Goal: Task Accomplishment & Management: Manage account settings

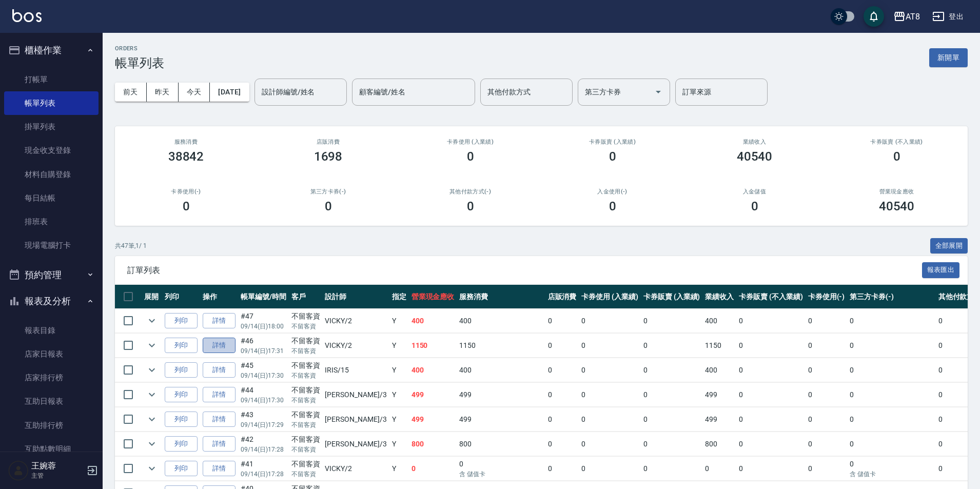
click at [231, 354] on link "詳情" at bounding box center [219, 346] width 33 height 16
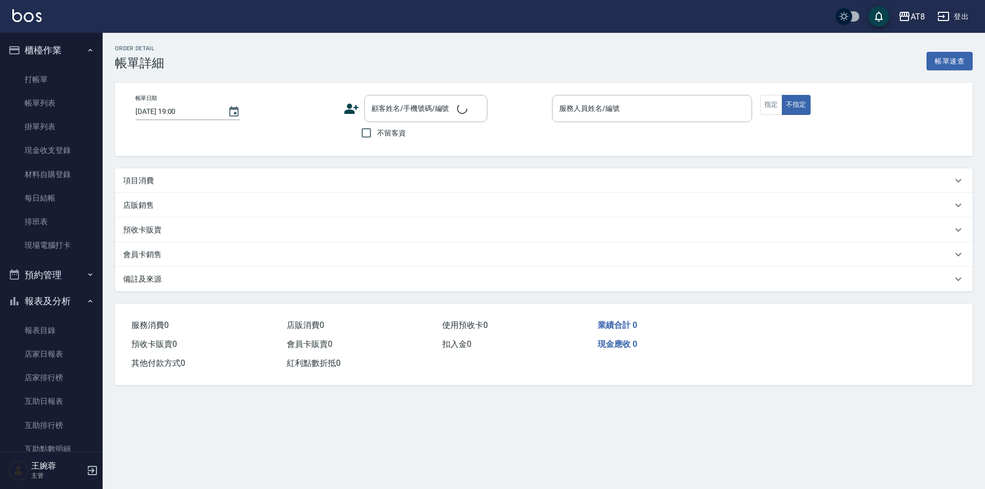
type input "2025/09/14 17:31"
checkbox input "true"
type input "VICKY-2"
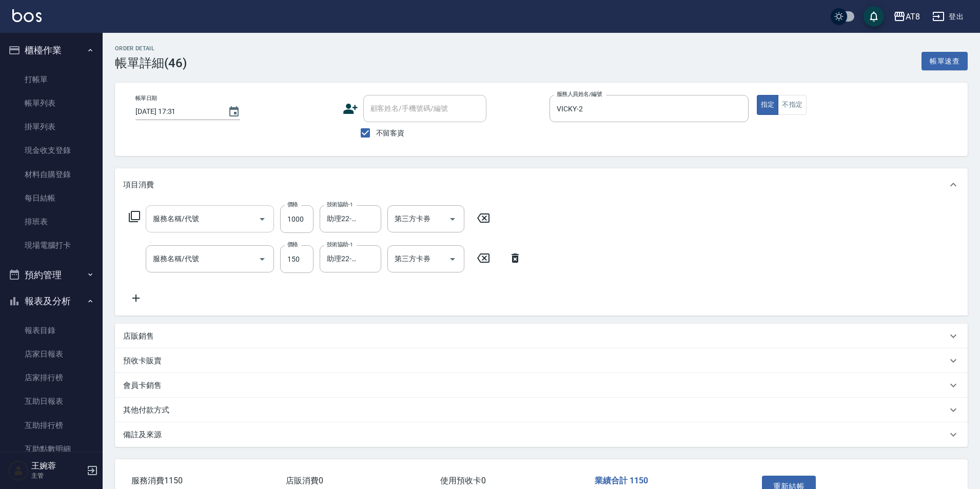
type input "酵素護髮(51000)"
type input "洗髮(1150)"
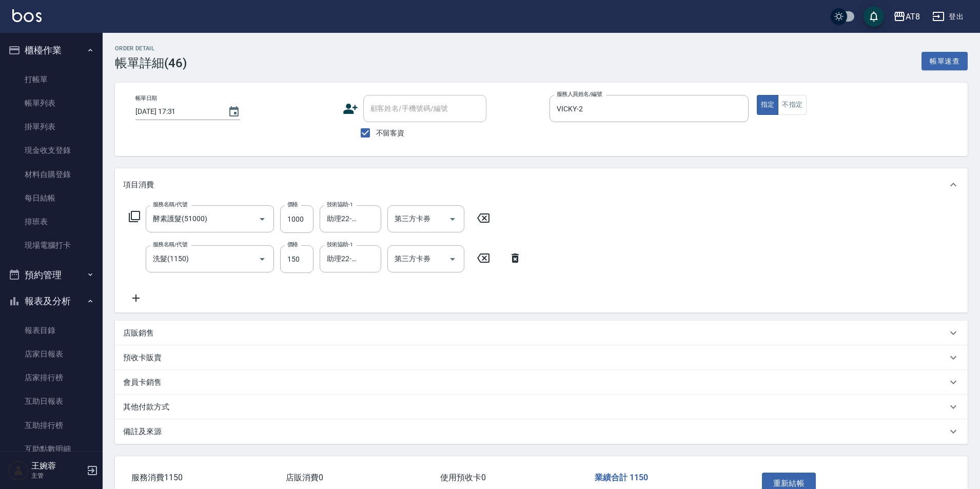
click at [480, 219] on icon at bounding box center [484, 218] width 26 height 12
click at [518, 262] on icon at bounding box center [515, 257] width 7 height 9
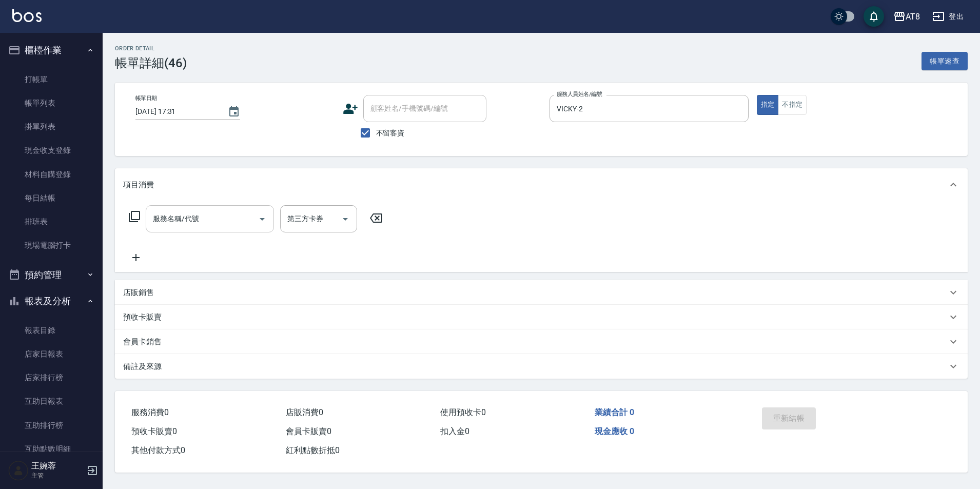
click at [208, 218] on input "服務名稱/代號" at bounding box center [202, 219] width 104 height 18
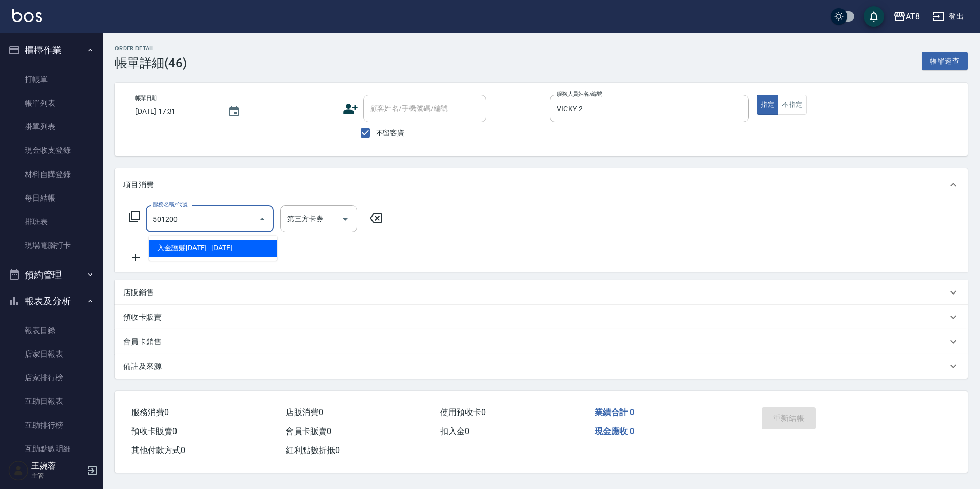
type input "入金護髮1200(501200)"
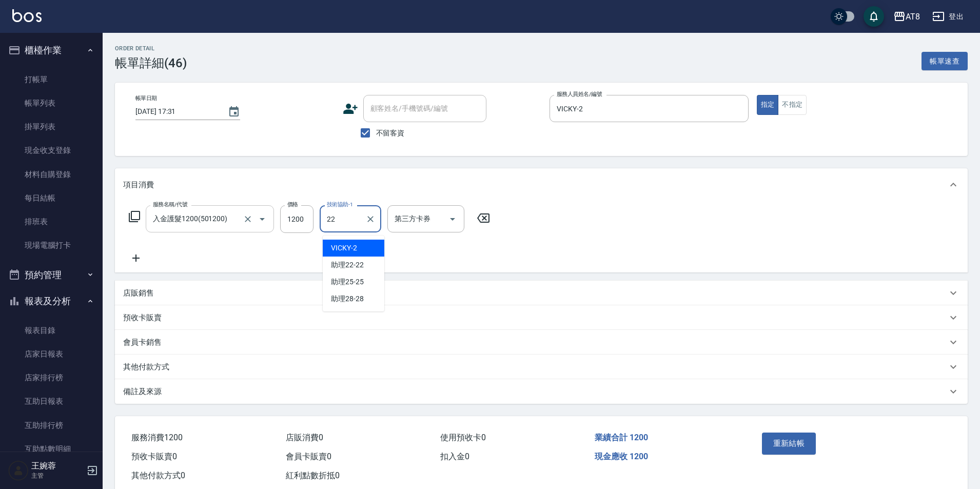
type input "助理22-22"
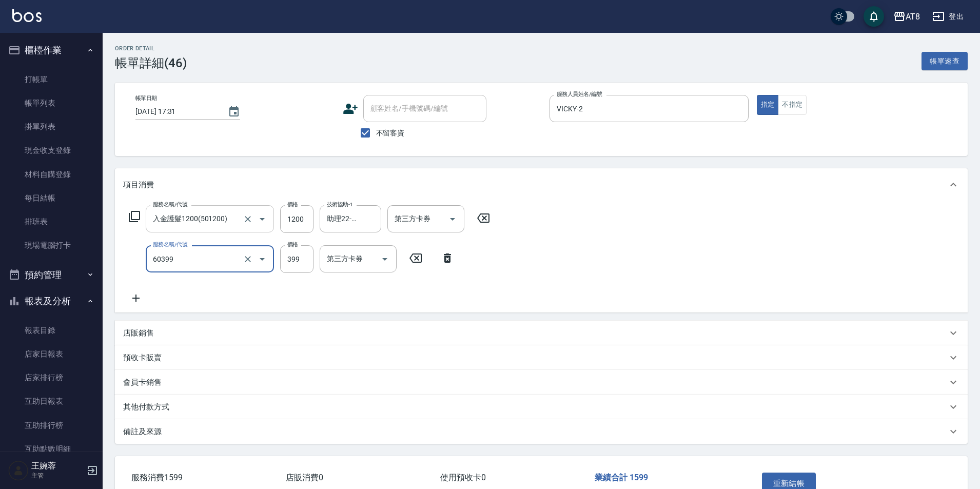
type input "入金SPA399(60399)"
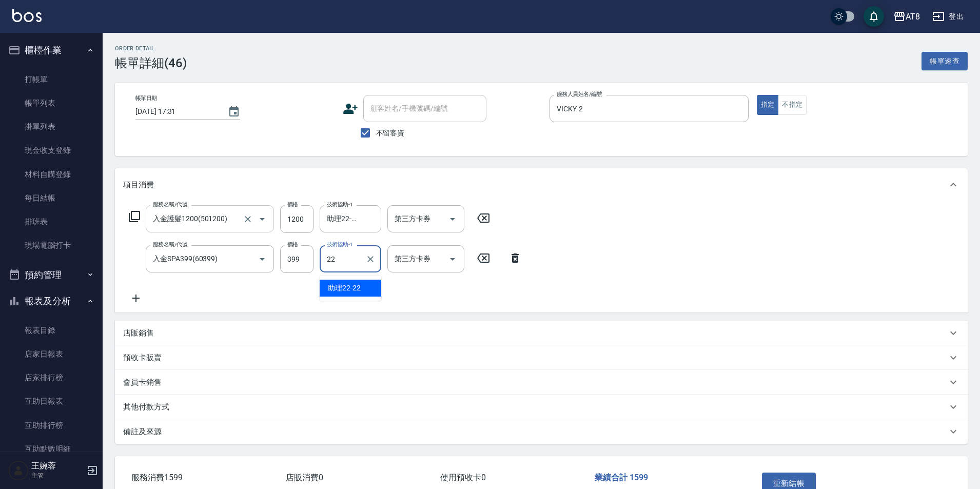
type input "助理22-22"
click at [458, 220] on icon "Open" at bounding box center [453, 219] width 12 height 12
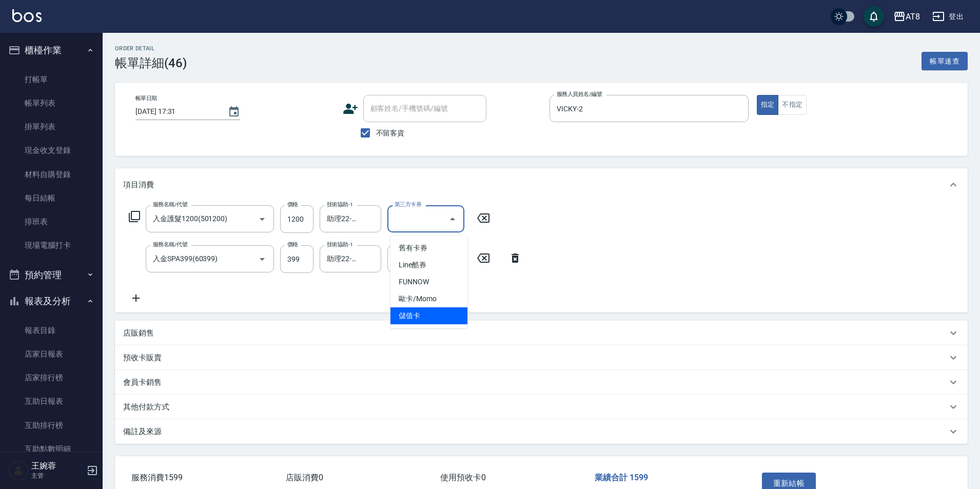
click at [436, 315] on span "儲值卡" at bounding box center [429, 315] width 77 height 17
type input "儲值卡"
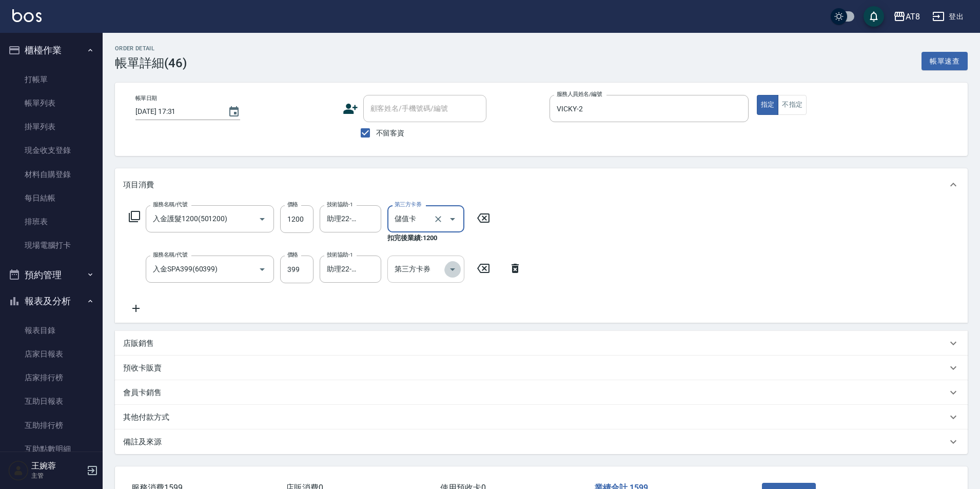
drag, startPoint x: 446, startPoint y: 266, endPoint x: 446, endPoint y: 273, distance: 6.7
click at [447, 266] on icon "Open" at bounding box center [453, 269] width 12 height 12
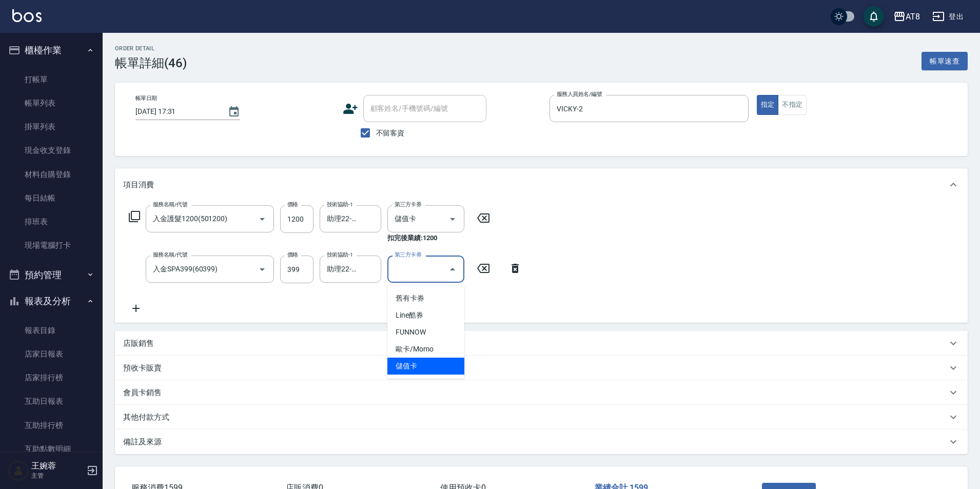
click at [437, 365] on span "儲值卡" at bounding box center [426, 366] width 77 height 17
type input "儲值卡"
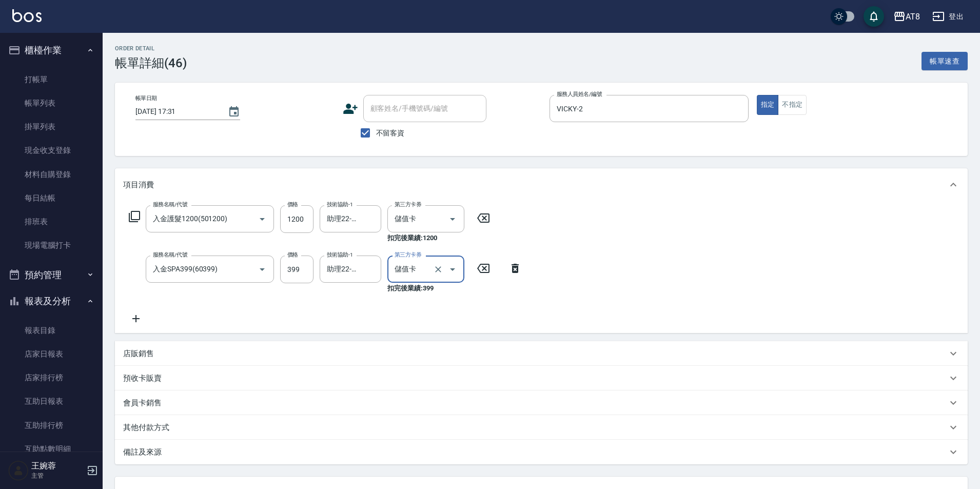
scroll to position [100, 0]
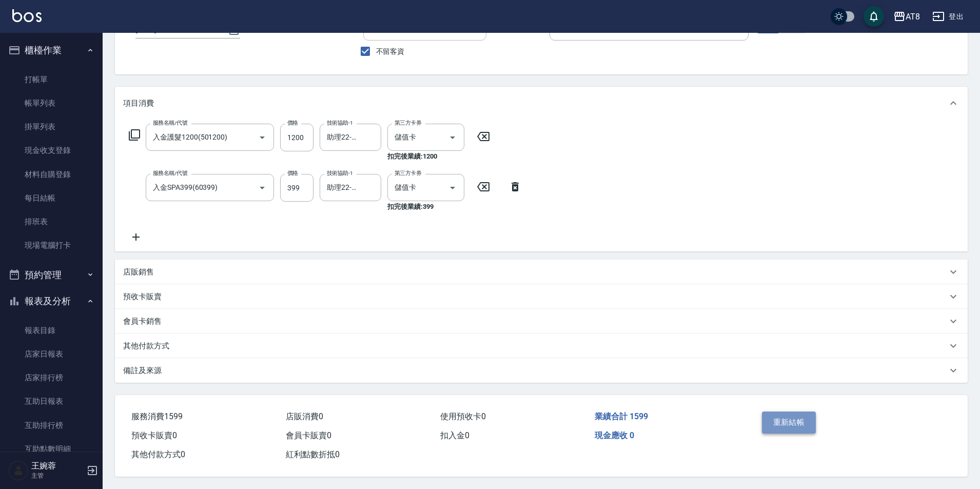
click at [795, 418] on button "重新結帳" at bounding box center [789, 423] width 54 height 22
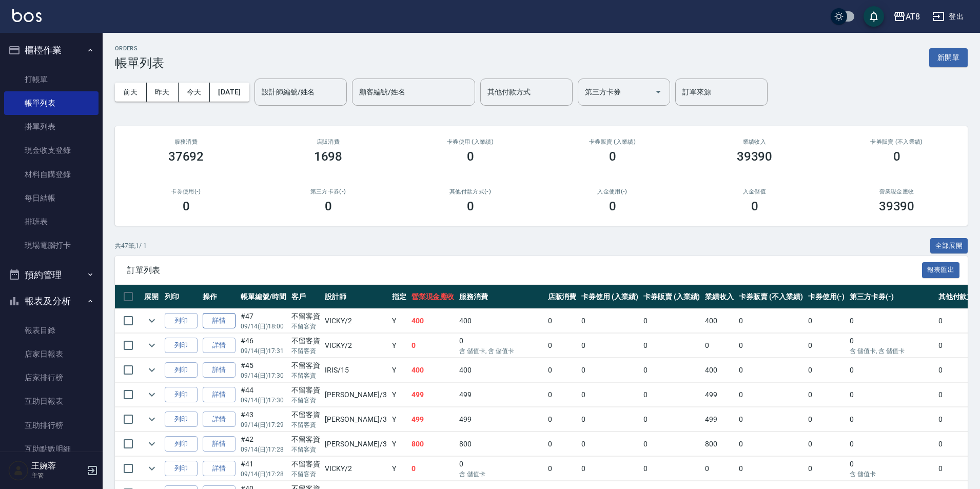
click at [230, 329] on link "詳情" at bounding box center [219, 321] width 33 height 16
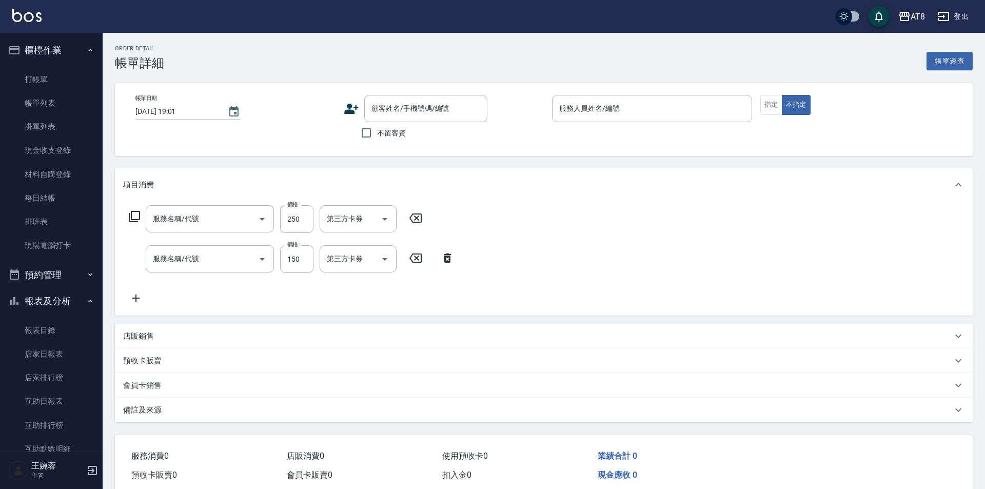
type input "2025/09/14 18:00"
checkbox input "true"
type input "VICKY-2"
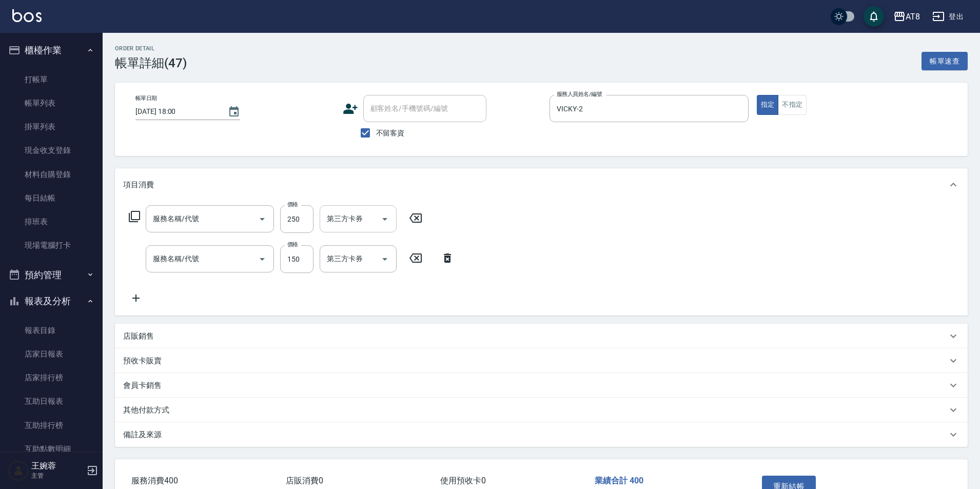
type input "剪髮(2250)"
type input "洗髮(1150)"
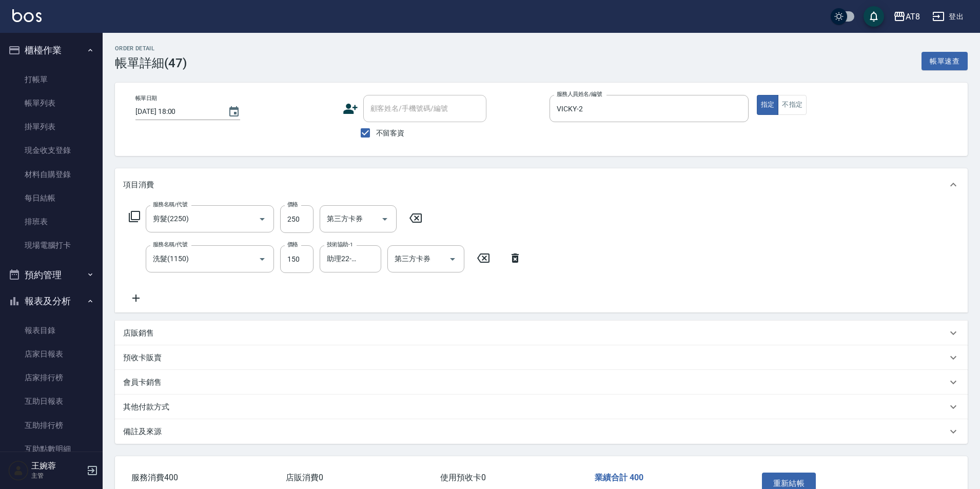
click at [417, 224] on icon at bounding box center [416, 218] width 26 height 12
click at [518, 262] on icon at bounding box center [515, 257] width 7 height 9
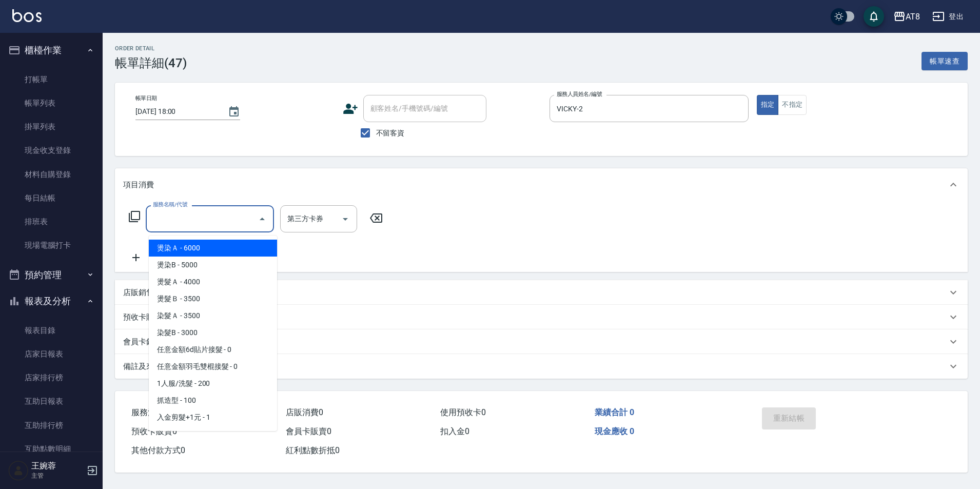
click at [187, 214] on div "服務名稱/代號 服務名稱/代號" at bounding box center [210, 218] width 128 height 27
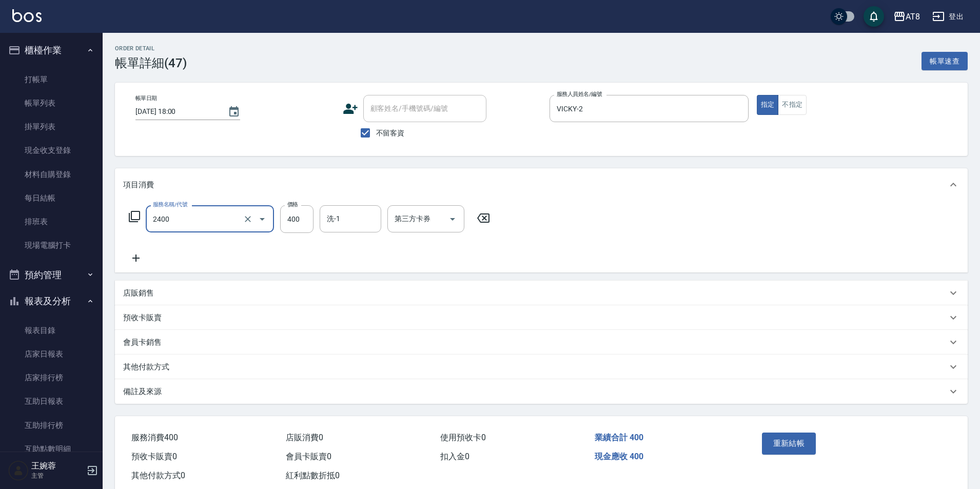
type input "入金洗剪400(2400)"
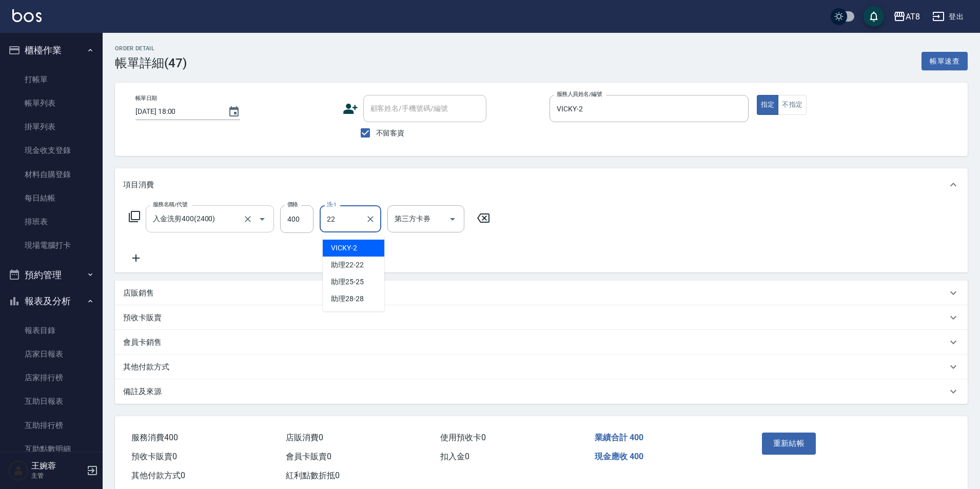
type input "助理22-22"
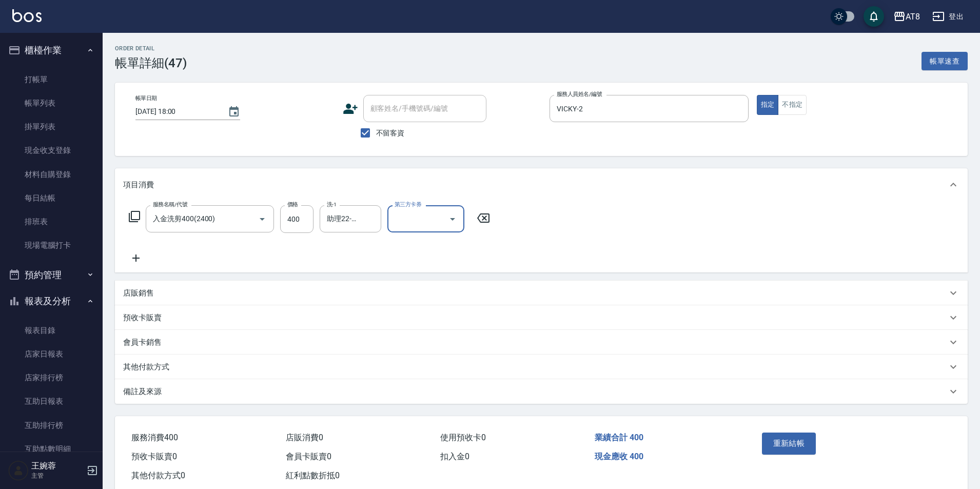
click at [454, 218] on icon "Open" at bounding box center [453, 219] width 12 height 12
click at [450, 318] on span "儲值卡" at bounding box center [429, 315] width 77 height 17
type input "儲值卡"
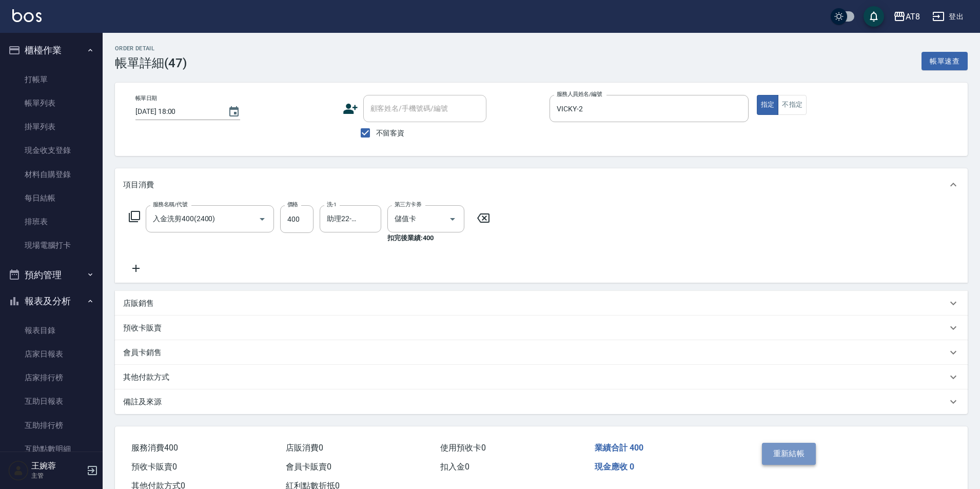
click at [805, 462] on button "重新結帳" at bounding box center [789, 454] width 54 height 22
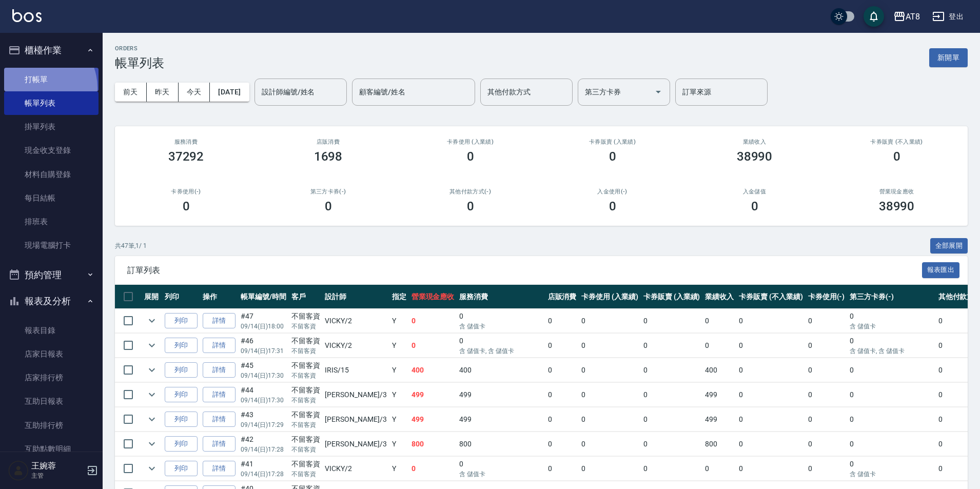
click at [37, 87] on link "打帳單" at bounding box center [51, 80] width 94 height 24
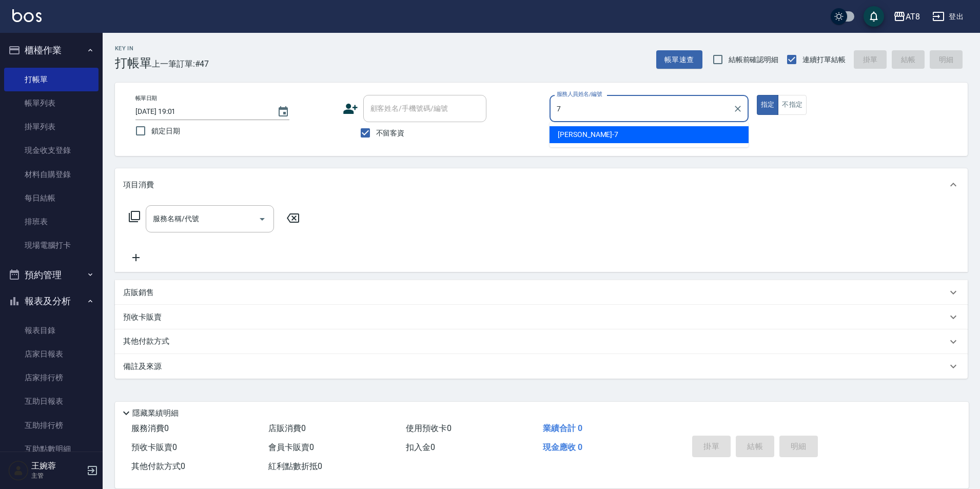
type input "NINA-7"
type button "true"
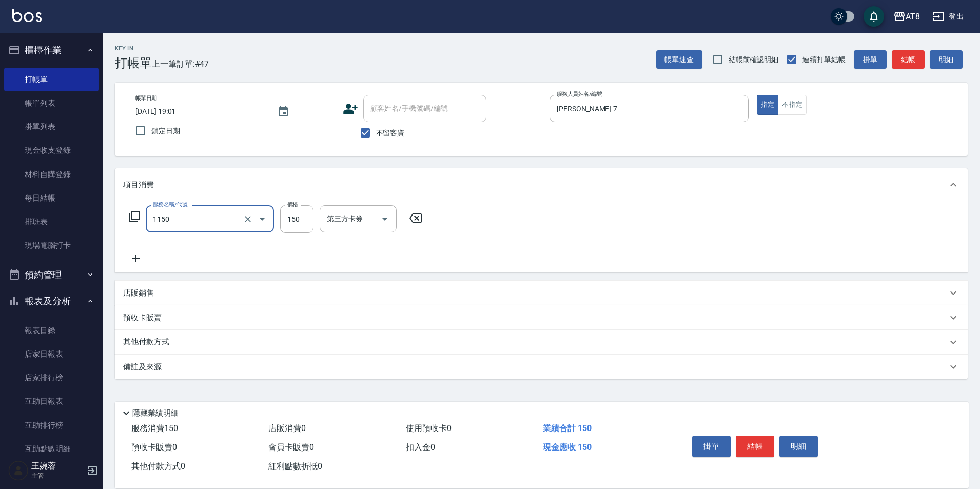
type input "洗髮(1150)"
type input "28"
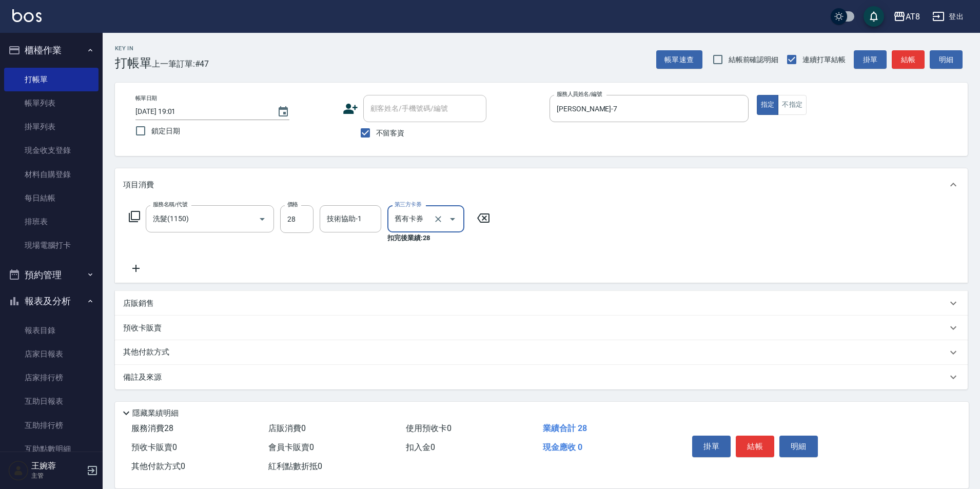
type input "舊有卡券"
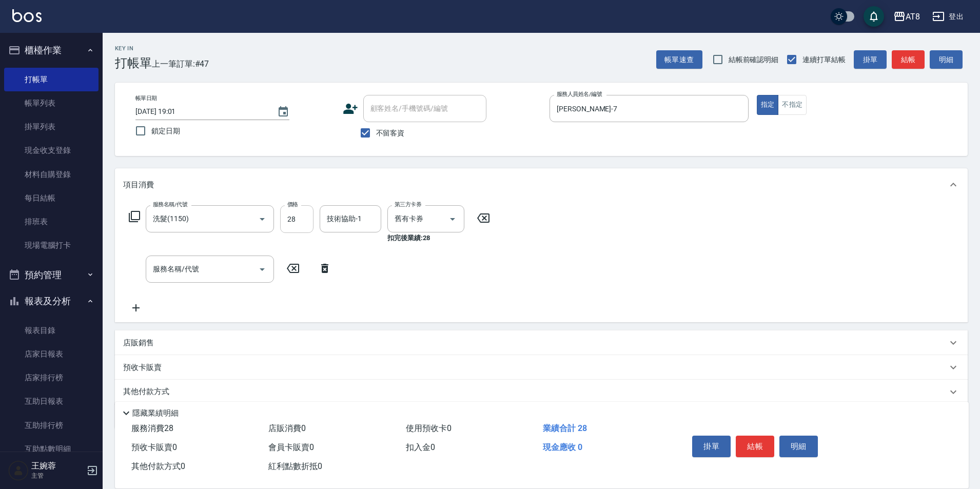
click at [294, 223] on input "28" at bounding box center [296, 219] width 33 height 28
type input "150"
type input "助理28-28"
click at [440, 221] on icon "Clear" at bounding box center [438, 219] width 10 height 10
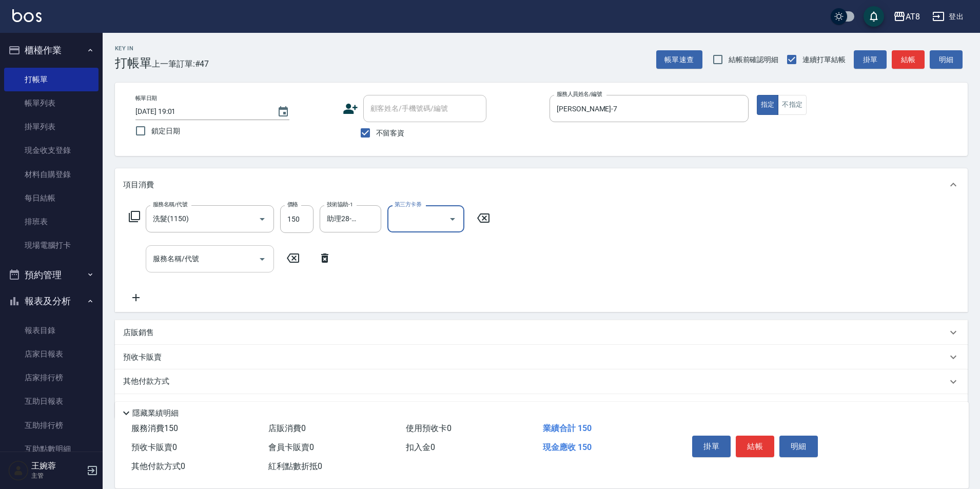
click at [231, 265] on input "服務名稱/代號" at bounding box center [202, 259] width 104 height 18
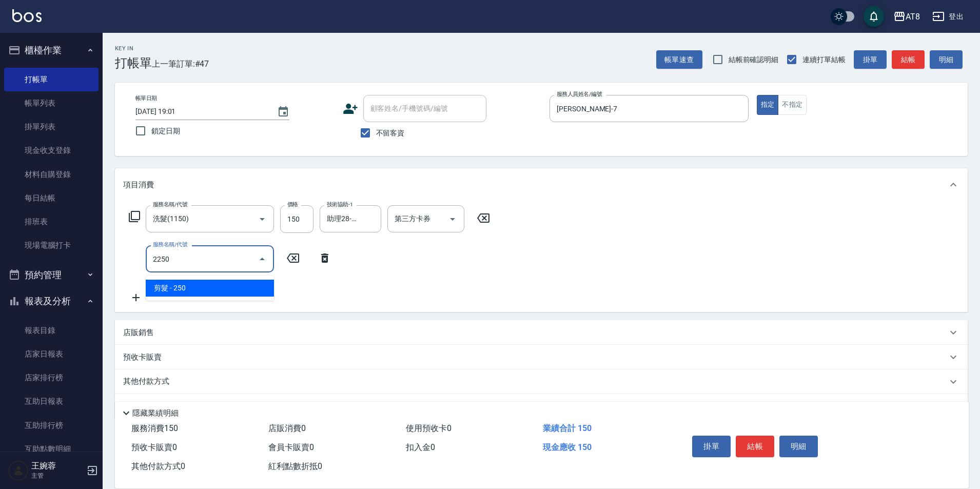
type input "剪髮(2250)"
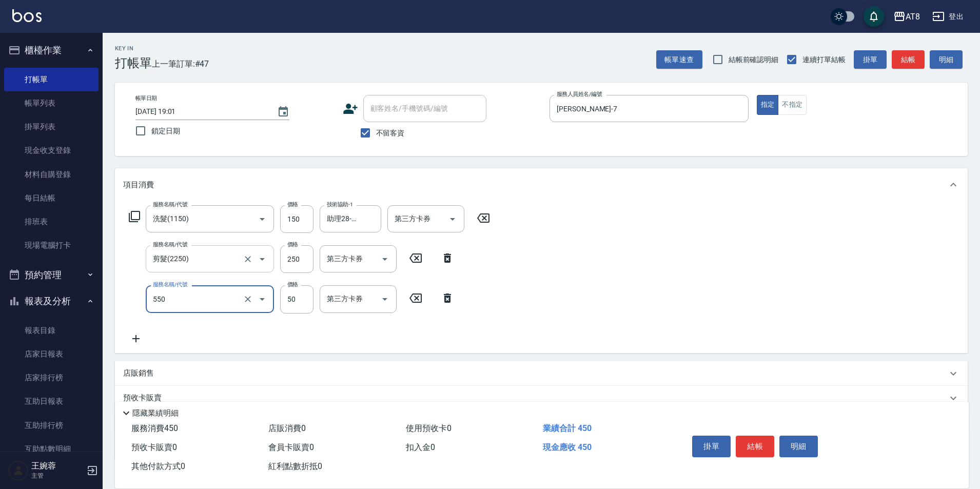
type input "精油或深層(550)"
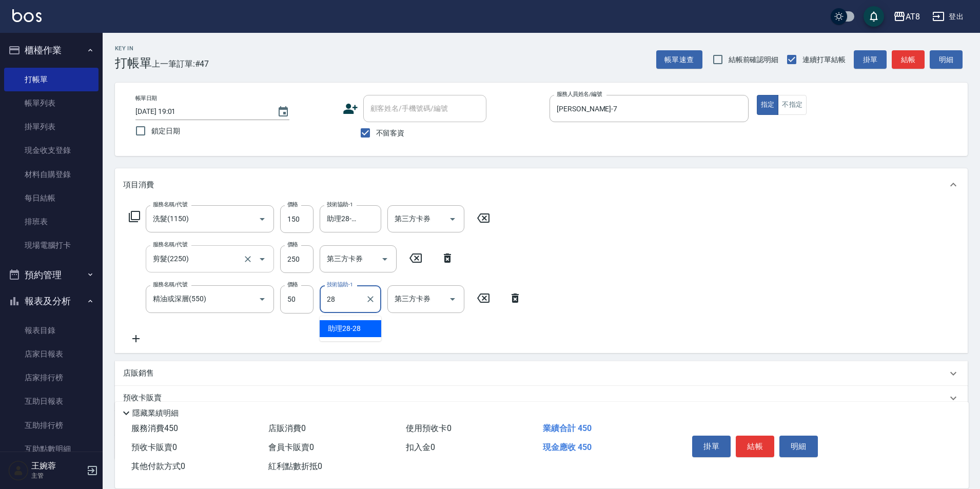
type input "助理28-28"
click at [746, 440] on button "結帳" at bounding box center [755, 447] width 38 height 22
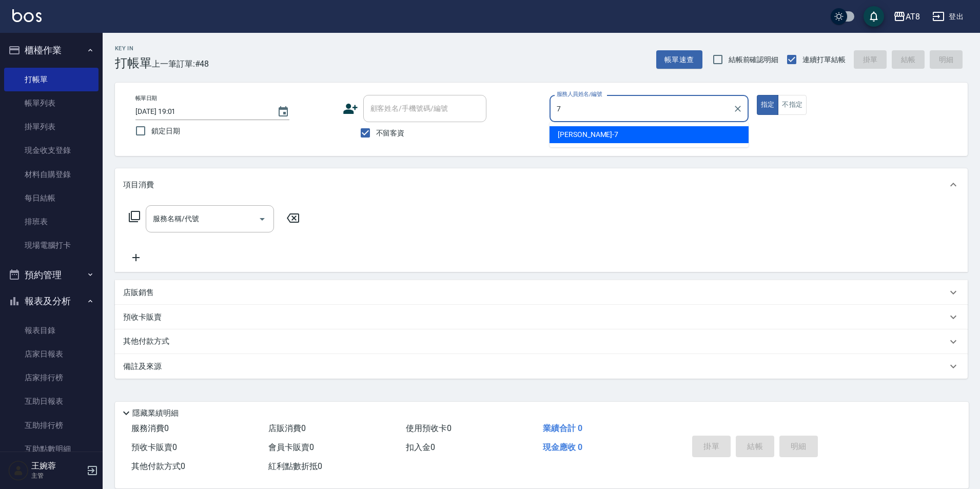
type input "NINA-7"
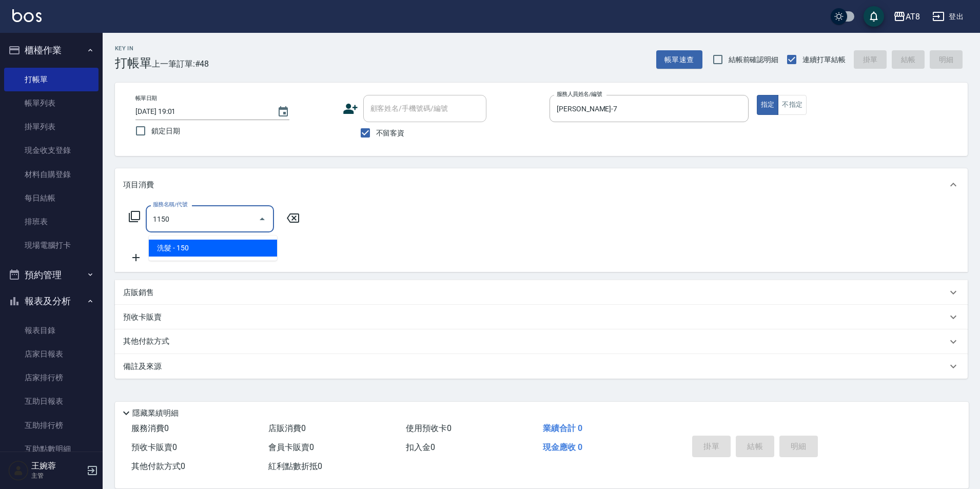
type input "洗髮(1150)"
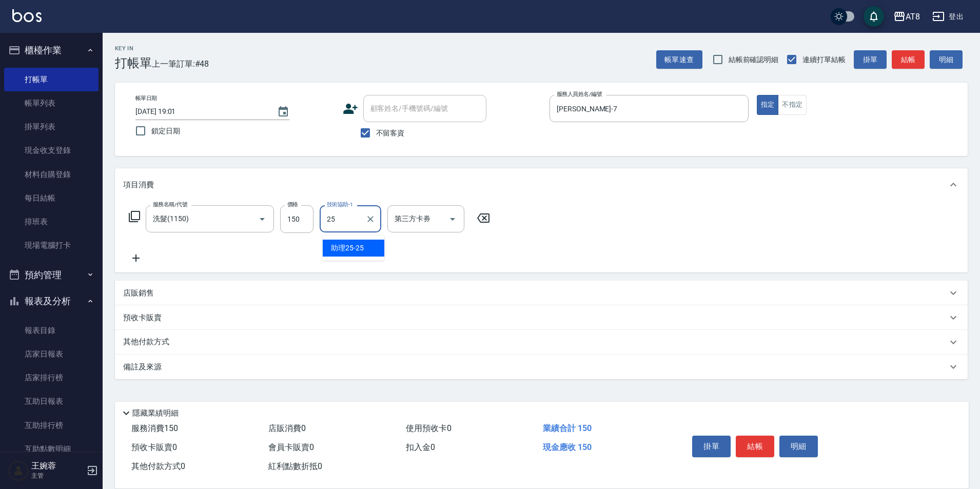
type input "助理25-25"
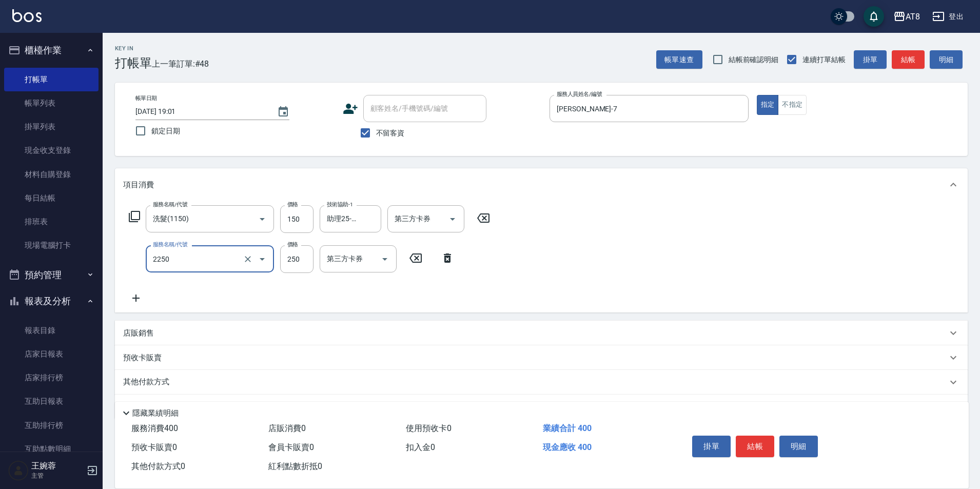
type input "剪髮(2250)"
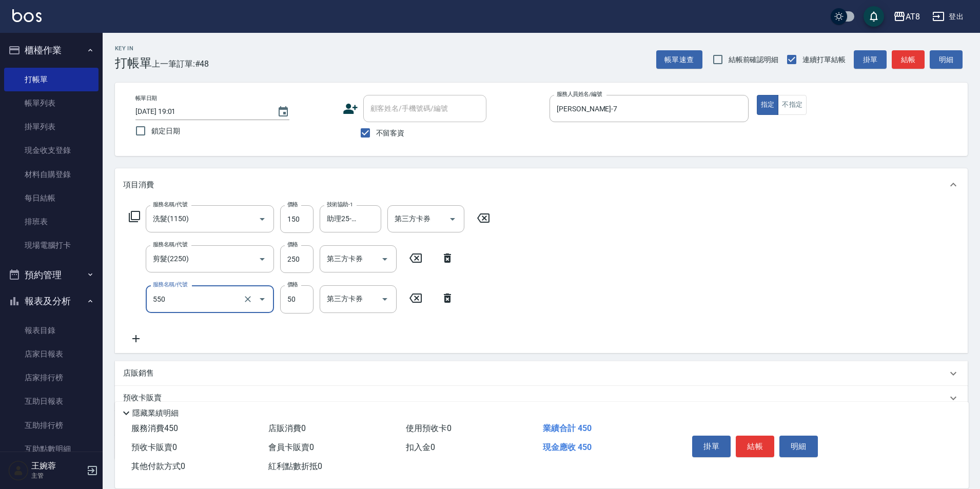
type input "精油或深層(550)"
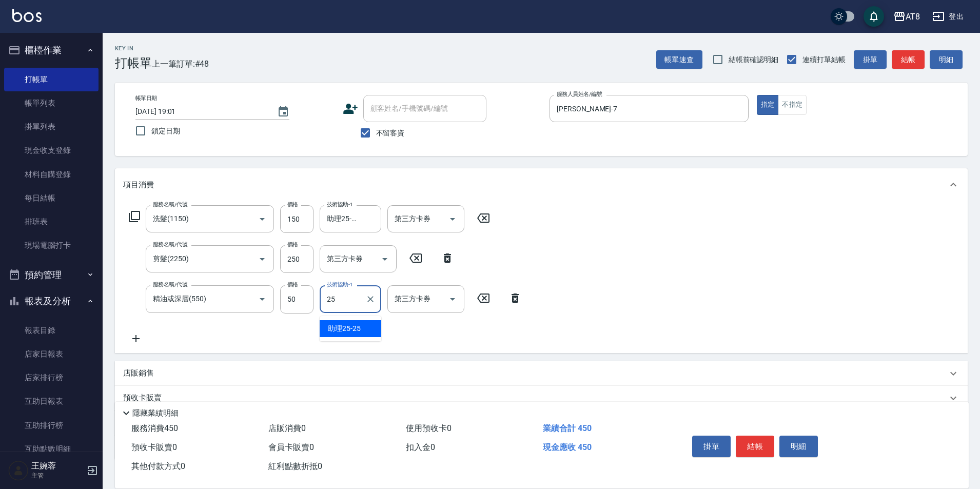
type input "助理25-25"
click at [746, 440] on button "結帳" at bounding box center [755, 447] width 38 height 22
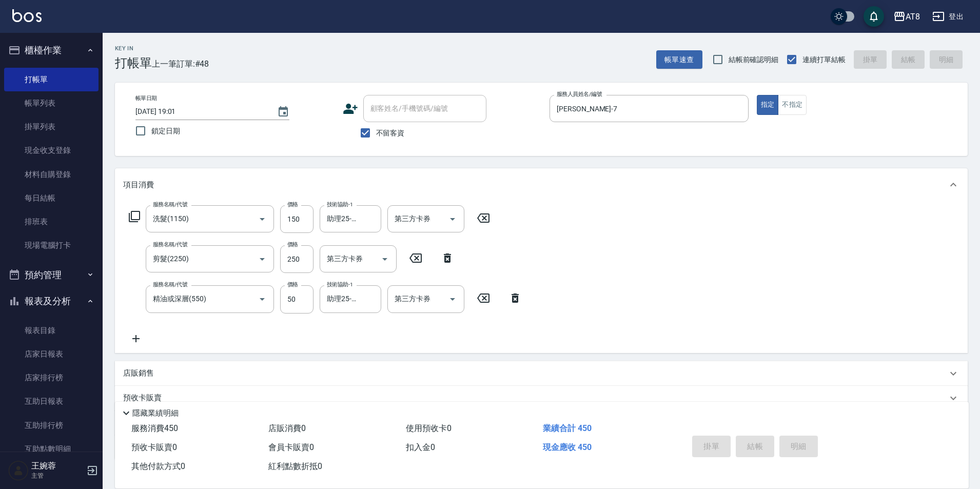
type input "2025/09/14 19:02"
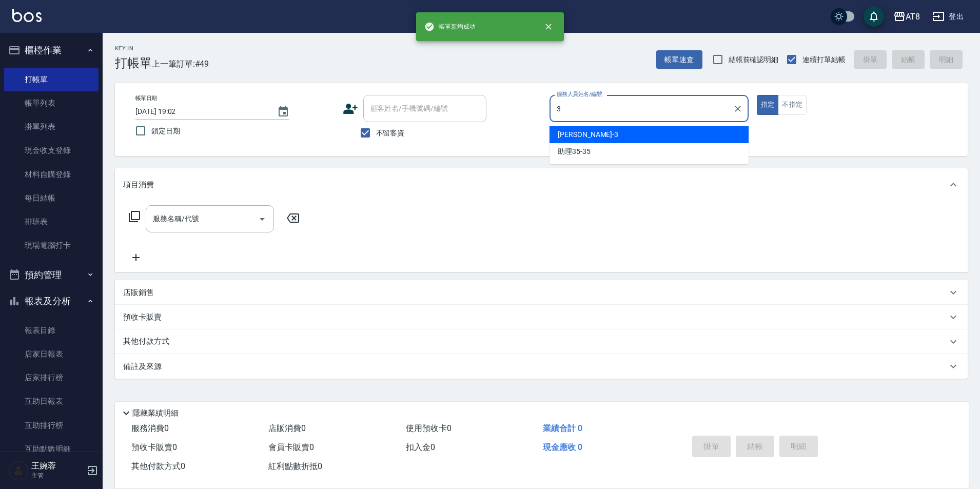
type input "RACHEL-3"
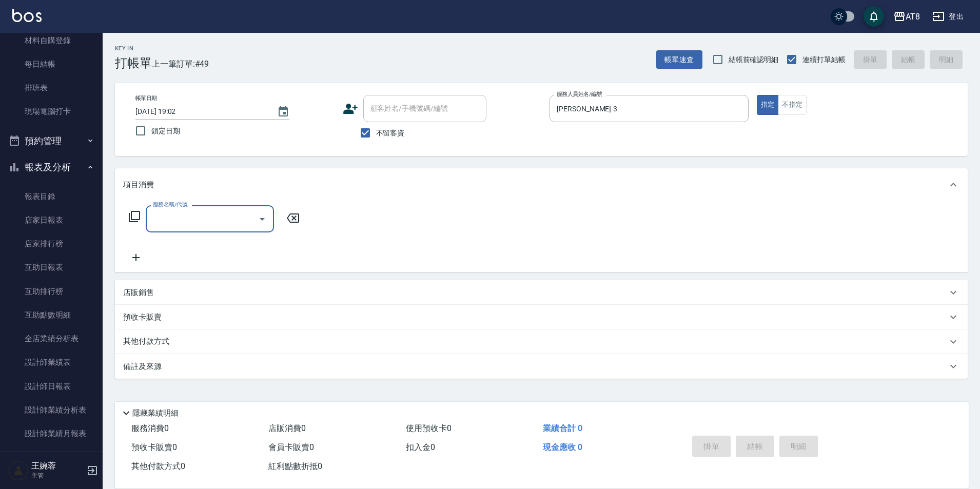
scroll to position [142, 0]
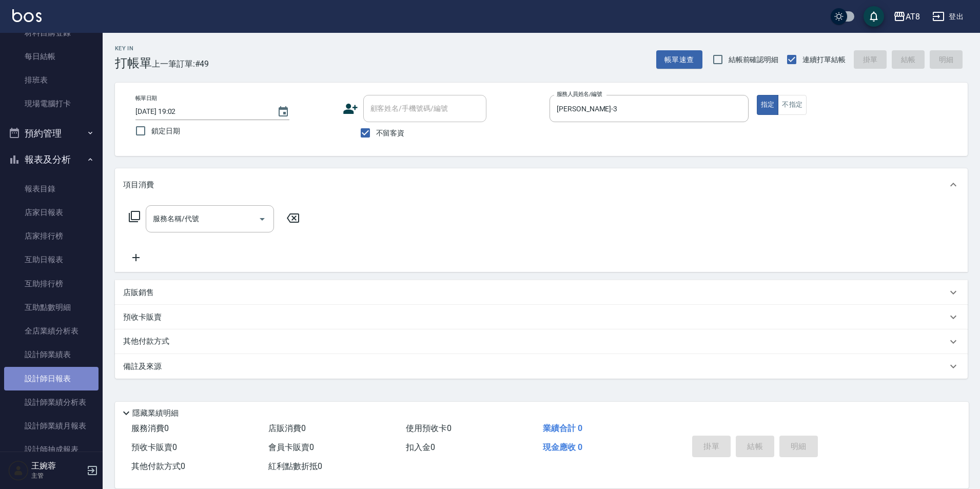
click at [70, 375] on link "設計師日報表" at bounding box center [51, 379] width 94 height 24
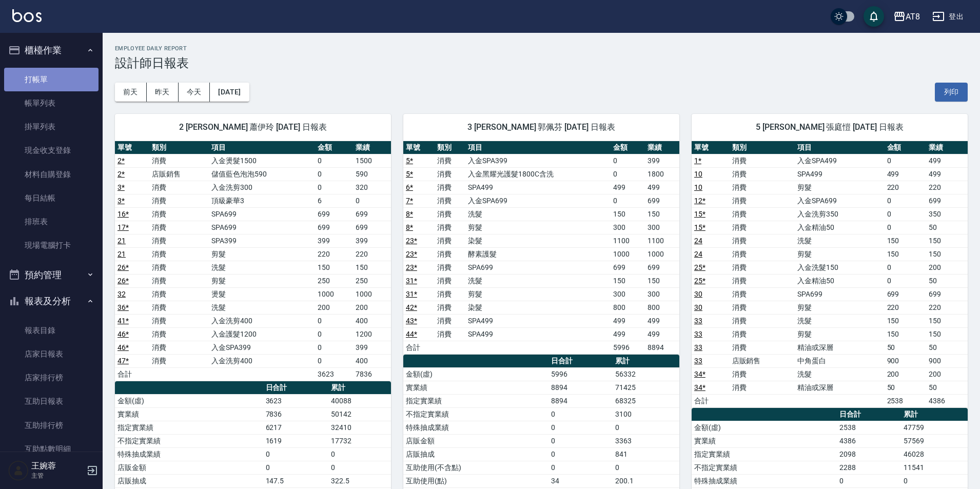
click at [53, 74] on link "打帳單" at bounding box center [51, 80] width 94 height 24
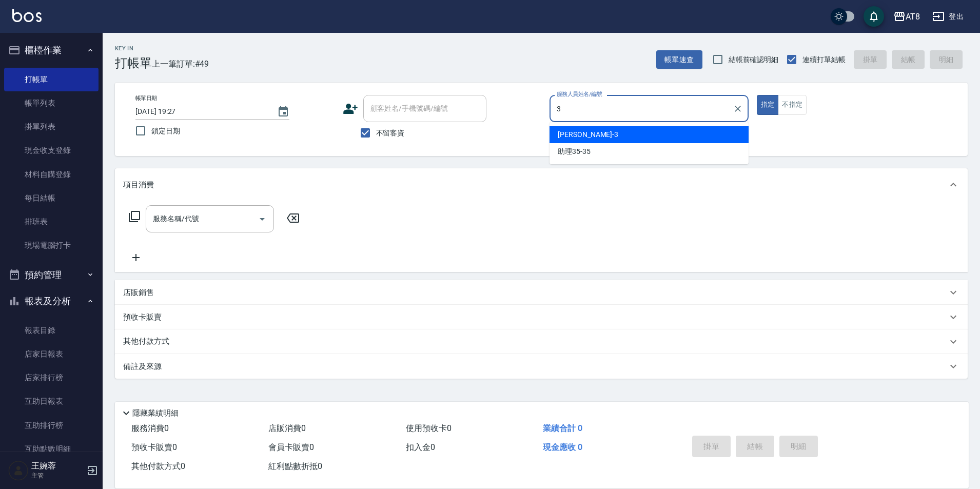
type input "RACHEL-3"
type button "true"
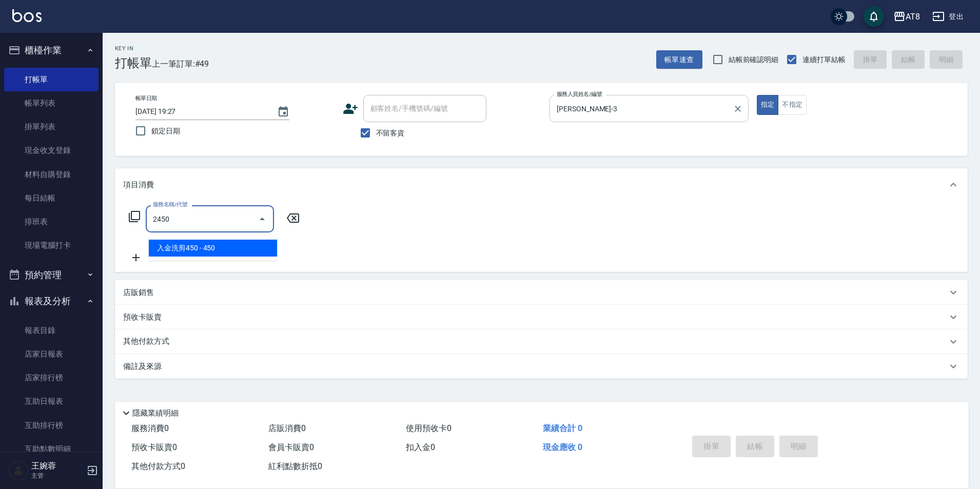
type input "入金洗剪450(2450)"
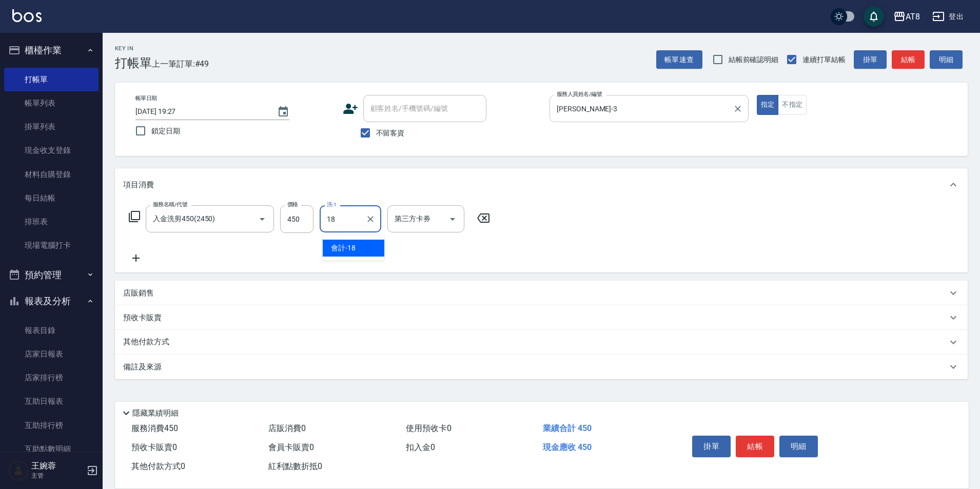
type input "會計-18"
click at [758, 436] on button "結帳" at bounding box center [755, 447] width 38 height 22
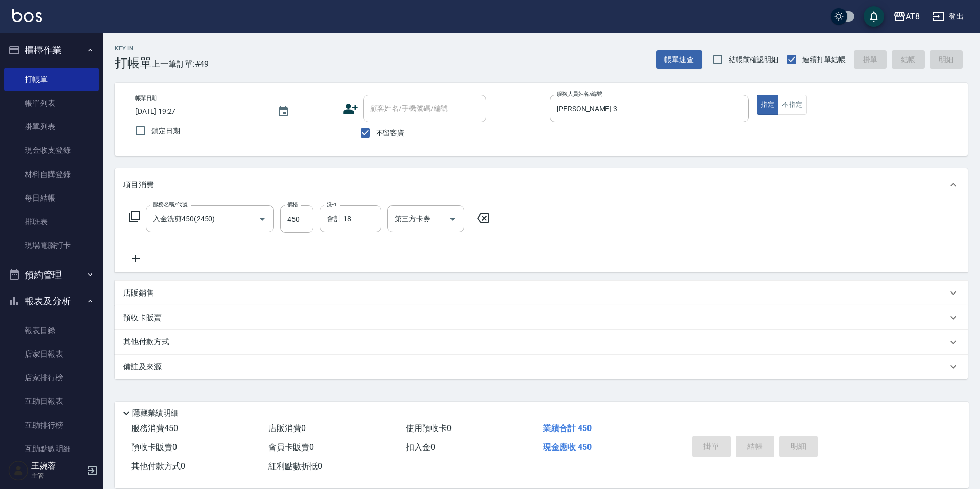
type input "2025/09/14 19:30"
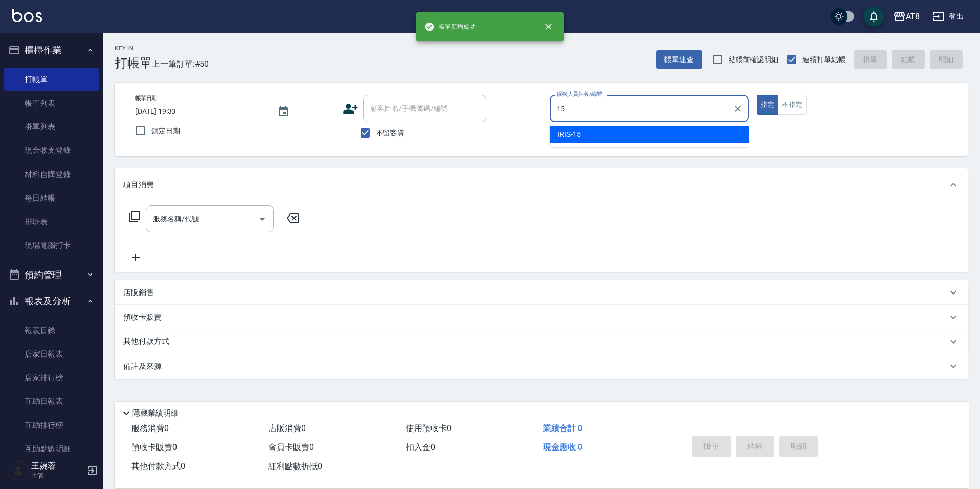
type input "IRIS-15"
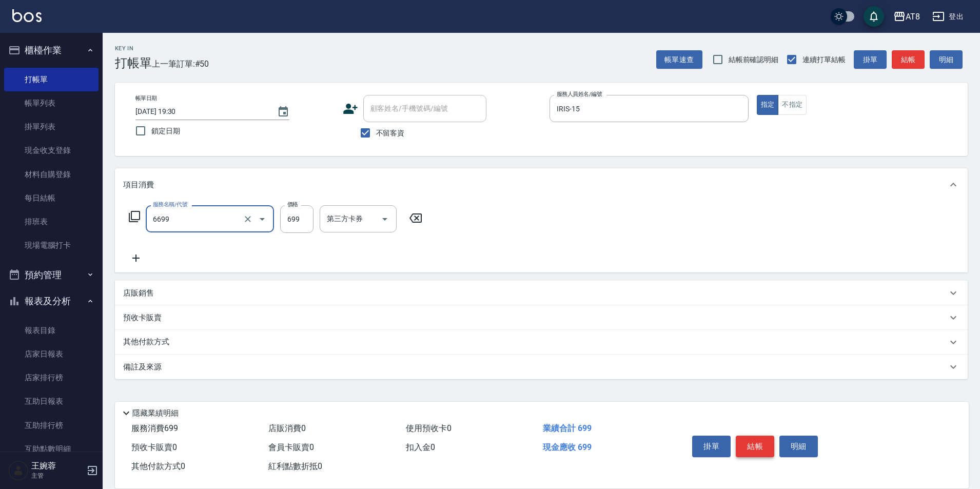
type input "SPA699(6699)"
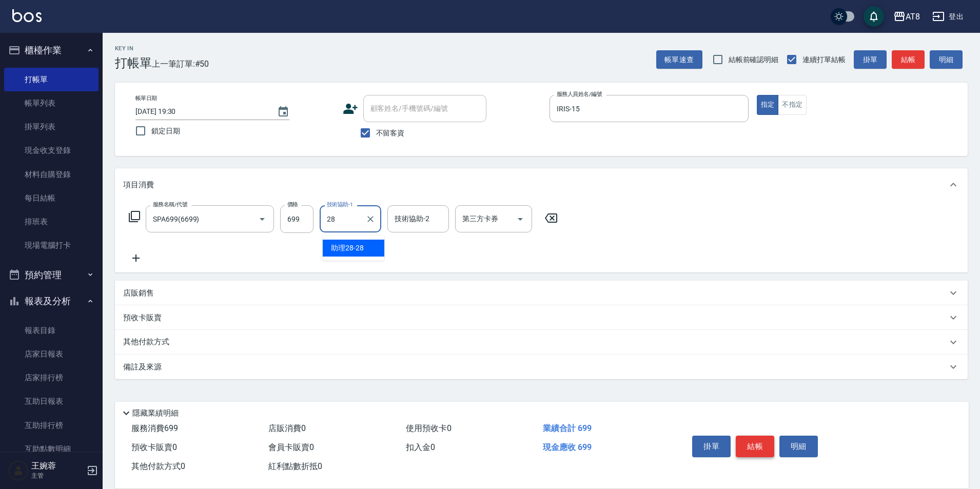
type input "助理28-28"
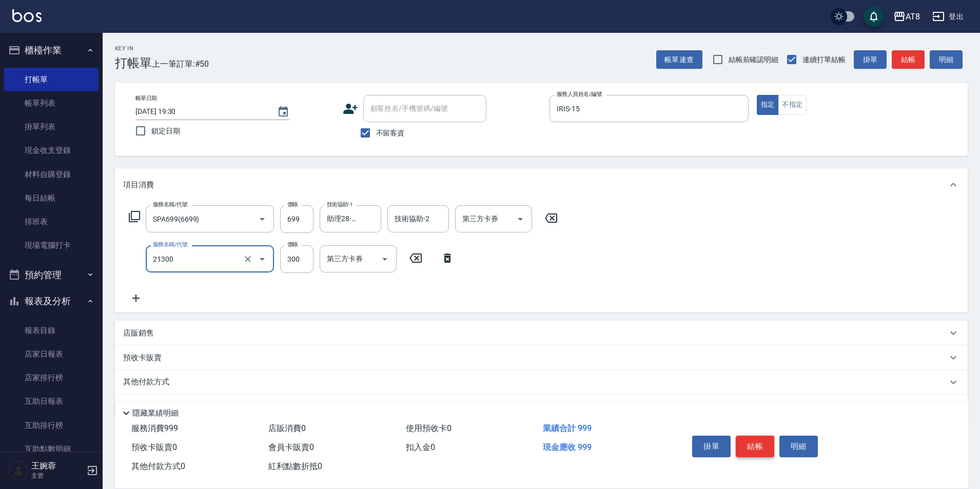
type input "剪髮(21300)"
click at [758, 436] on button "結帳" at bounding box center [755, 447] width 38 height 22
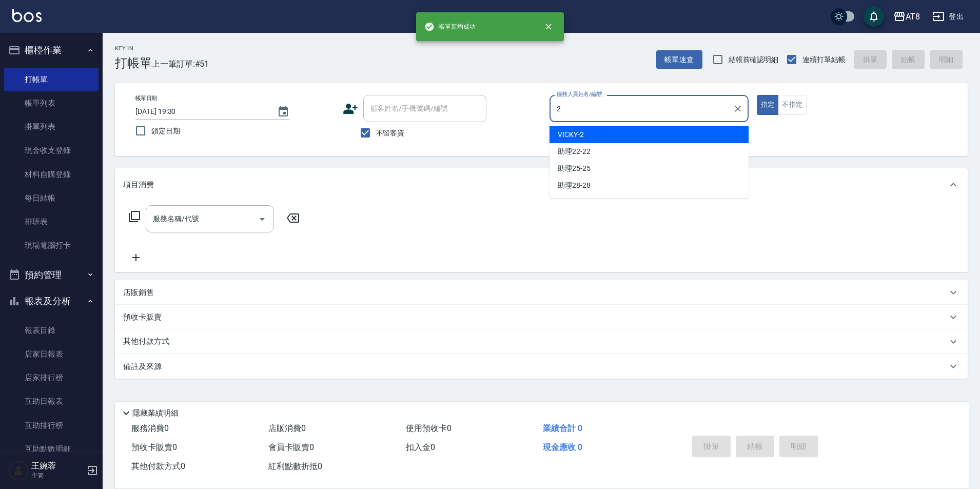
type input "VICKY-2"
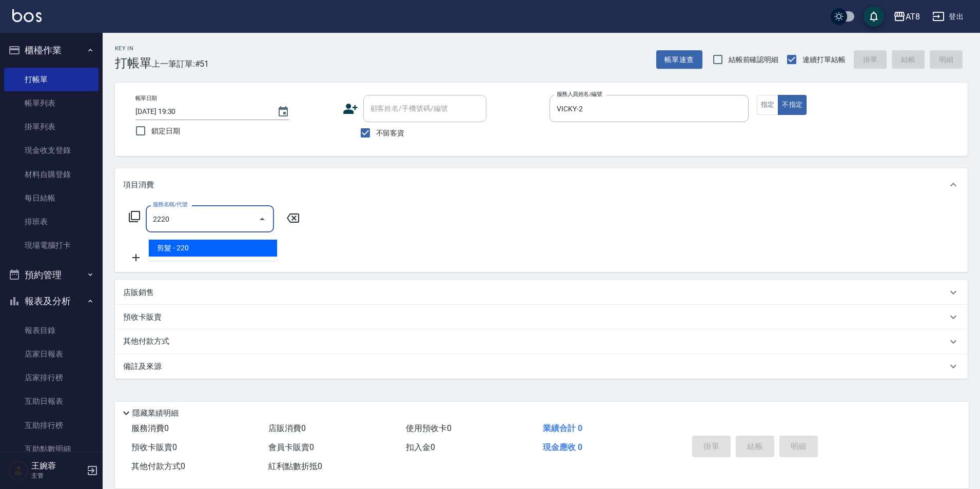
type input "剪髮(2220)"
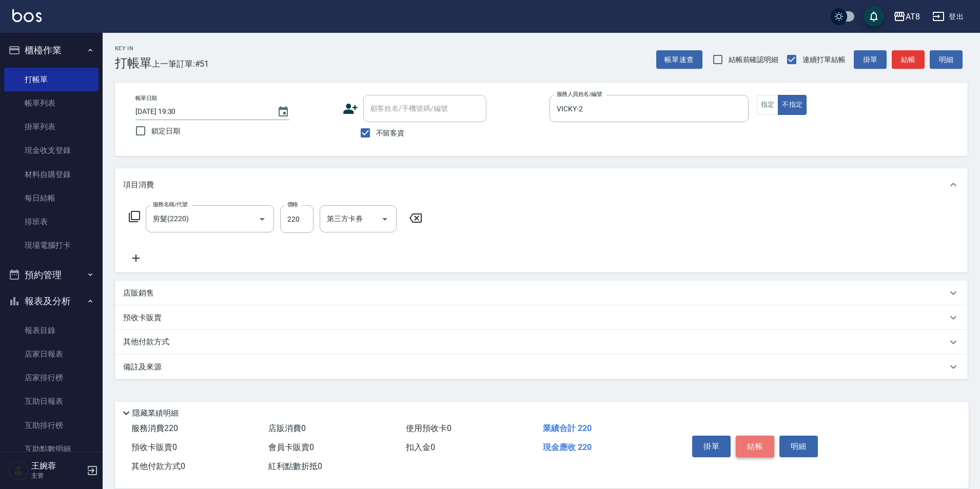
click at [758, 436] on button "結帳" at bounding box center [755, 447] width 38 height 22
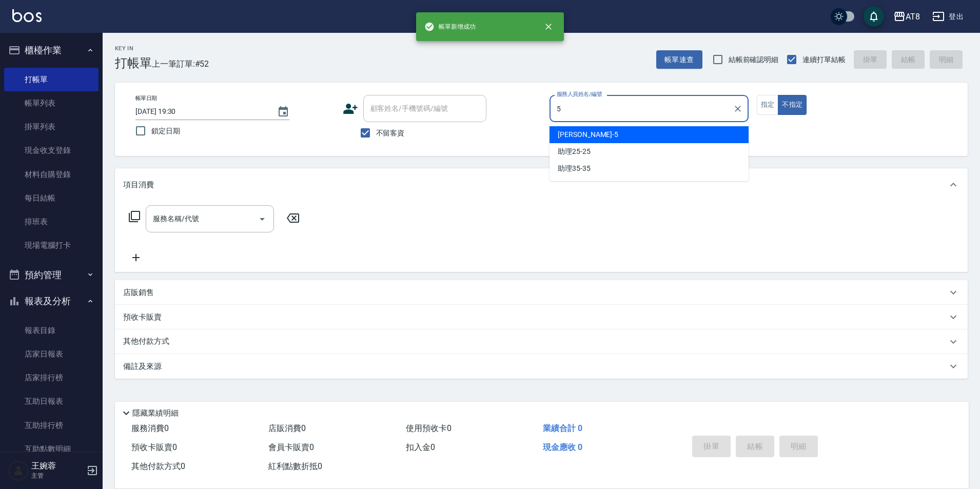
type input "HANK-5"
type button "false"
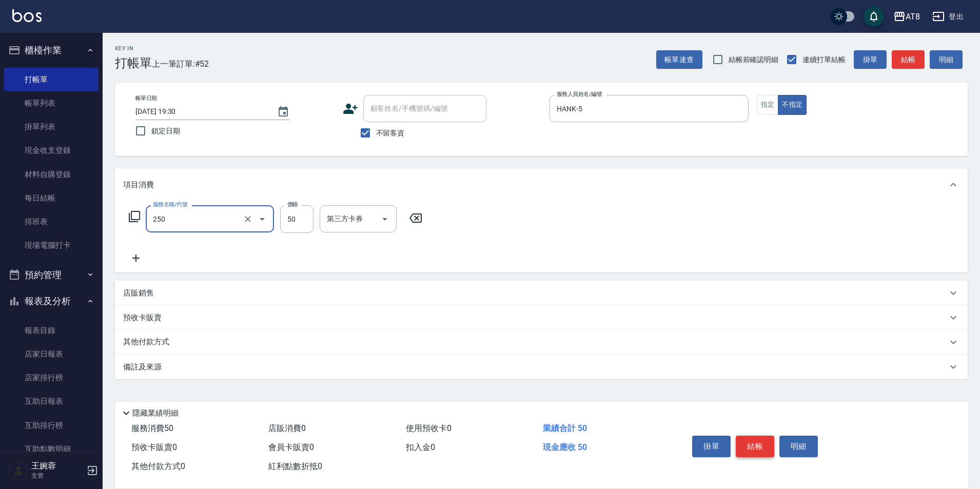
type input "剪瀏海(250)"
click at [758, 436] on button "結帳" at bounding box center [755, 447] width 38 height 22
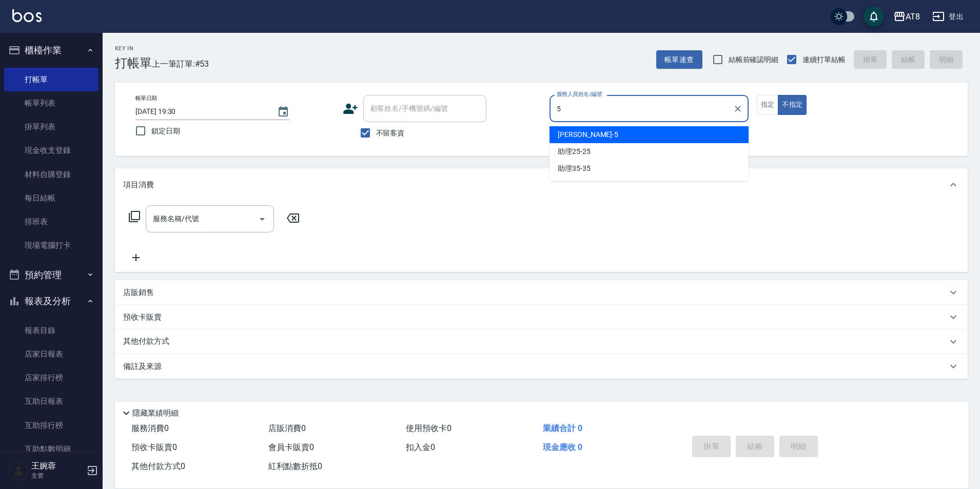
type input "HANK-5"
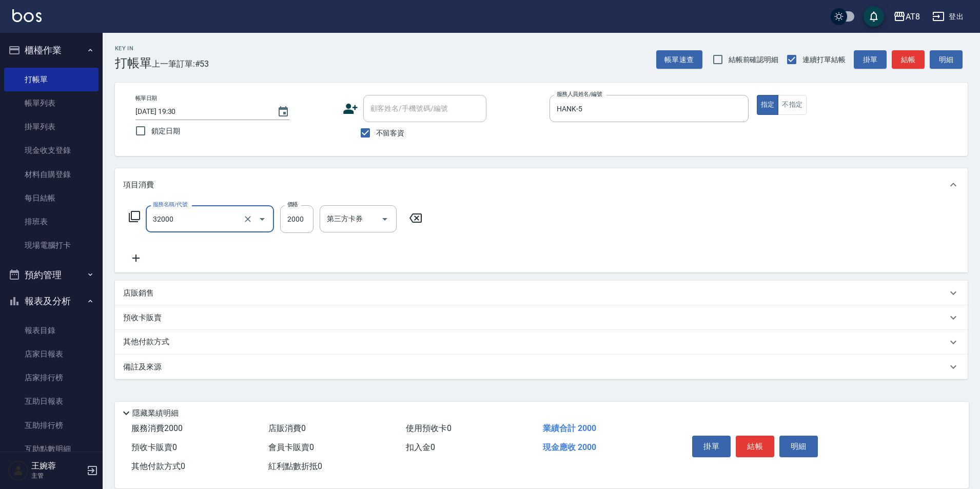
type input "燙髮(32000)"
click at [755, 441] on button "結帳" at bounding box center [755, 447] width 38 height 22
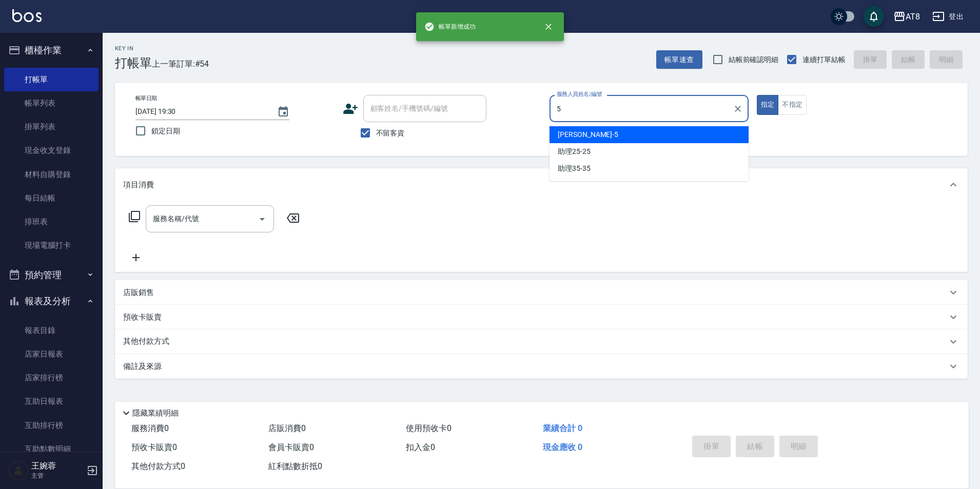
type input "HANK-5"
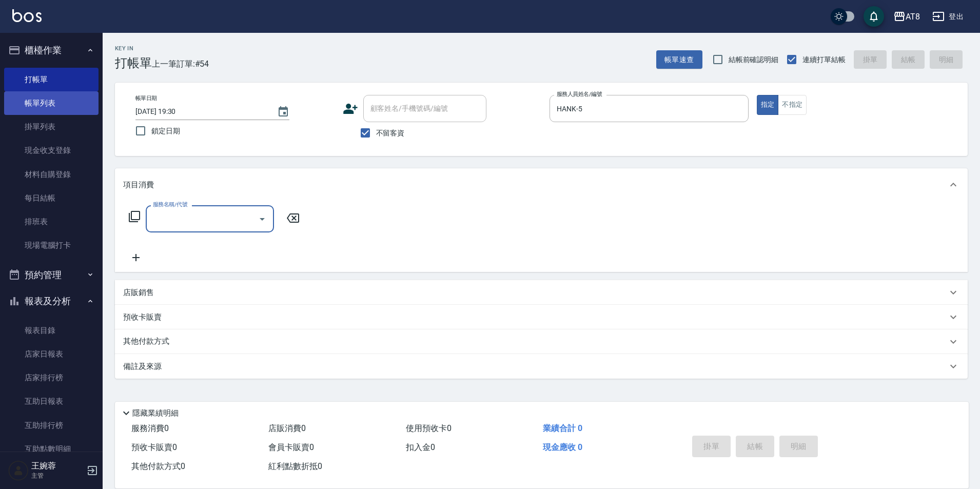
click at [67, 103] on link "帳單列表" at bounding box center [51, 103] width 94 height 24
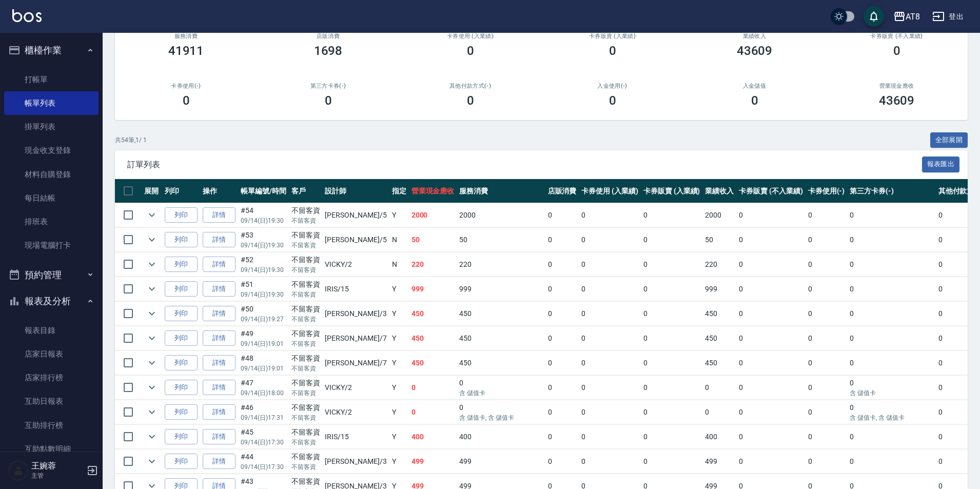
scroll to position [65, 0]
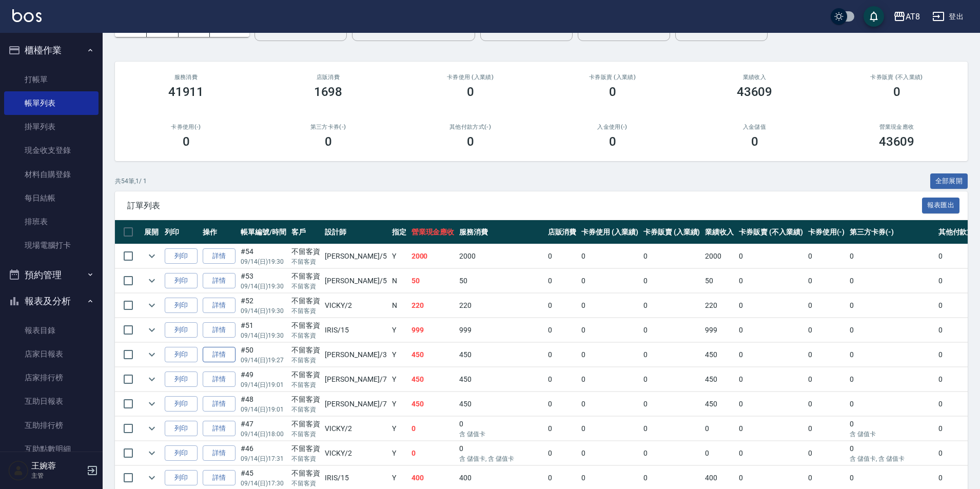
click at [223, 363] on link "詳情" at bounding box center [219, 355] width 33 height 16
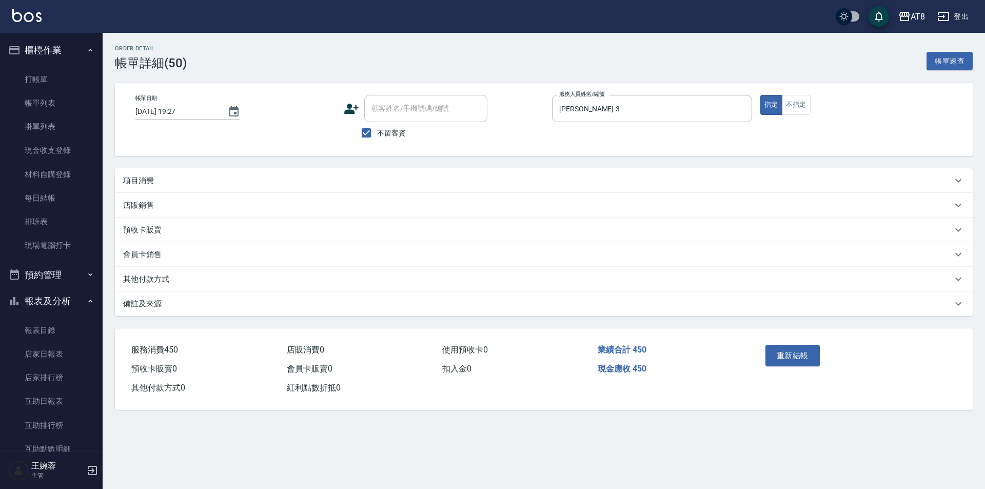
type input "2025/09/14 19:27"
checkbox input "true"
type input "RACHEL-3"
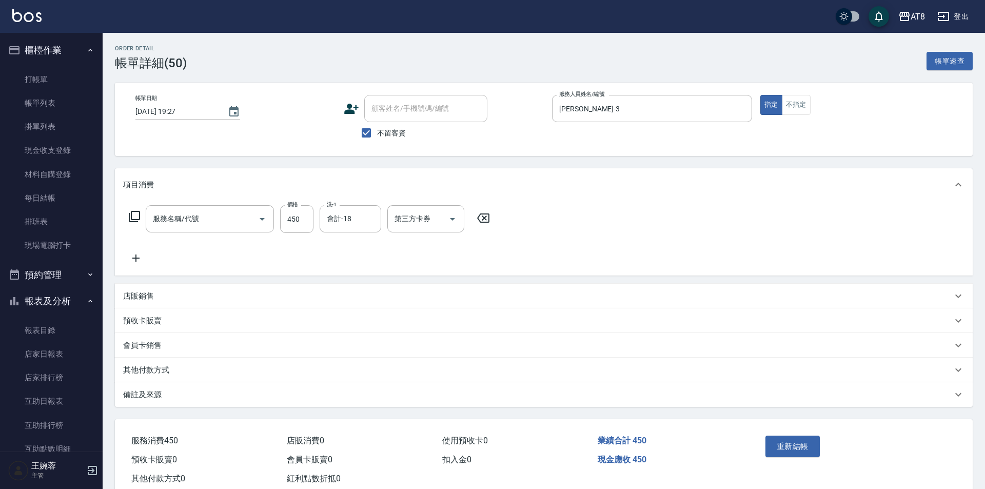
type input "入金洗剪450(2450)"
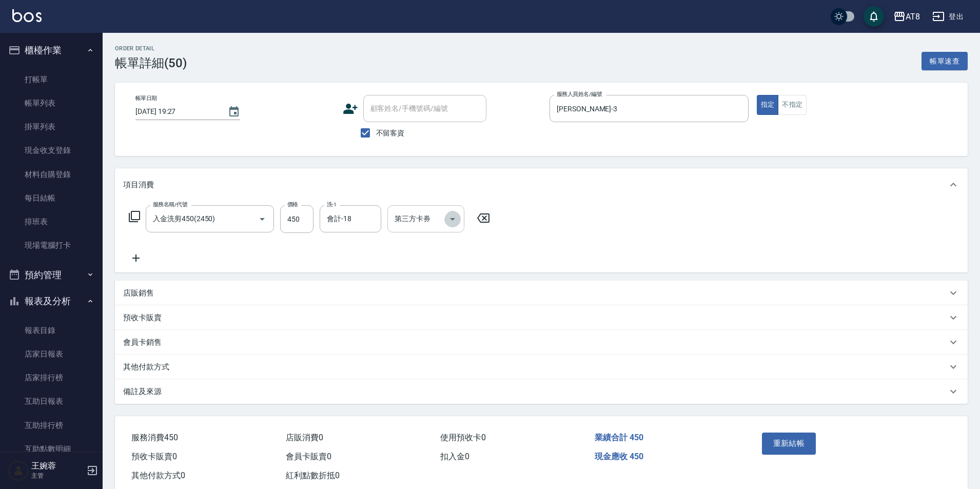
click at [461, 222] on button "Open" at bounding box center [452, 219] width 16 height 16
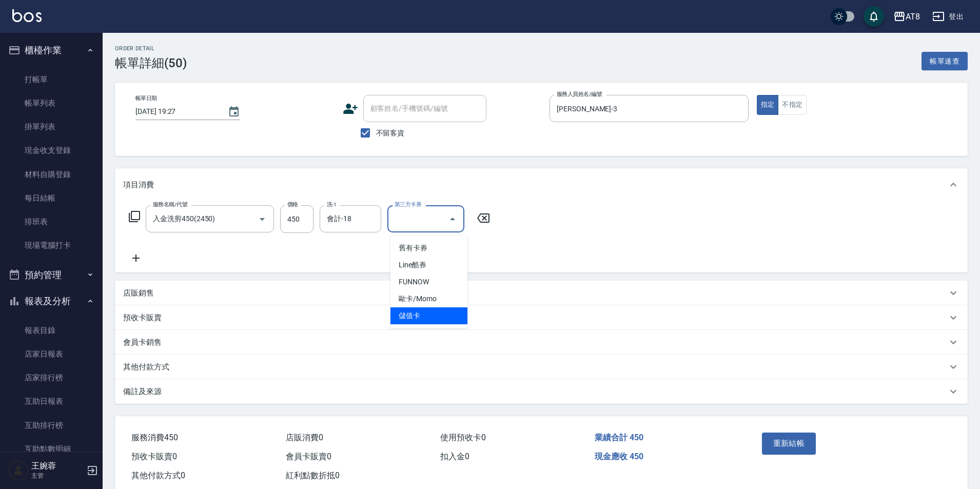
click at [441, 319] on span "儲值卡" at bounding box center [429, 315] width 77 height 17
type input "儲值卡"
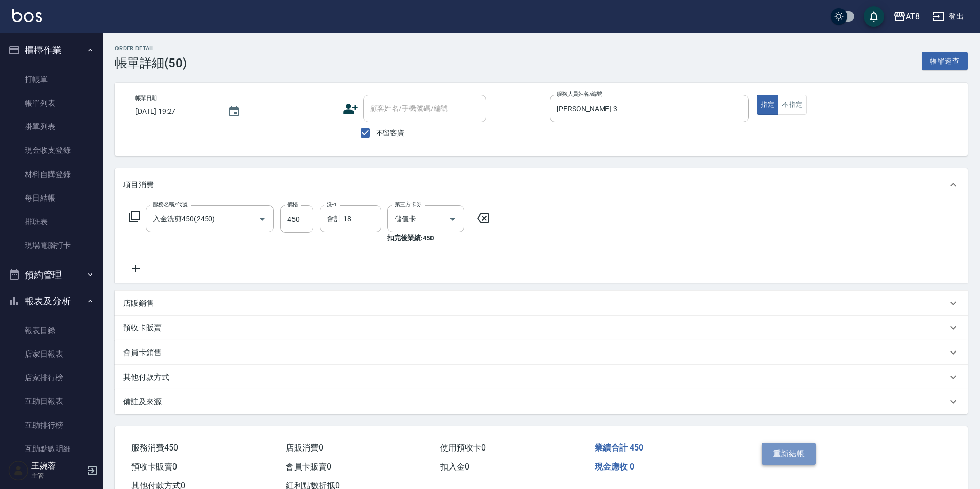
click at [797, 464] on button "重新結帳" at bounding box center [789, 454] width 54 height 22
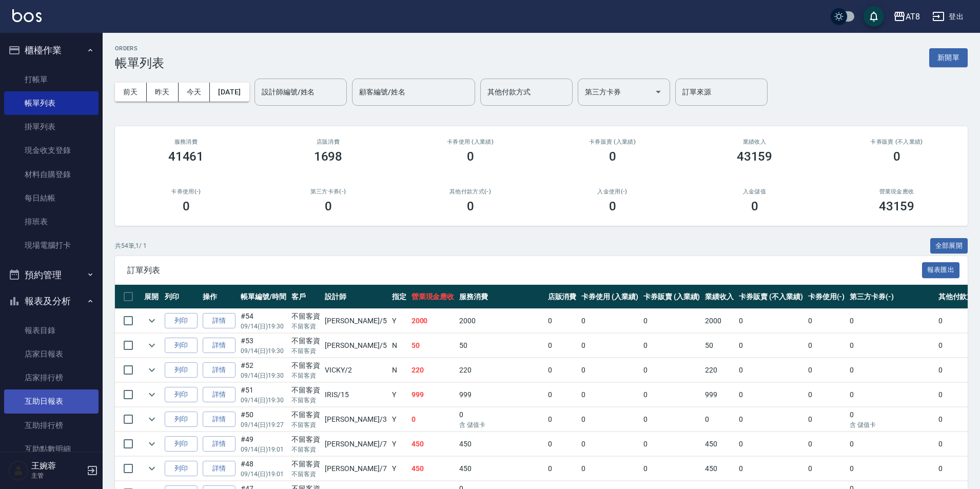
click at [68, 402] on link "互助日報表" at bounding box center [51, 402] width 94 height 24
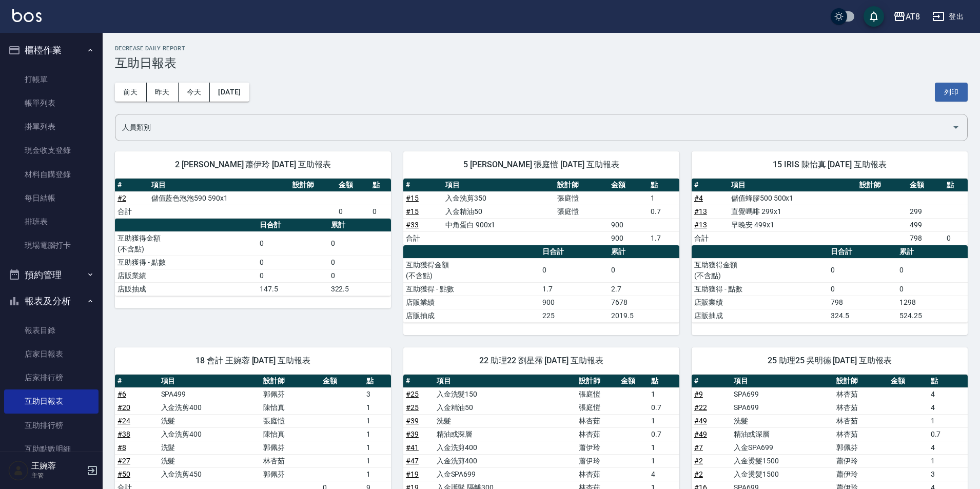
click at [23, 12] on img at bounding box center [26, 15] width 29 height 13
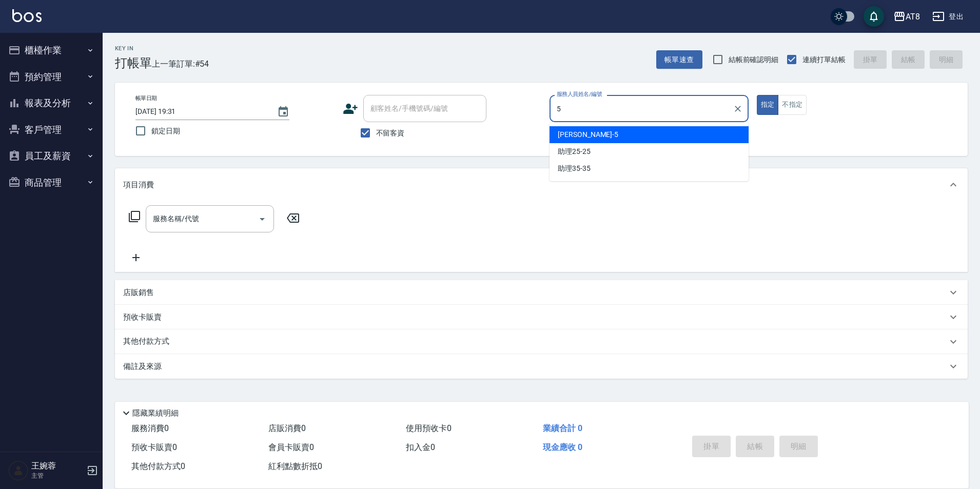
type input "HANK-5"
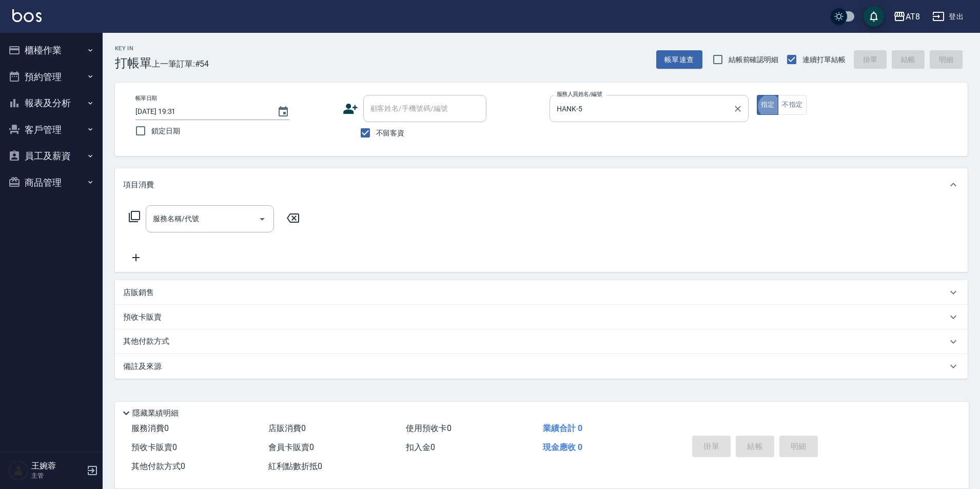
type button "true"
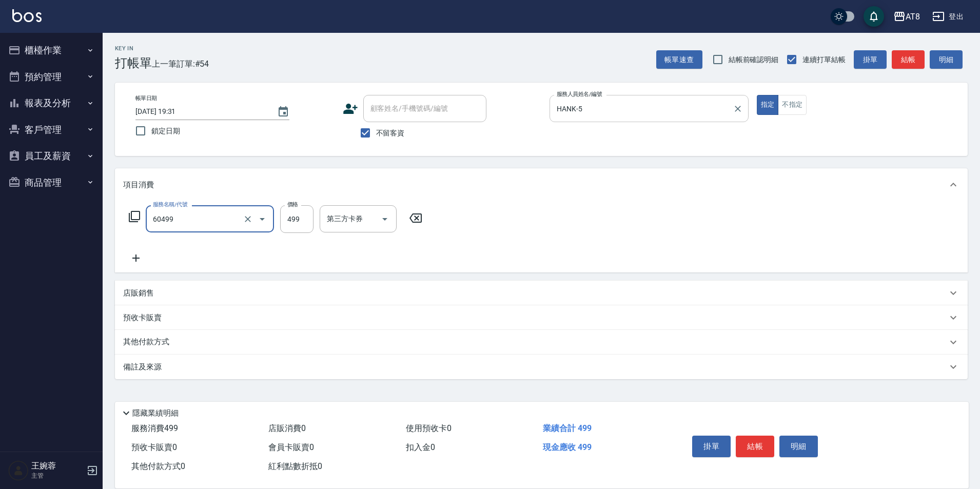
type input "入金SPA499(60499)"
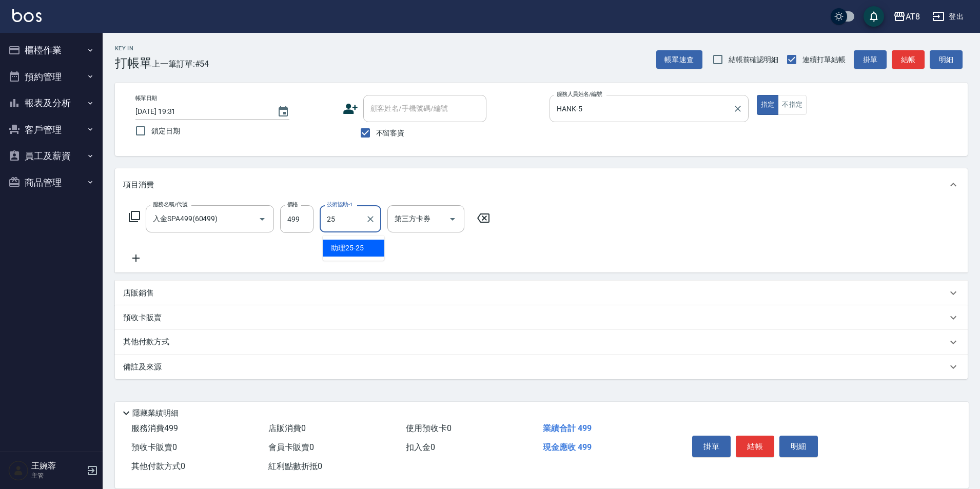
type input "助理25-25"
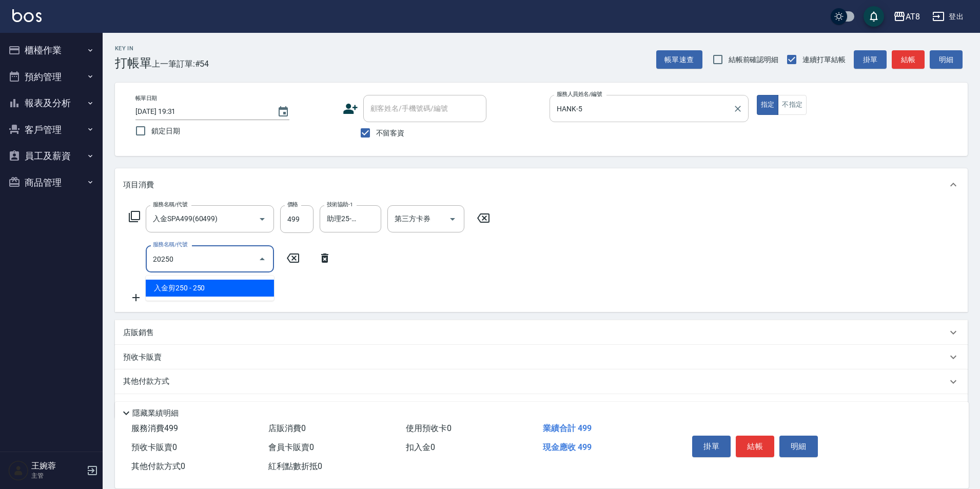
type input "入金剪250(20250)"
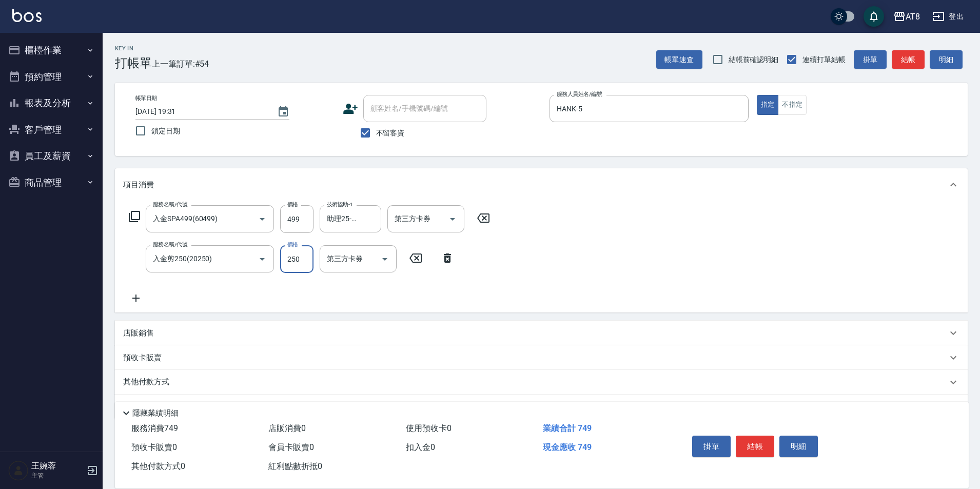
click at [760, 436] on button "結帳" at bounding box center [755, 447] width 38 height 22
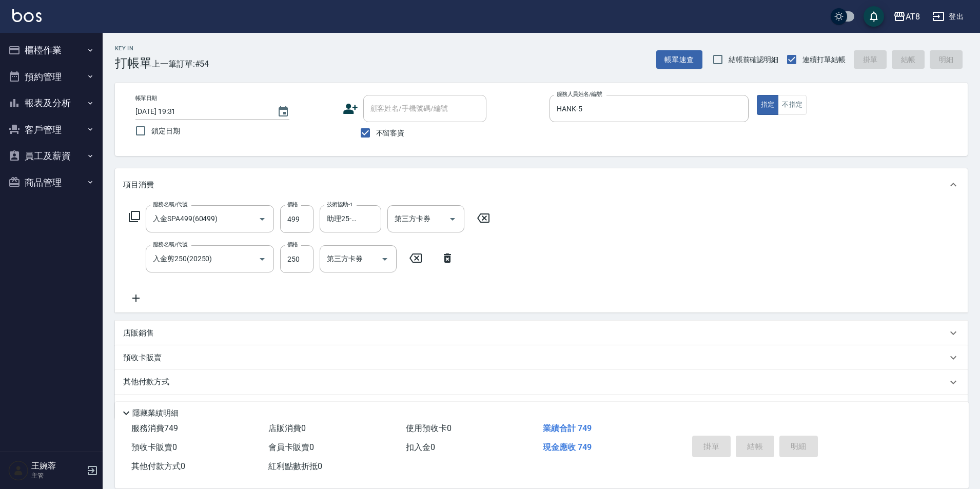
type input "2025/09/14 19:32"
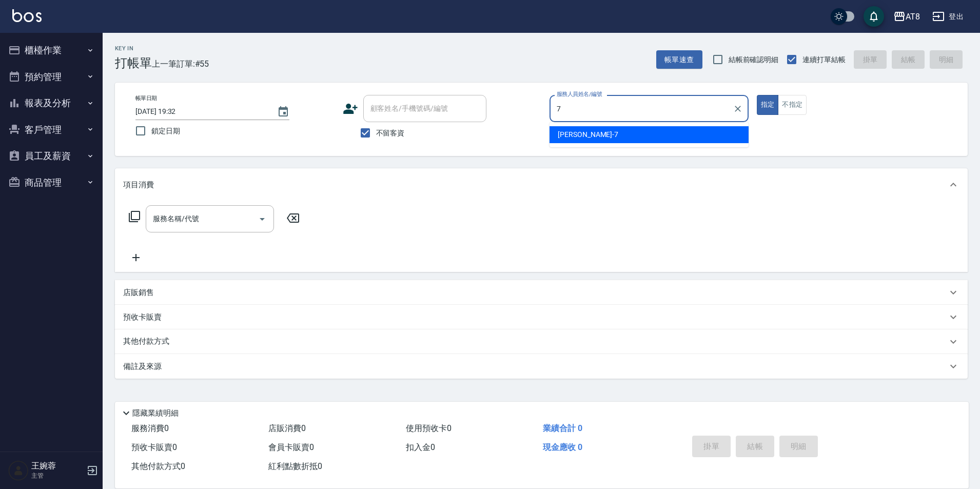
type input "NINA-7"
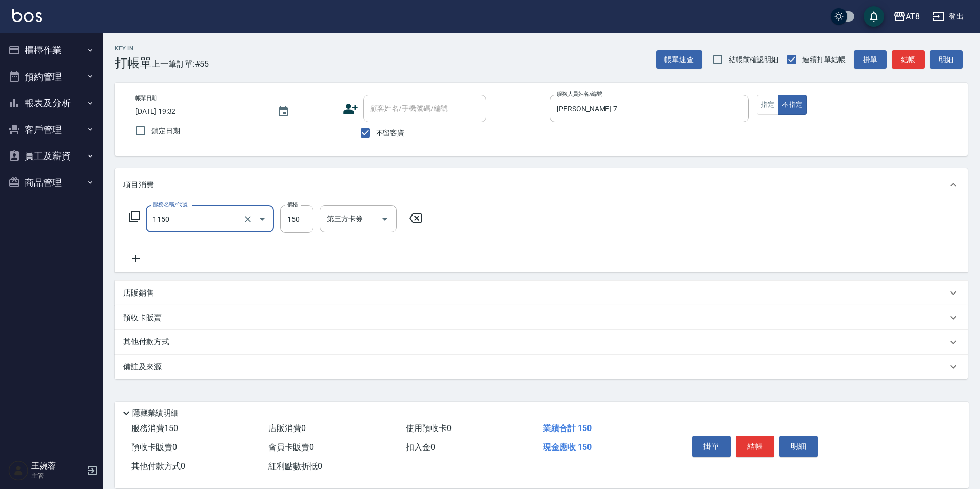
type input "洗髮(1150)"
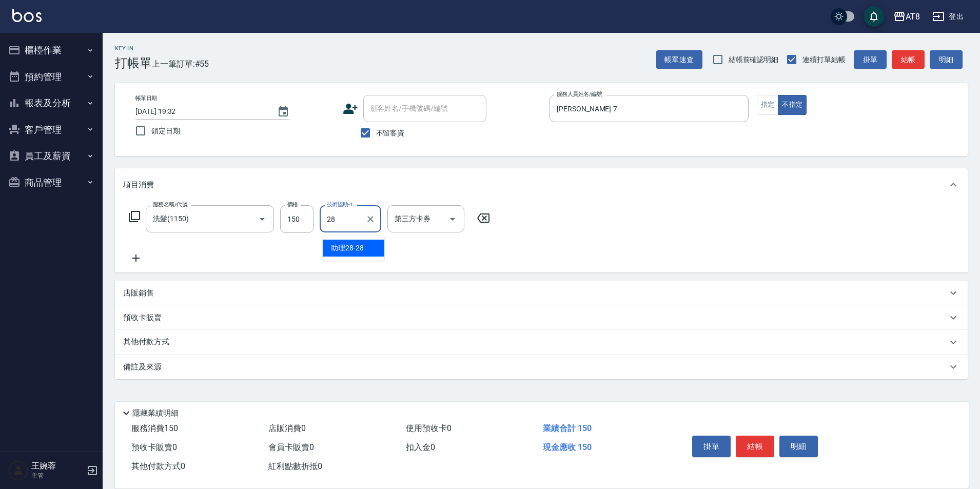
type input "助理28-28"
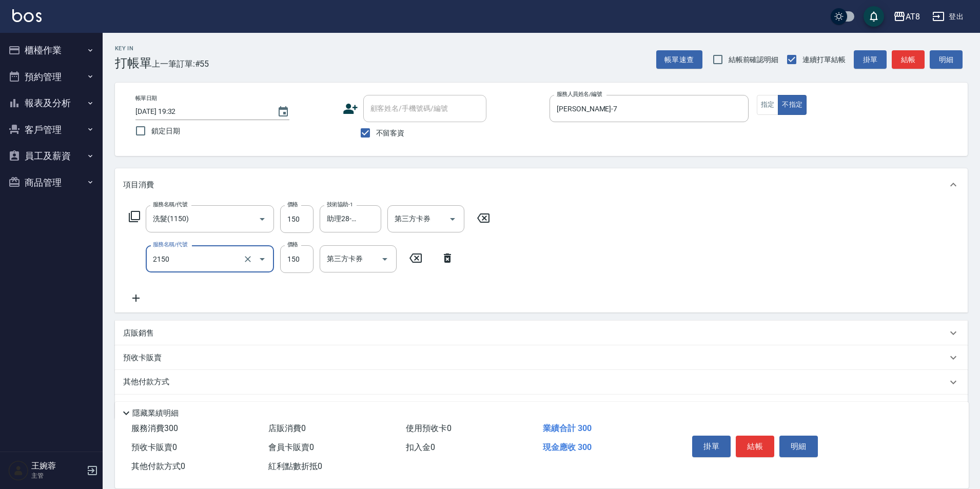
type input "剪髮(2150)"
click at [749, 449] on div "掛單 結帳 明細" at bounding box center [755, 448] width 134 height 32
click at [749, 442] on button "結帳" at bounding box center [755, 447] width 38 height 22
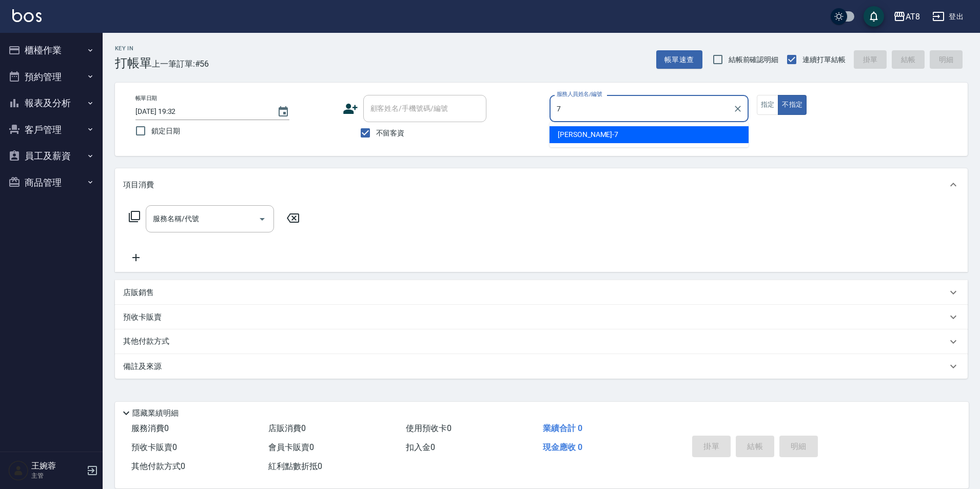
type input "NINA-7"
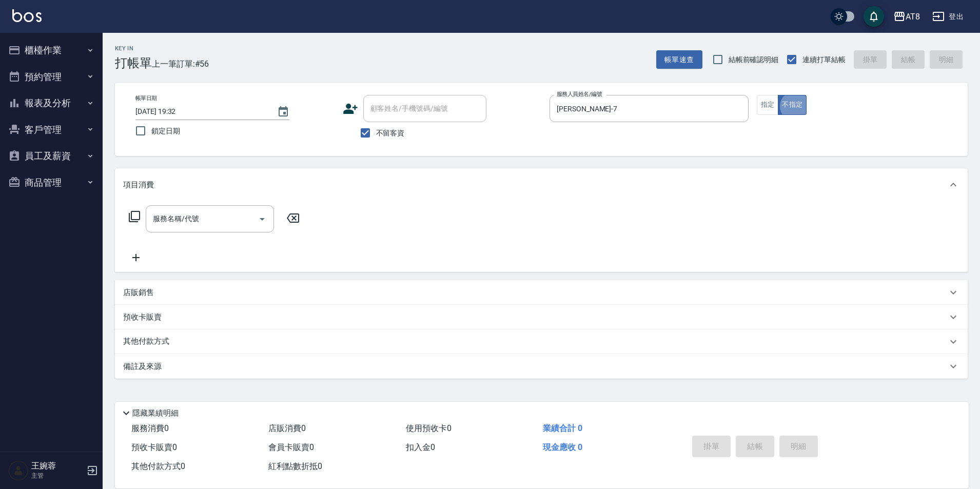
type button "false"
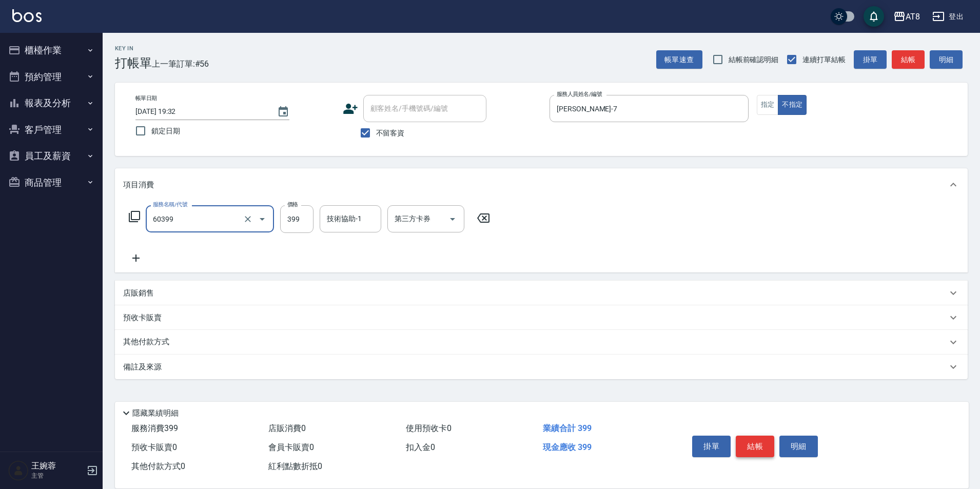
type input "入金SPA399(60399)"
type input "助理22-22"
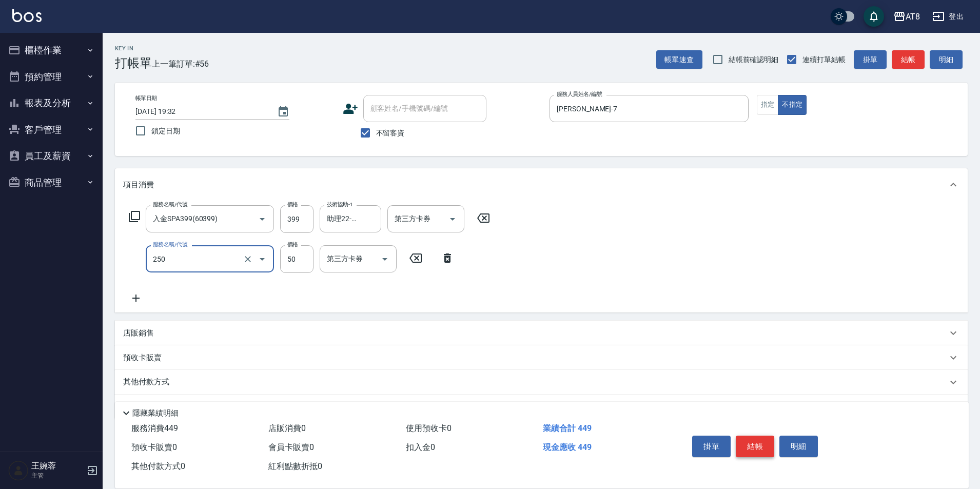
type input "剪瀏海(250)"
click at [487, 221] on icon at bounding box center [483, 218] width 12 height 9
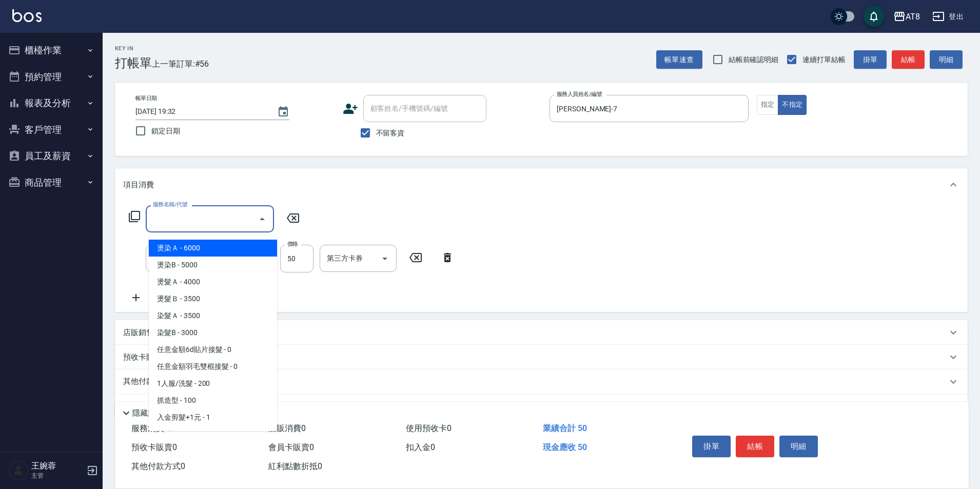
click at [185, 225] on input "服務名稱/代號" at bounding box center [202, 219] width 104 height 18
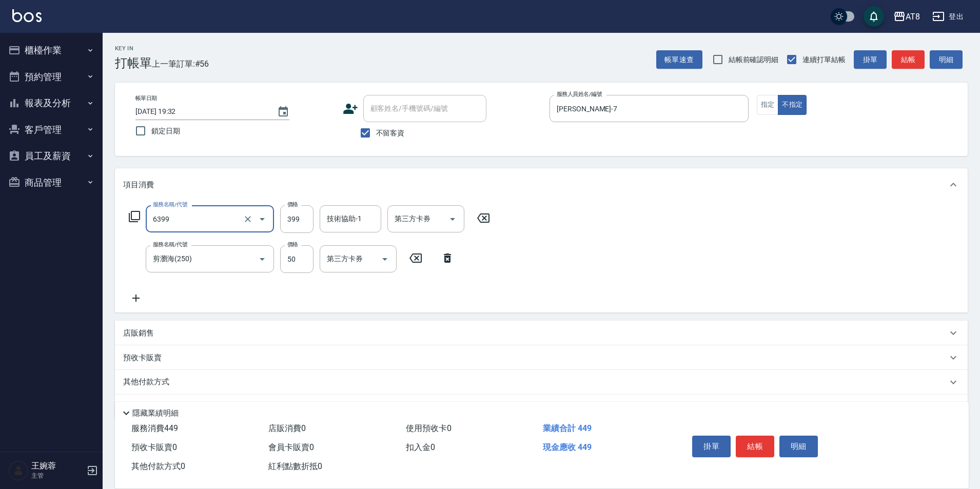
type input "SPA399(6399)"
click at [333, 226] on input "技術協助-1" at bounding box center [350, 219] width 52 height 18
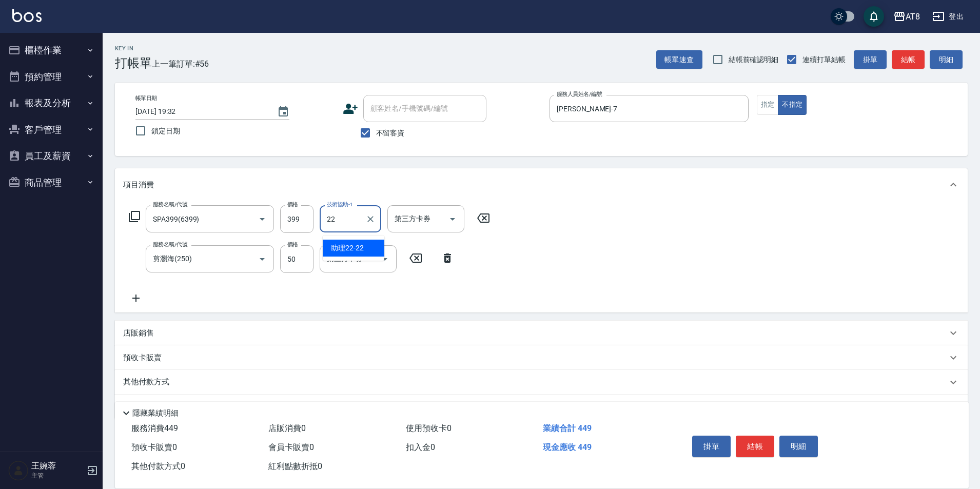
type input "助理22-22"
click at [754, 438] on button "結帳" at bounding box center [755, 447] width 38 height 22
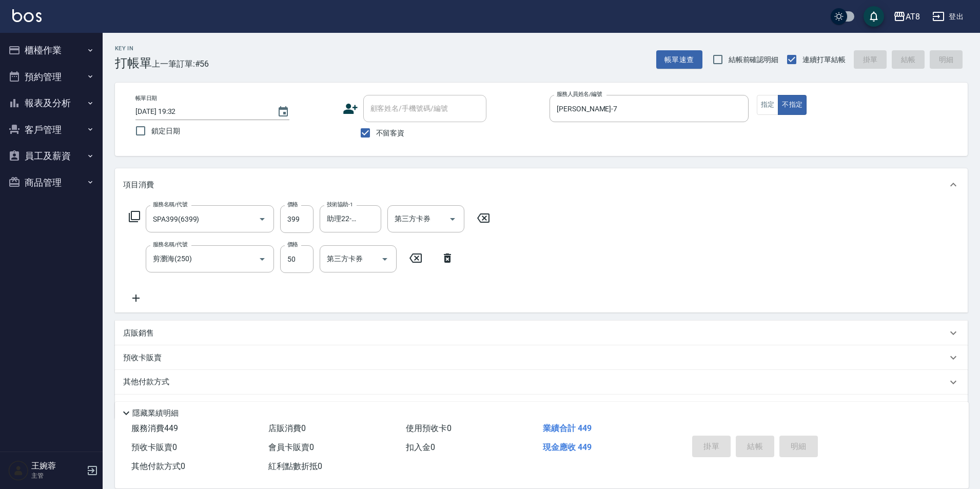
type input "2025/09/14 19:33"
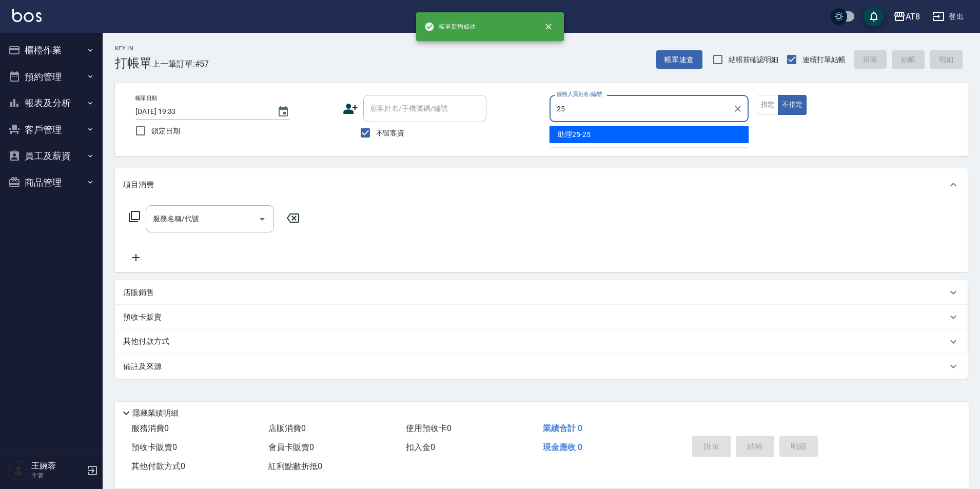
type input "助理25-25"
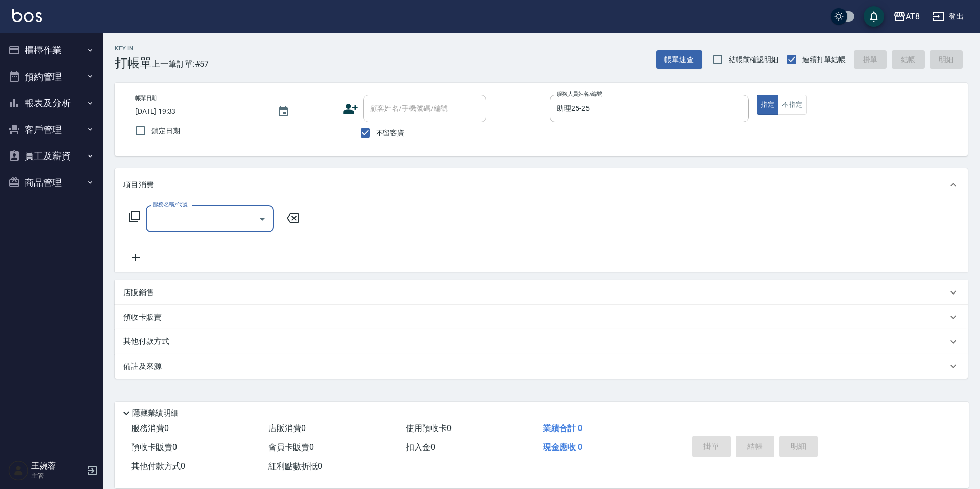
click at [74, 56] on button "櫃檯作業" at bounding box center [51, 50] width 94 height 27
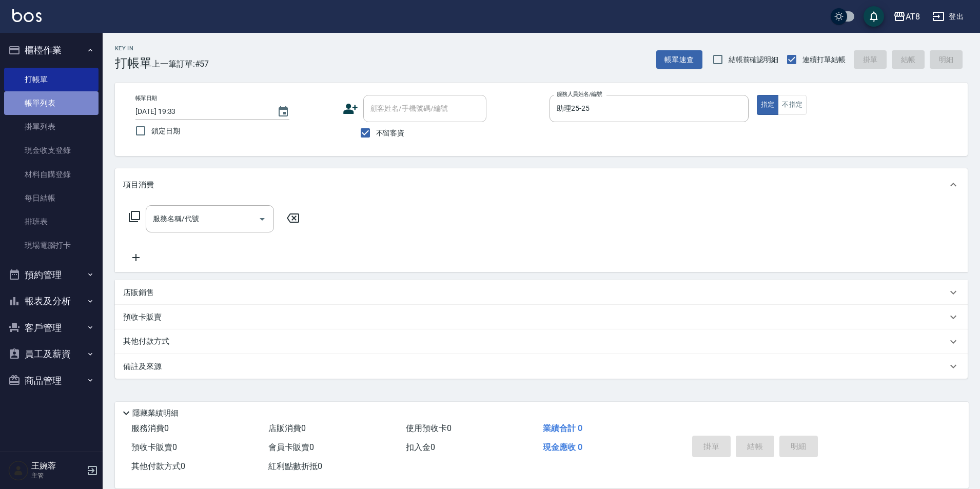
click at [50, 110] on link "帳單列表" at bounding box center [51, 103] width 94 height 24
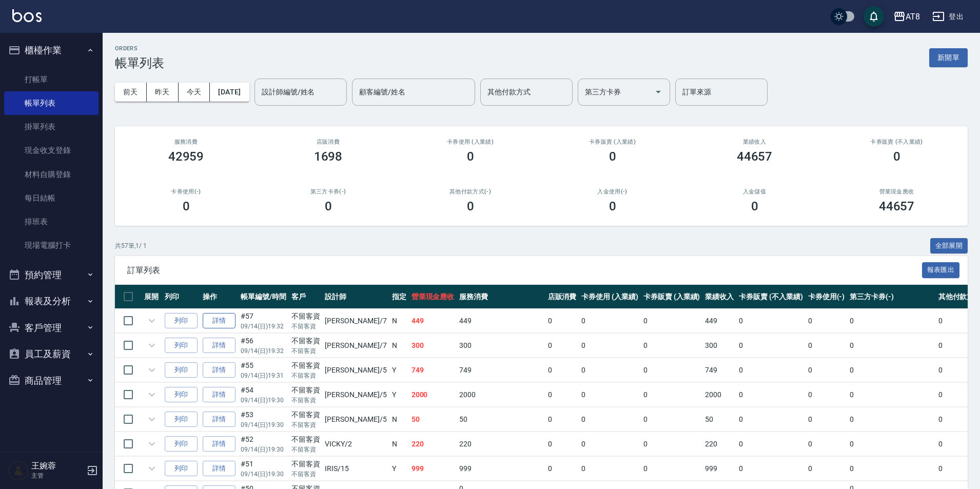
click at [219, 329] on link "詳情" at bounding box center [219, 321] width 33 height 16
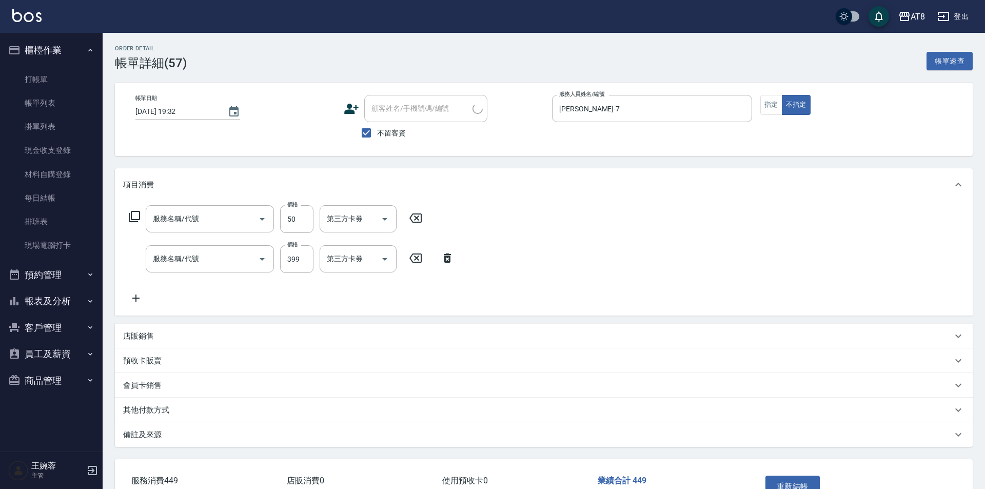
type input "2025/09/14 19:32"
checkbox input "true"
type input "NINA-7"
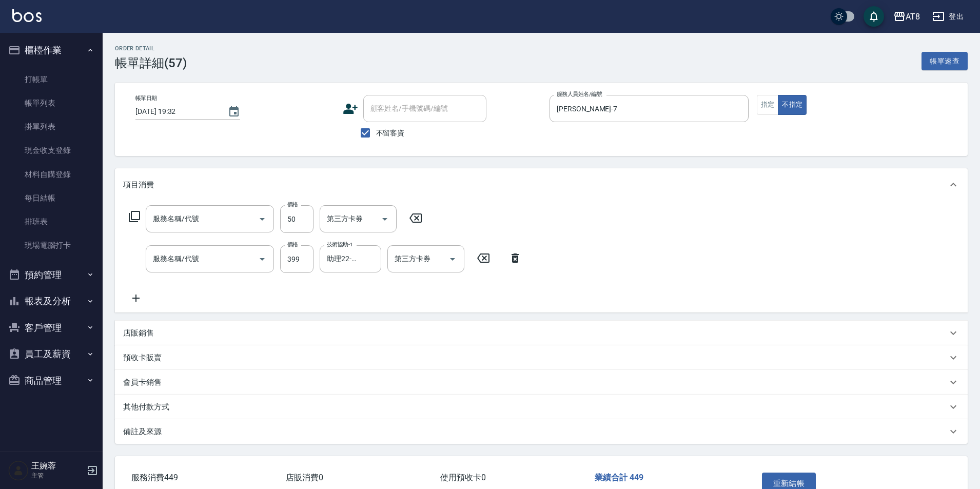
type input "剪瀏海(250)"
type input "SPA399(6399)"
click at [262, 264] on icon "Open" at bounding box center [262, 259] width 12 height 12
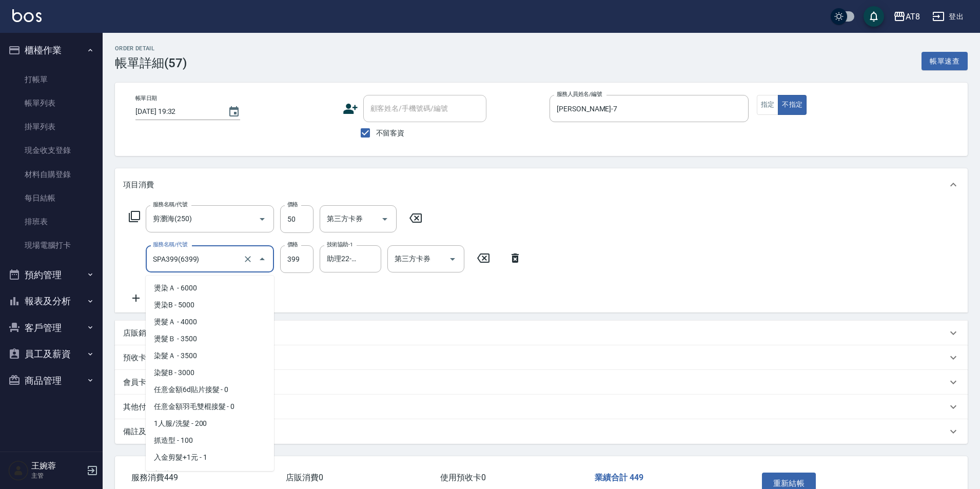
scroll to position [537, 0]
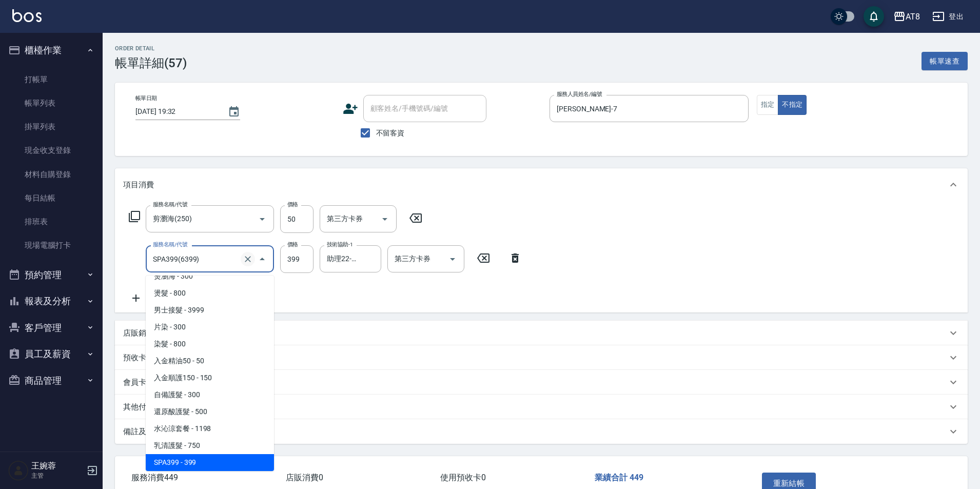
click at [250, 264] on button "Clear" at bounding box center [248, 259] width 14 height 14
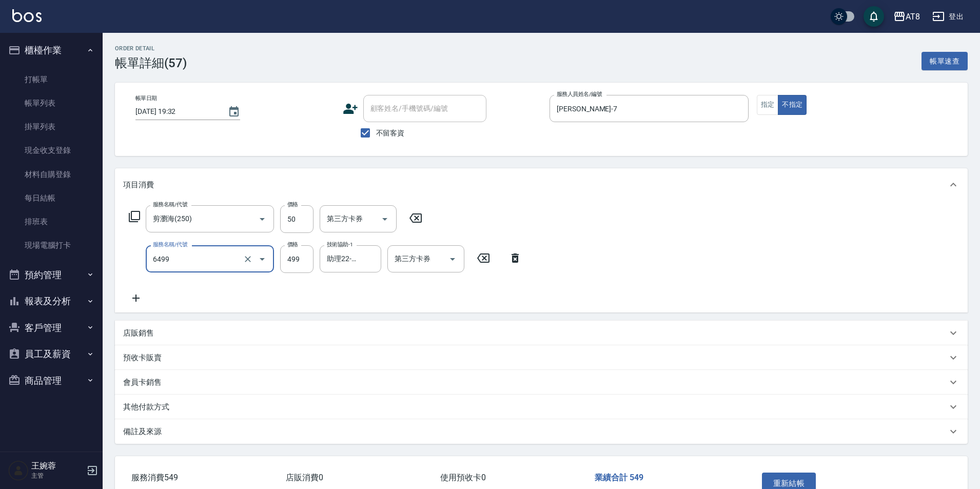
type input "SPA499(6499)"
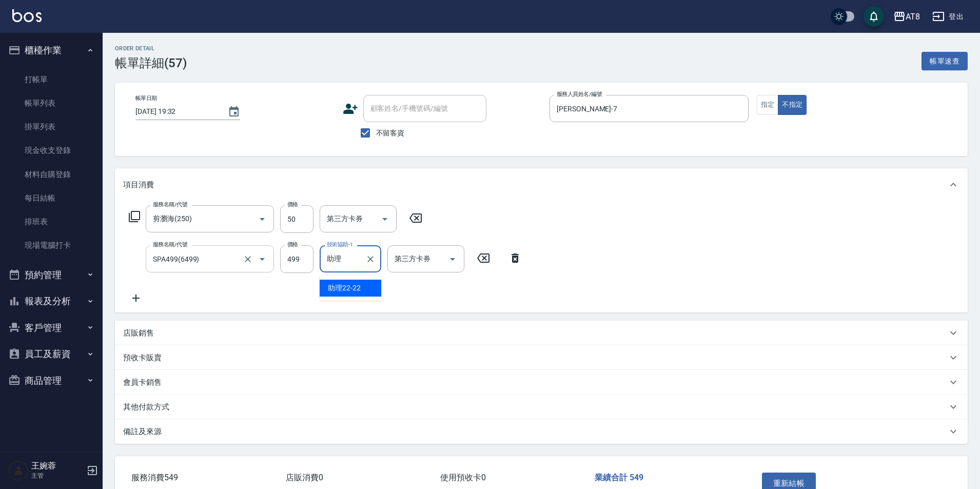
type input "助"
type input "助理22-22"
click at [796, 483] on button "重新結帳" at bounding box center [789, 484] width 54 height 22
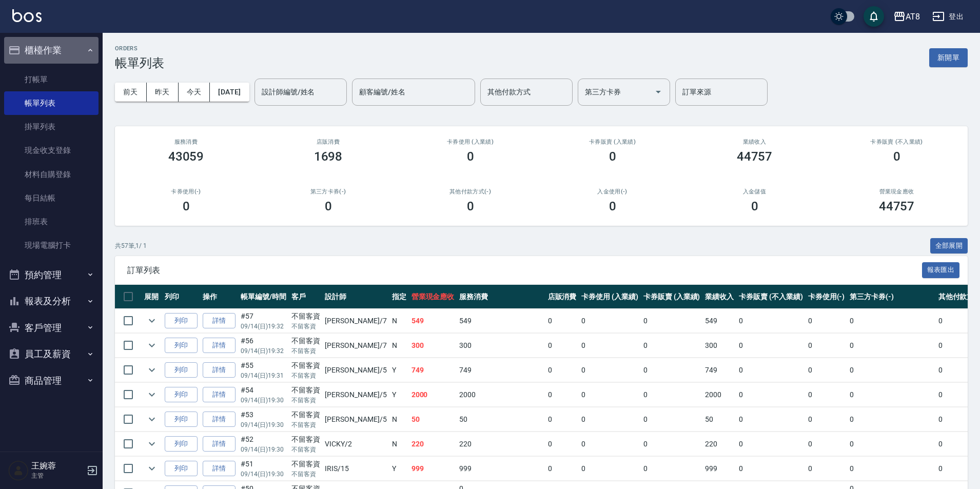
click at [82, 45] on button "櫃檯作業" at bounding box center [51, 50] width 94 height 27
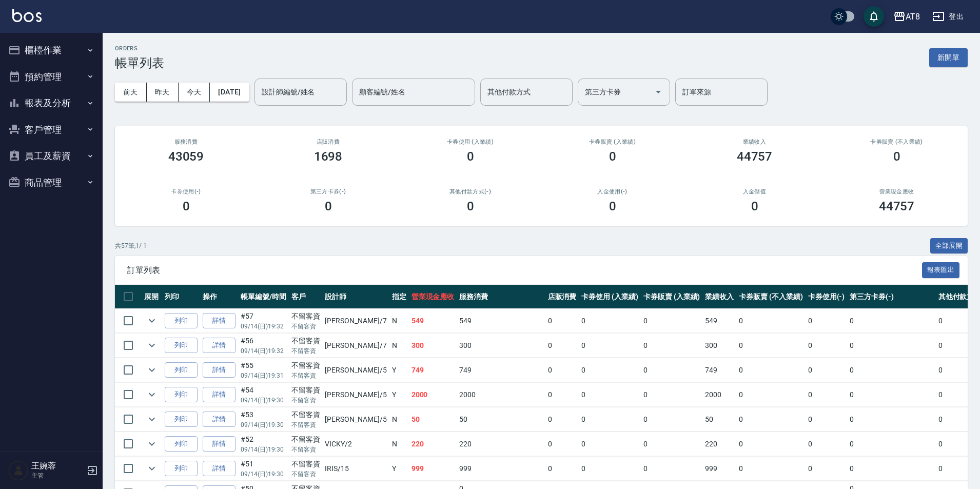
click at [27, 22] on link at bounding box center [26, 16] width 29 height 15
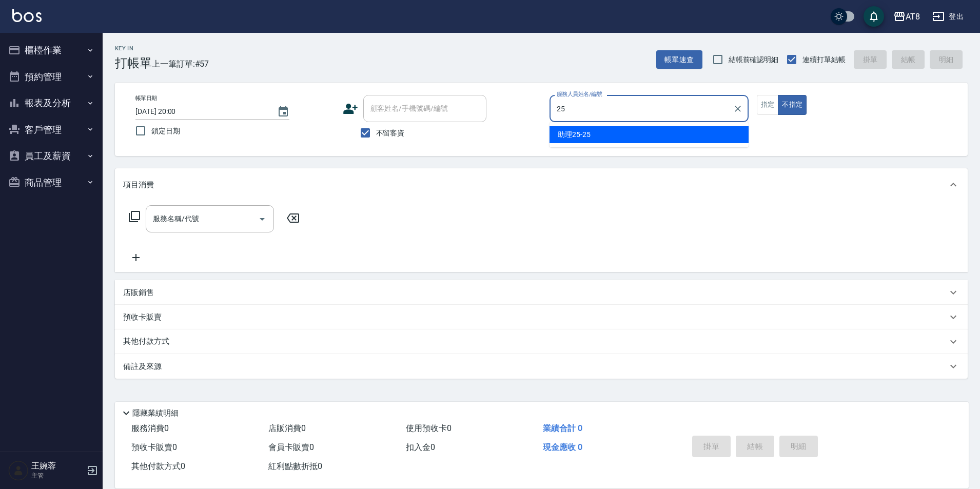
type input "助理25-25"
type button "false"
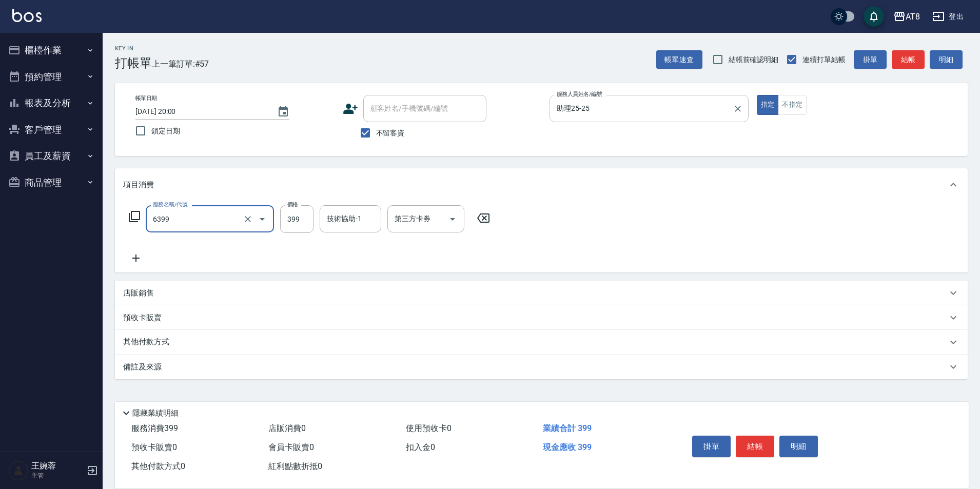
type input "SPA399(6399)"
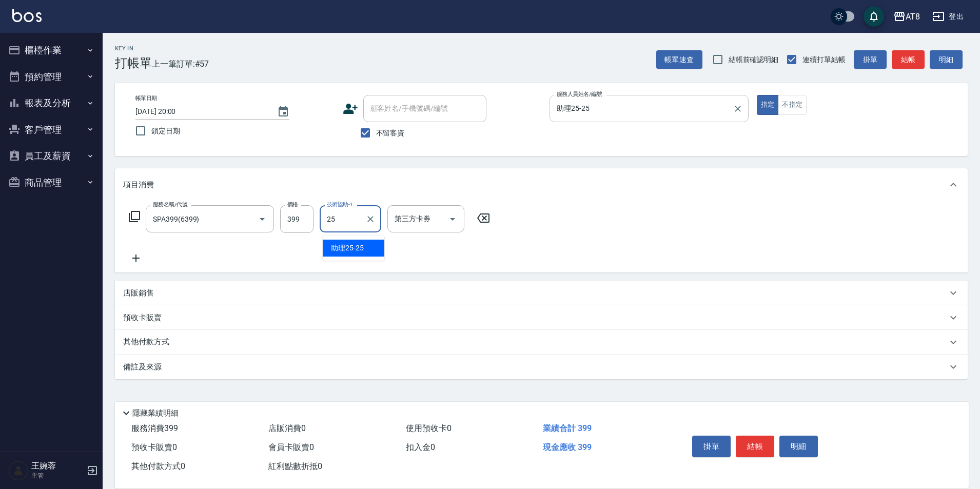
type input "助理25-25"
click at [762, 436] on button "結帳" at bounding box center [755, 447] width 38 height 22
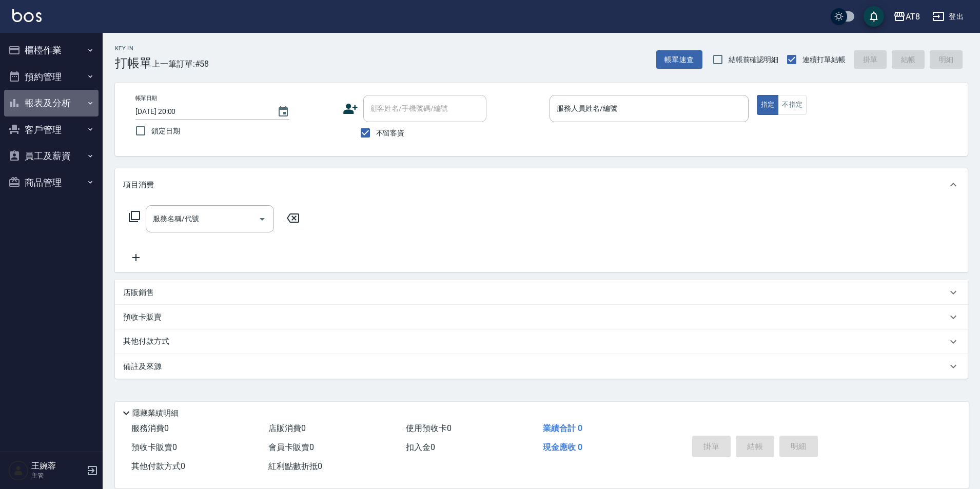
click at [63, 94] on button "報表及分析" at bounding box center [51, 103] width 94 height 27
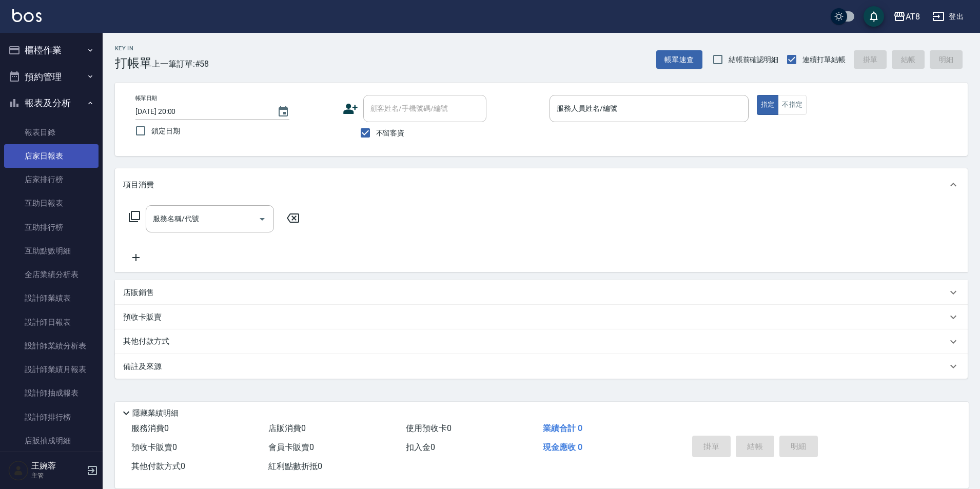
click at [50, 152] on link "店家日報表" at bounding box center [51, 156] width 94 height 24
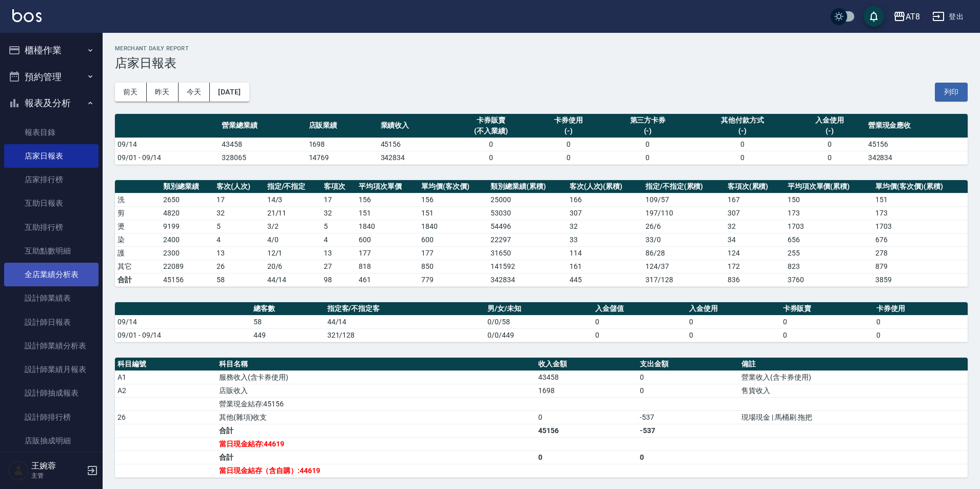
click at [52, 272] on link "全店業績分析表" at bounding box center [51, 275] width 94 height 24
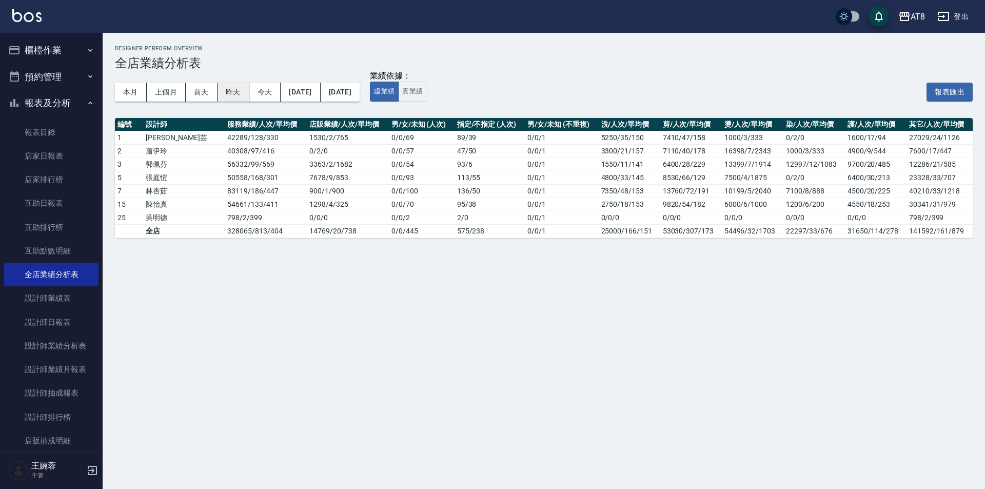
click at [237, 89] on button "昨天" at bounding box center [234, 92] width 32 height 19
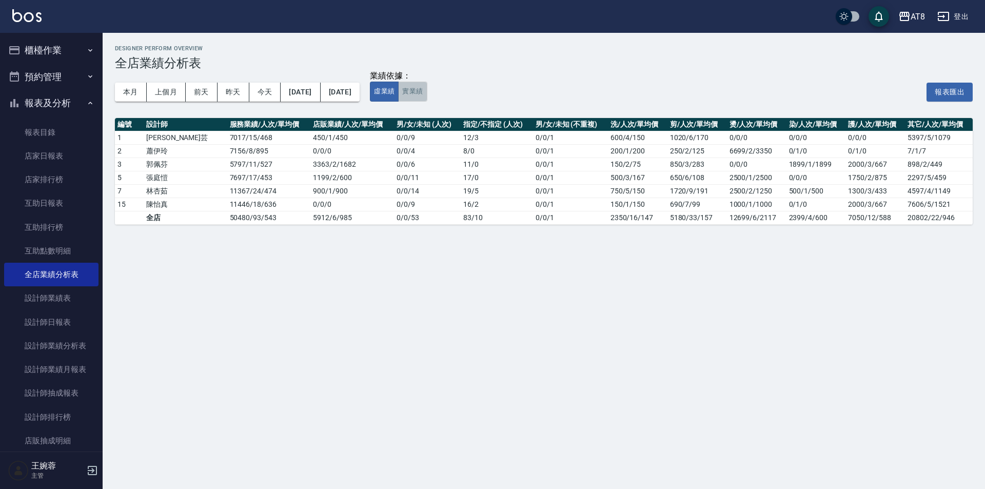
click at [427, 88] on button "實業績" at bounding box center [412, 92] width 29 height 20
click at [258, 96] on button "今天" at bounding box center [265, 92] width 32 height 19
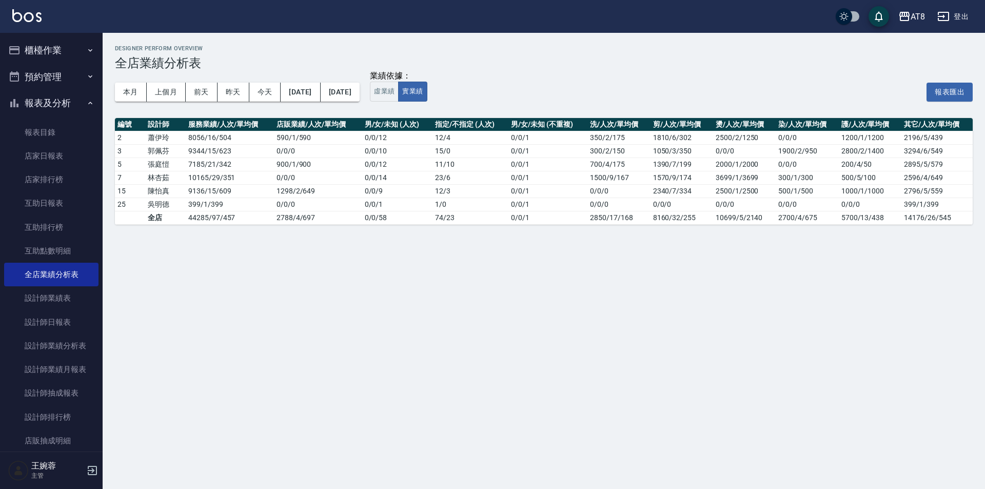
click at [35, 16] on img at bounding box center [26, 15] width 29 height 13
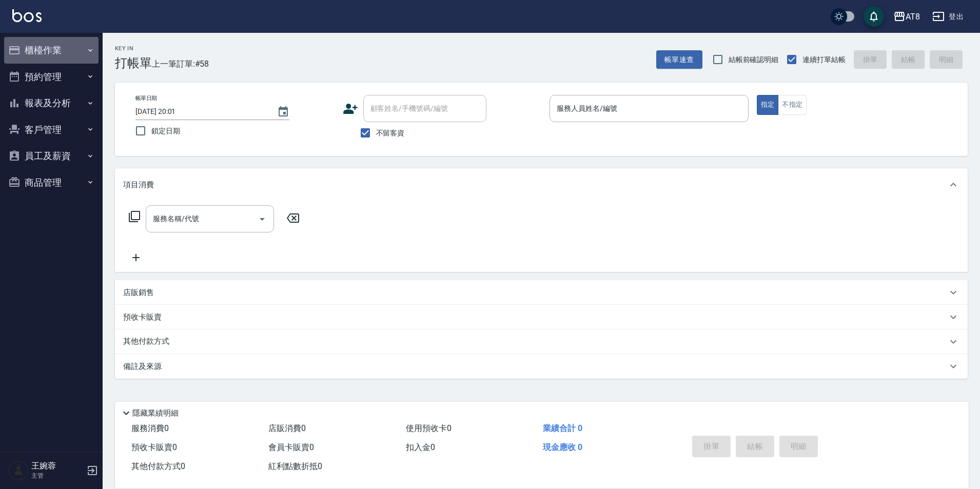
click at [67, 54] on button "櫃檯作業" at bounding box center [51, 50] width 94 height 27
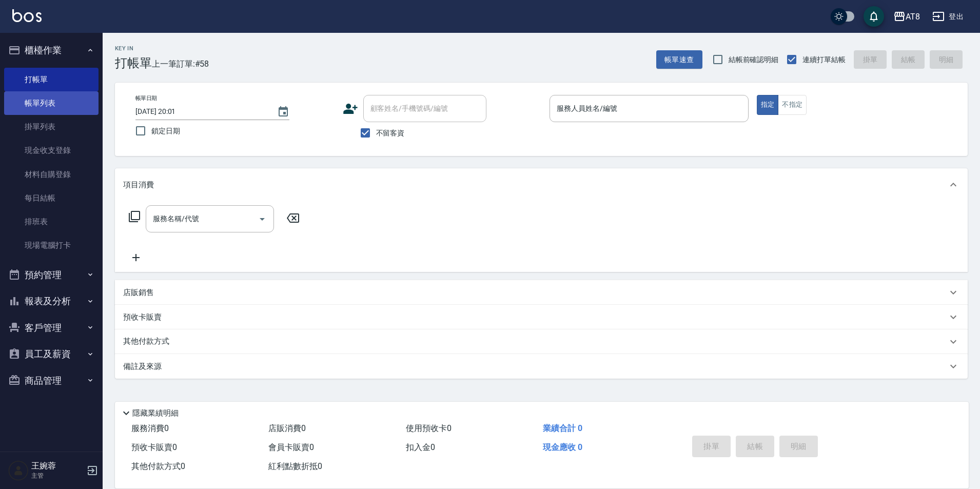
click at [68, 106] on link "帳單列表" at bounding box center [51, 103] width 94 height 24
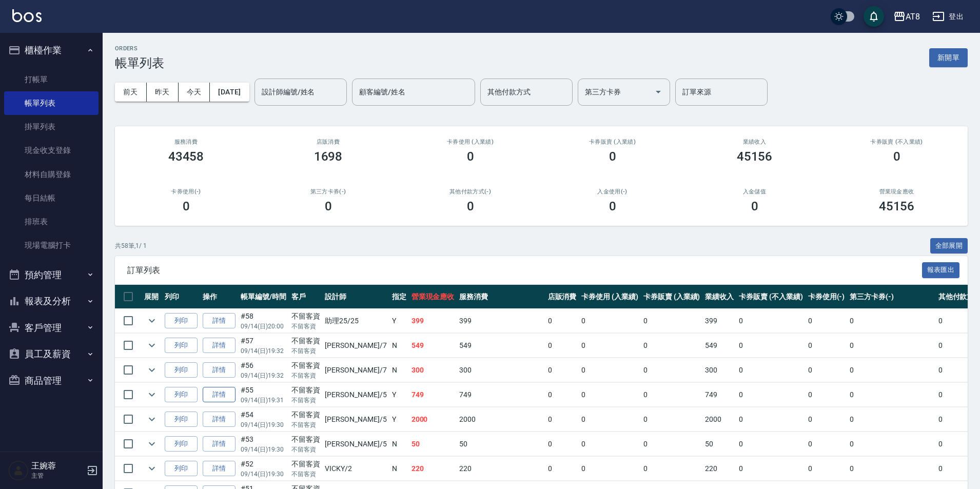
click at [227, 403] on link "詳情" at bounding box center [219, 395] width 33 height 16
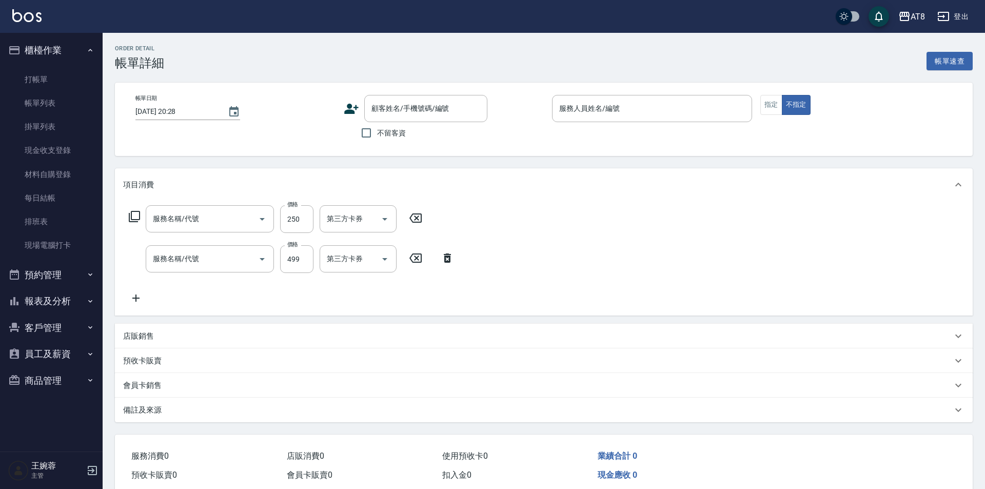
type input "2025/09/14 19:31"
checkbox input "true"
type input "HANK-5"
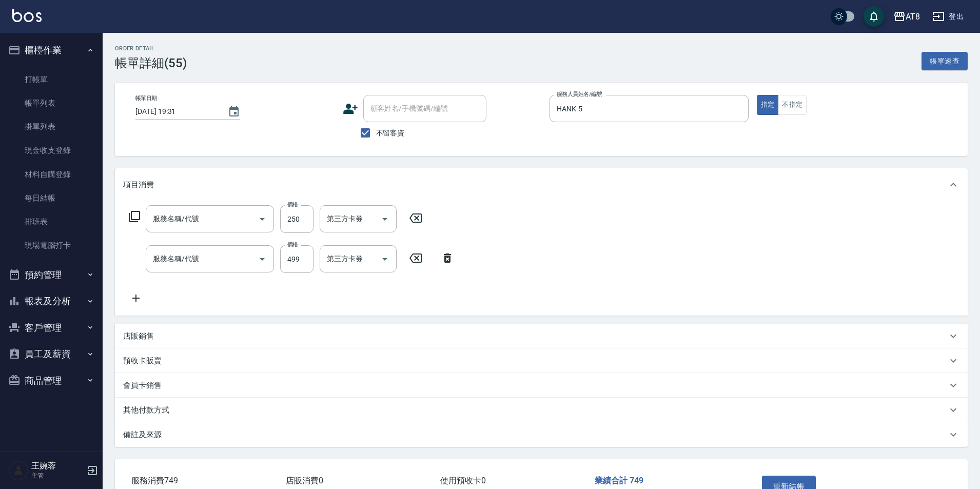
type input "入金剪250(20250)"
type input "入金SPA499(60499)"
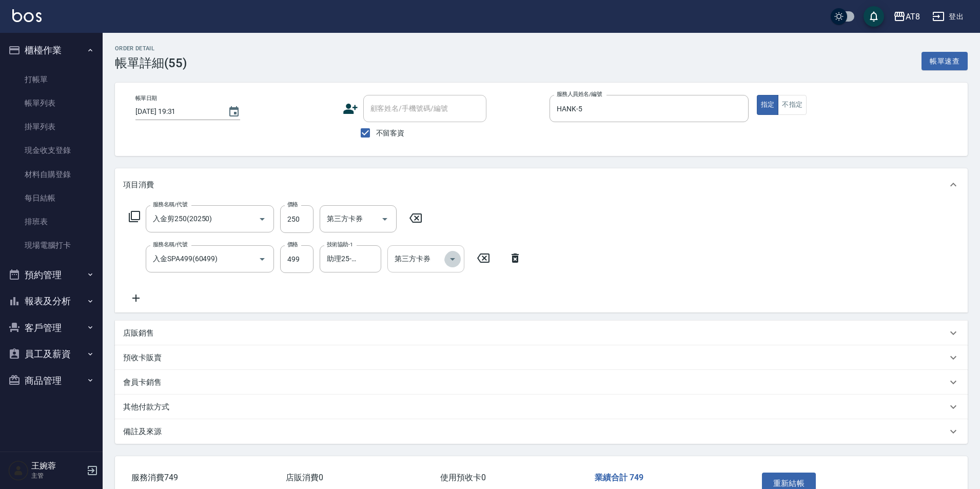
click at [450, 261] on icon "Open" at bounding box center [452, 259] width 5 height 3
click at [436, 358] on span "儲值卡" at bounding box center [426, 355] width 77 height 17
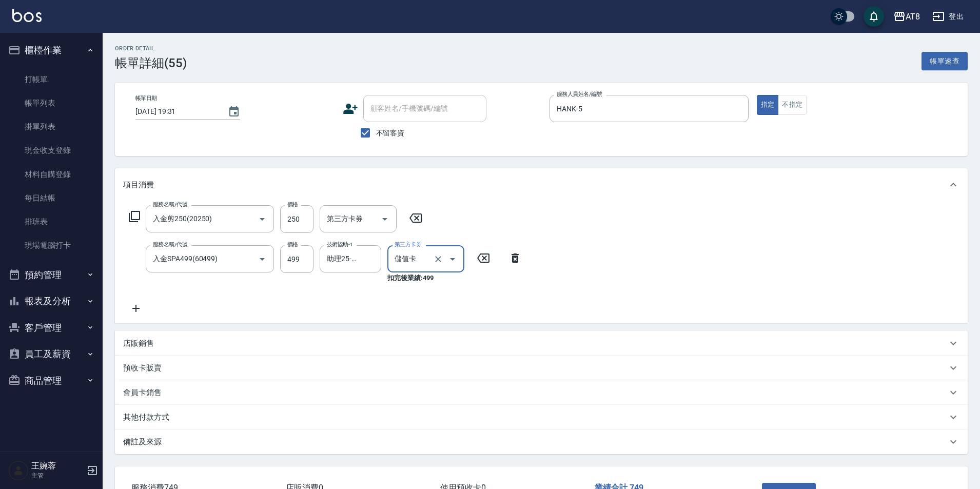
type input "儲值卡"
drag, startPoint x: 417, startPoint y: 223, endPoint x: 422, endPoint y: 222, distance: 5.4
click at [417, 223] on icon at bounding box center [416, 218] width 26 height 12
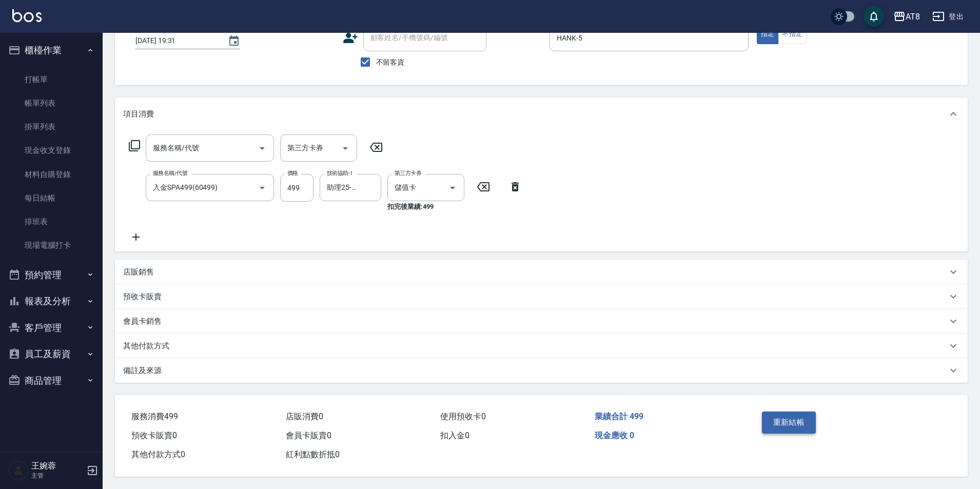
click at [808, 418] on button "重新結帳" at bounding box center [789, 423] width 54 height 22
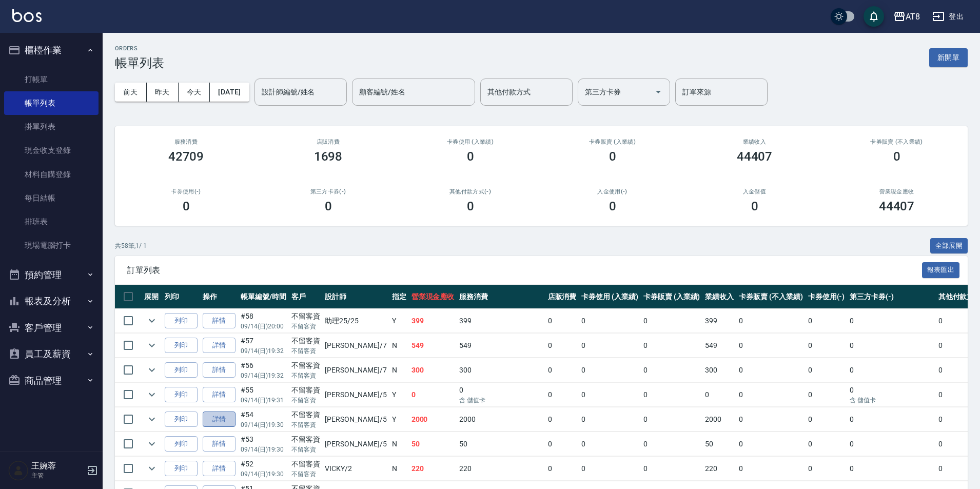
click at [231, 428] on link "詳情" at bounding box center [219, 420] width 33 height 16
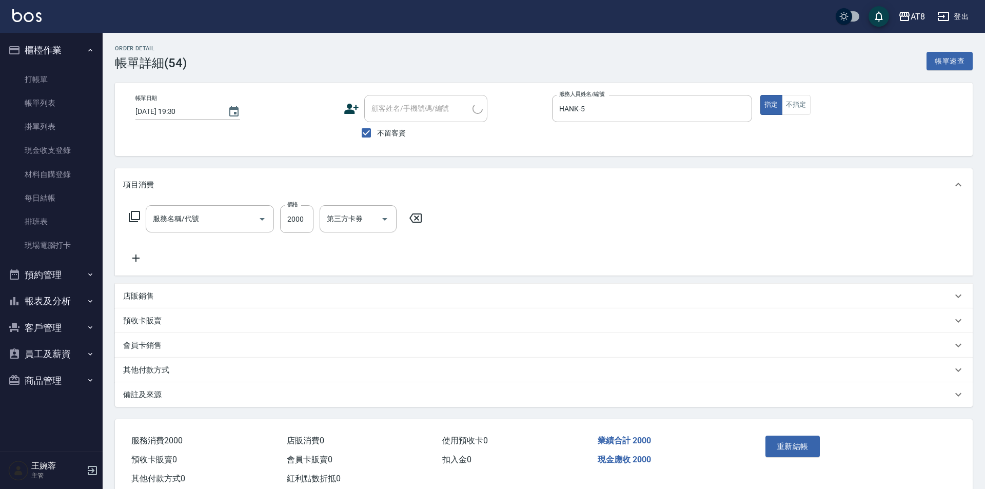
type input "2025/09/14 19:30"
checkbox input "true"
type input "HANK-5"
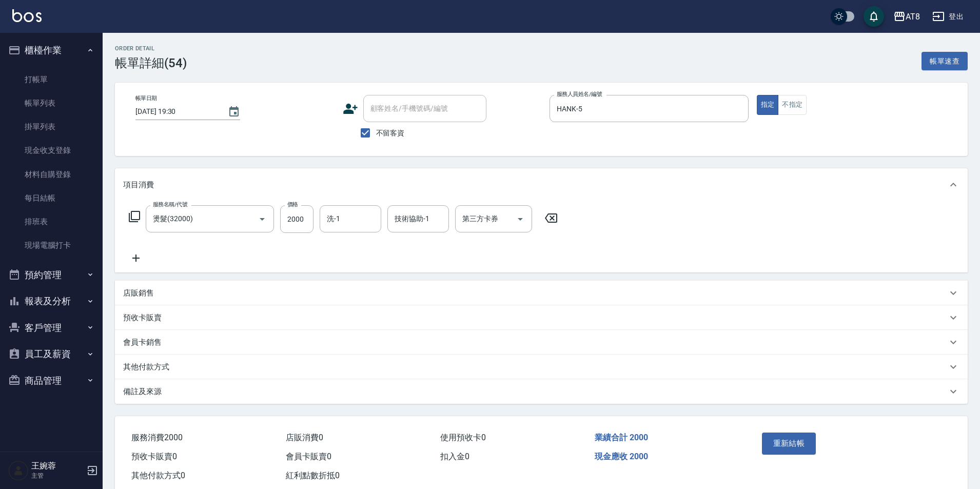
type input "燙髮(32000)"
click at [558, 222] on icon at bounding box center [551, 218] width 26 height 12
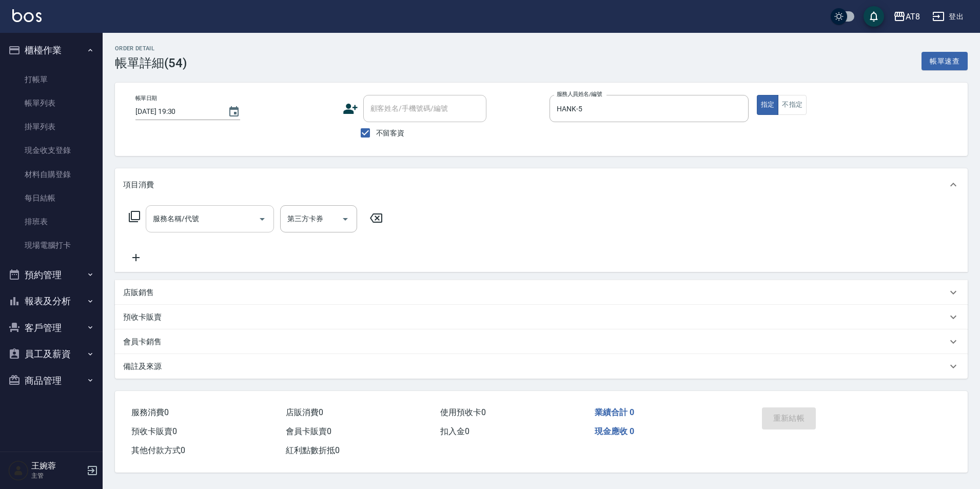
click at [186, 219] on input "服務名稱/代號" at bounding box center [202, 219] width 104 height 18
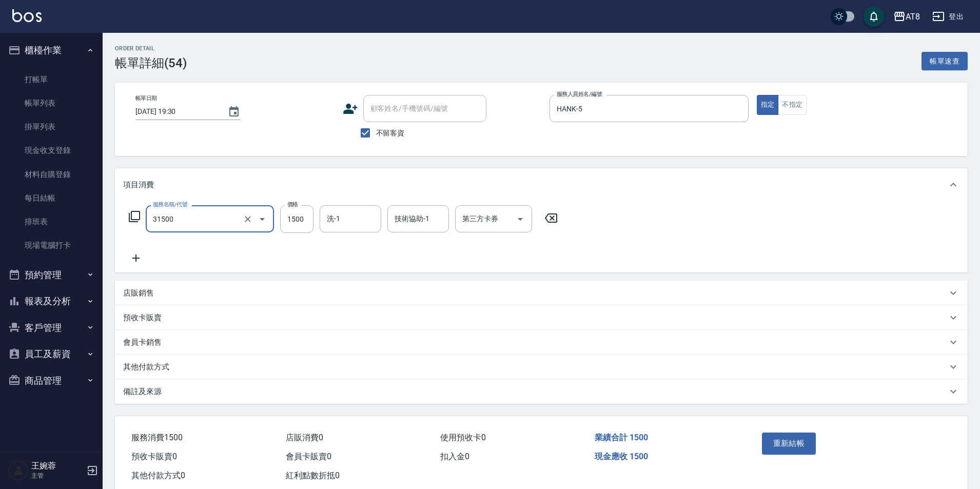
type input "燙髮(31500)"
type input "助理22-22"
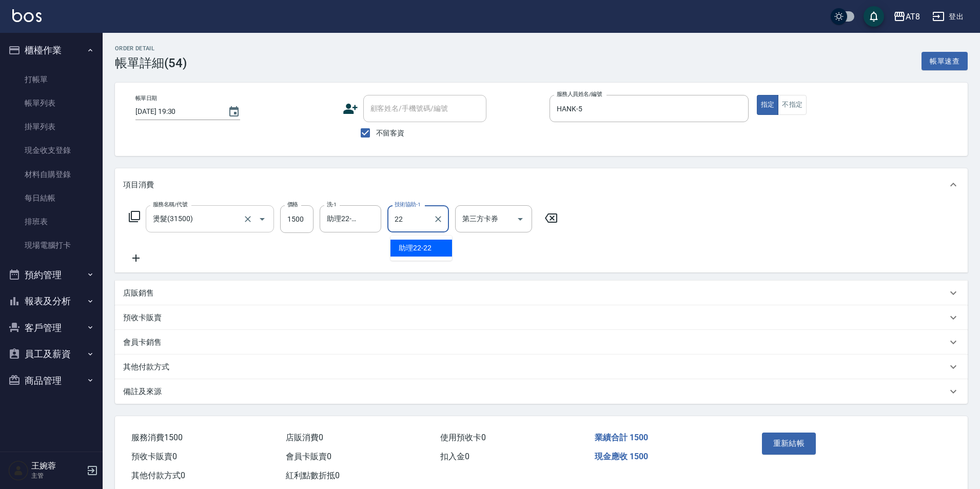
type input "助理22-22"
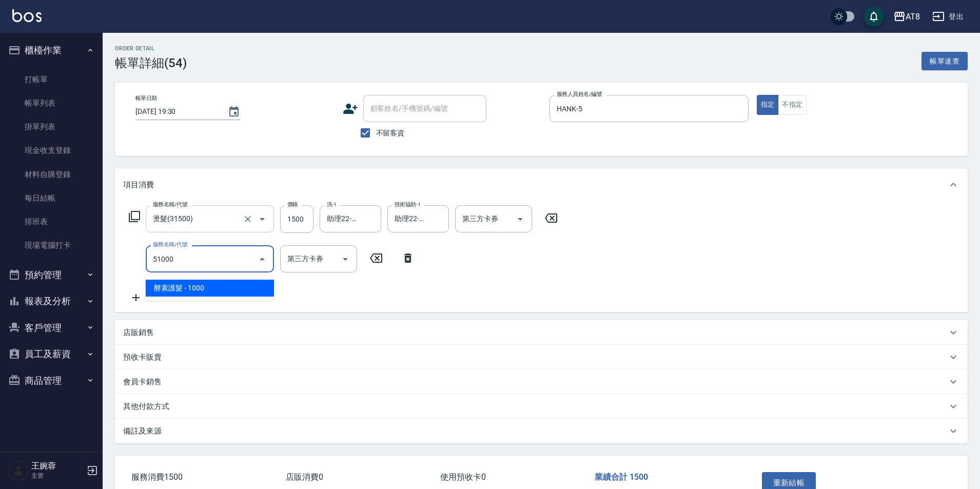
type input "酵素護髮(51000)"
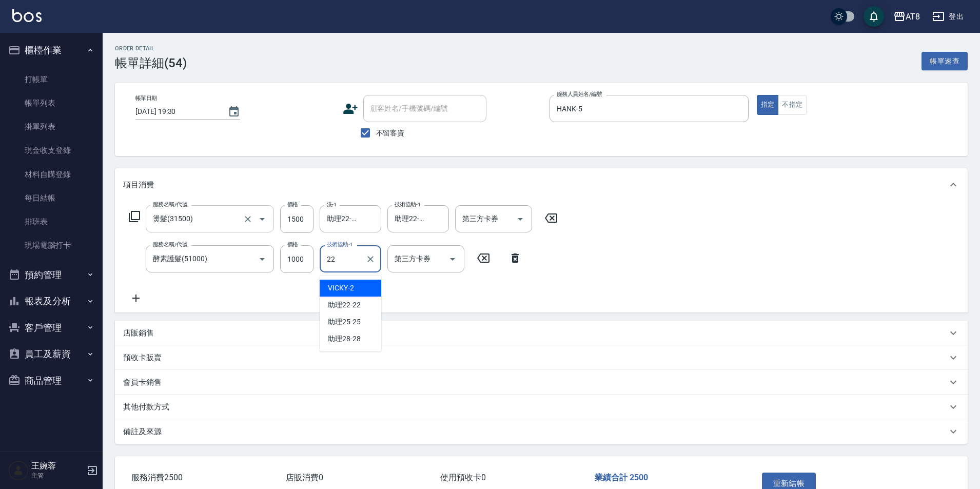
type input "助理22-22"
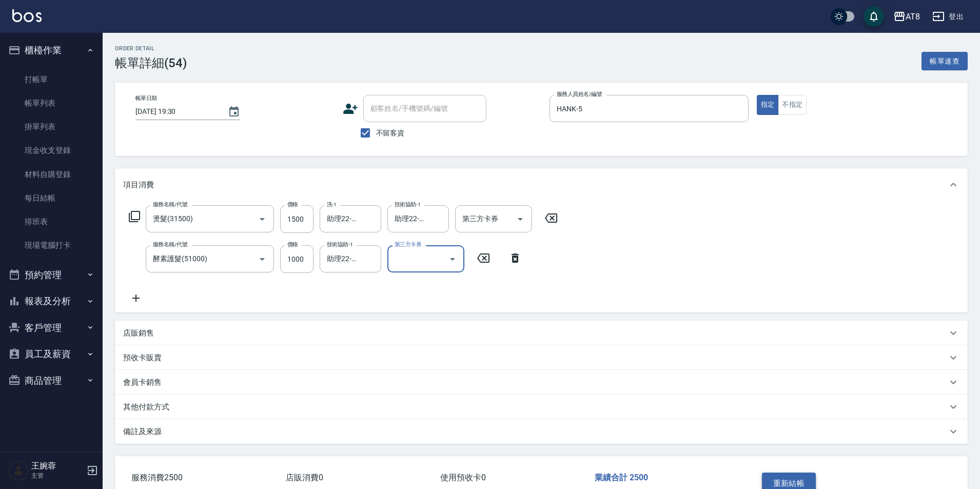
click at [798, 487] on button "重新結帳" at bounding box center [789, 484] width 54 height 22
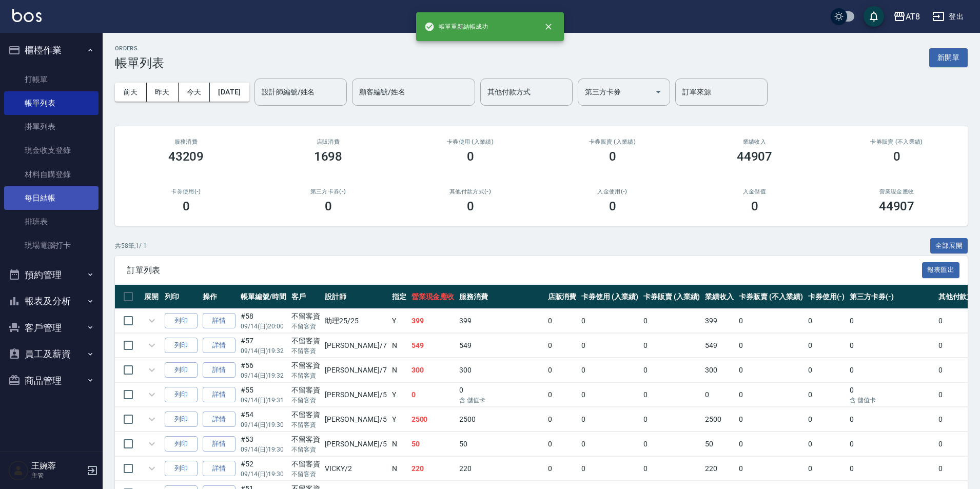
click at [49, 199] on link "每日結帳" at bounding box center [51, 198] width 94 height 24
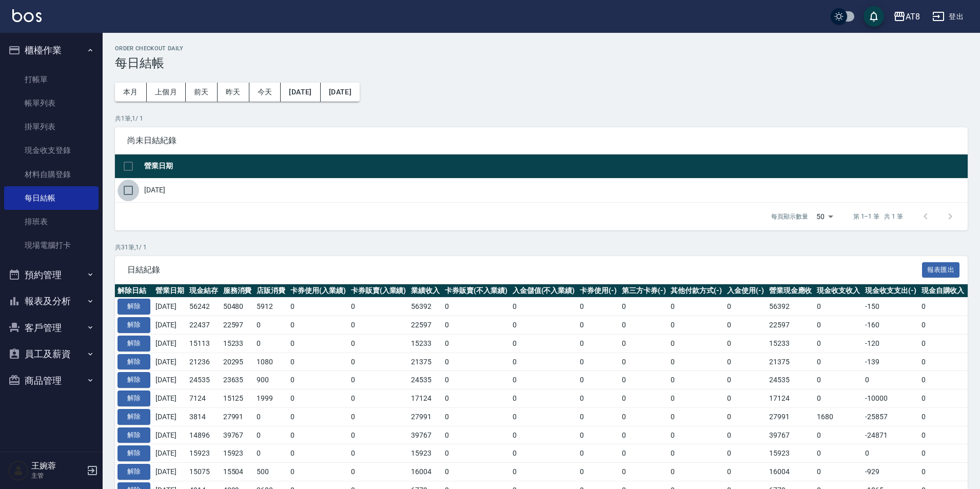
click at [124, 201] on input "checkbox" at bounding box center [129, 191] width 22 height 22
checkbox input "true"
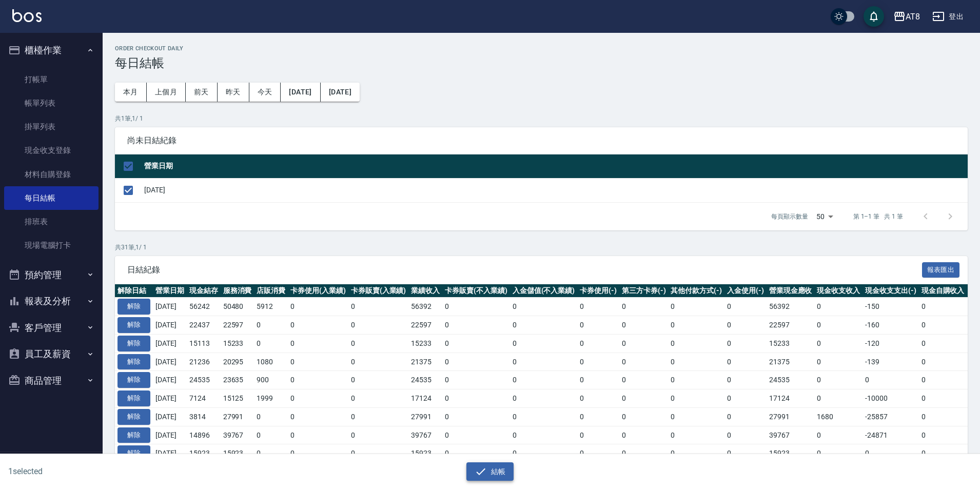
click at [487, 467] on icon "button" at bounding box center [481, 472] width 12 height 12
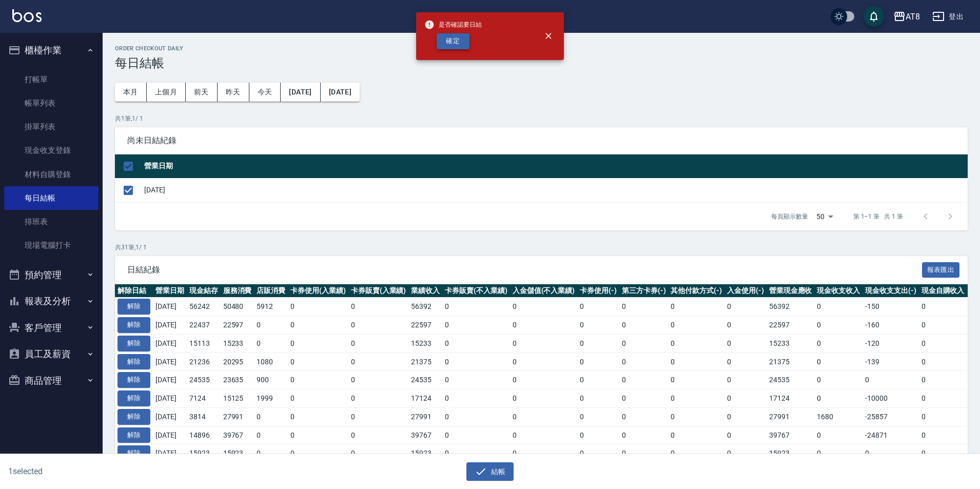
click at [458, 47] on button "確定" at bounding box center [453, 41] width 33 height 16
checkbox input "false"
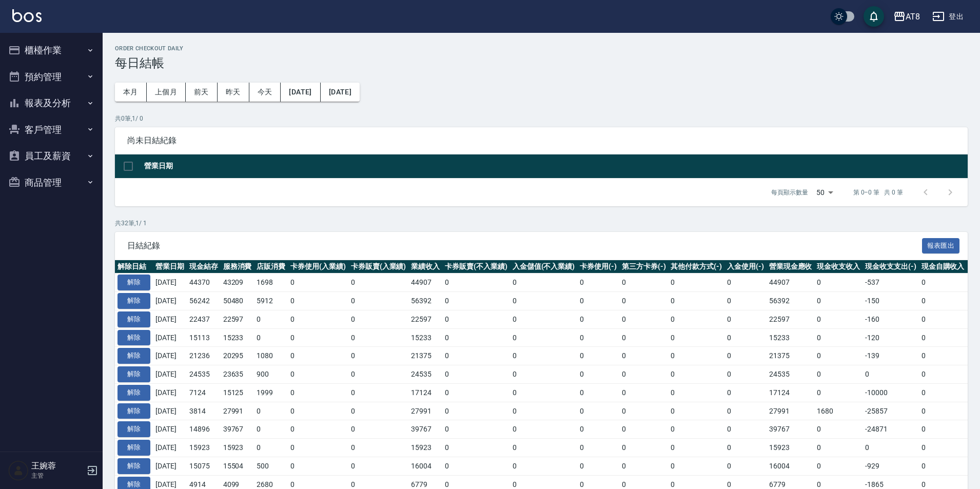
click at [50, 103] on button "報表及分析" at bounding box center [51, 103] width 94 height 27
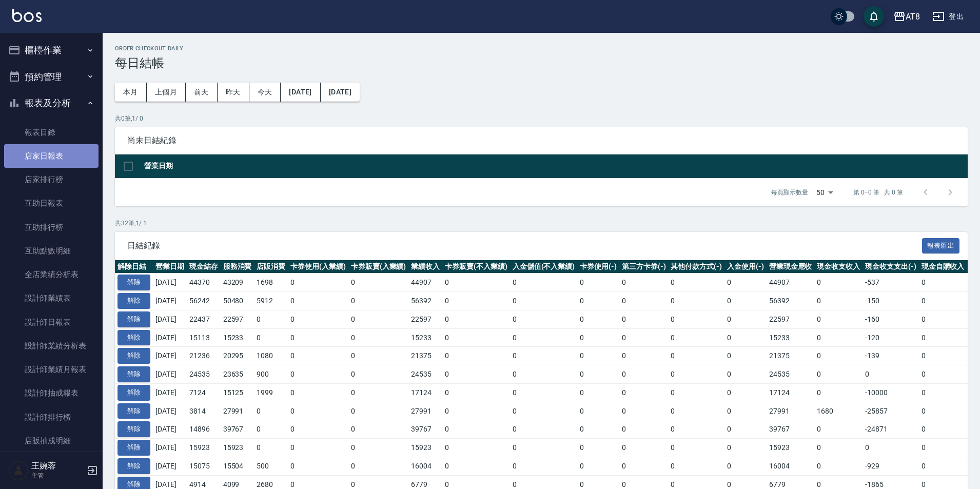
click at [55, 151] on link "店家日報表" at bounding box center [51, 156] width 94 height 24
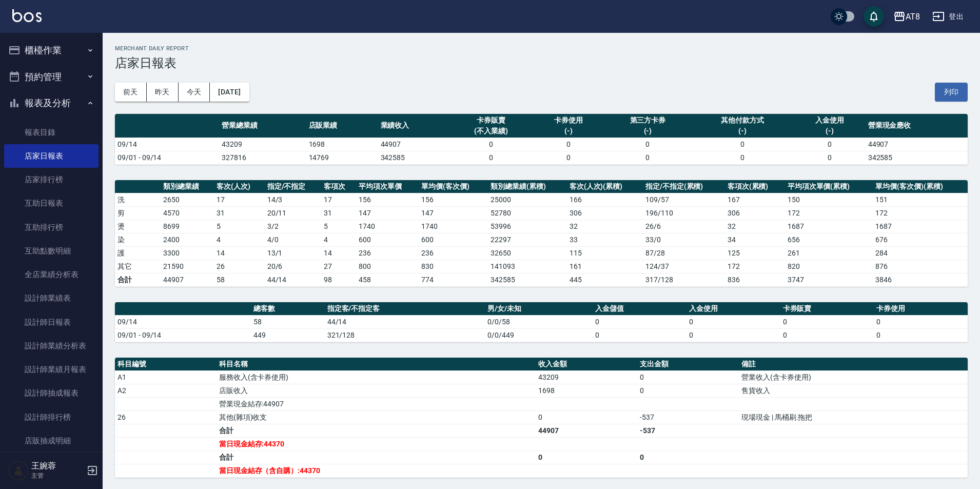
click at [70, 110] on button "報表及分析" at bounding box center [51, 103] width 94 height 27
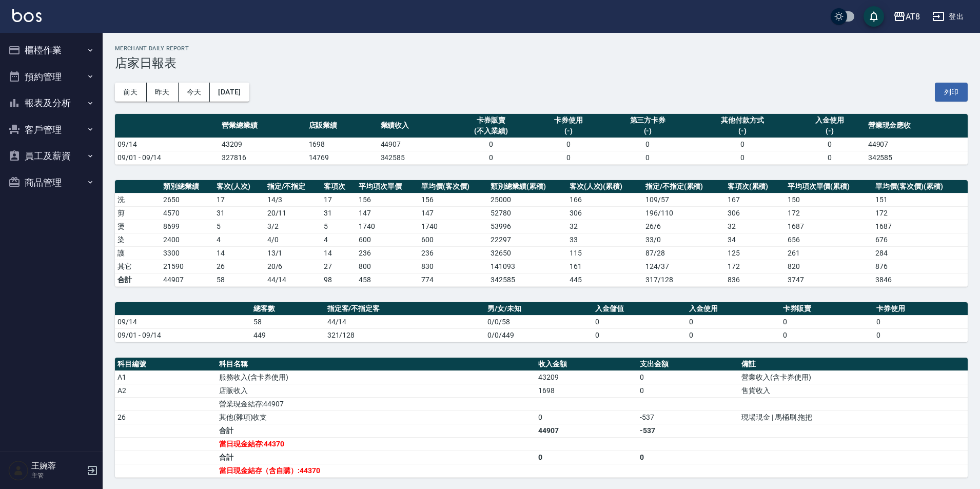
click at [74, 37] on button "櫃檯作業" at bounding box center [51, 50] width 94 height 27
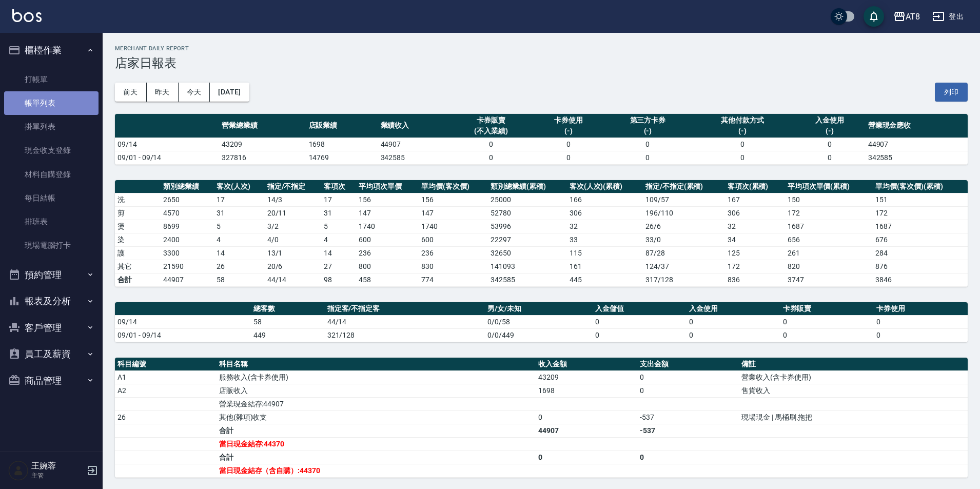
click at [56, 99] on link "帳單列表" at bounding box center [51, 103] width 94 height 24
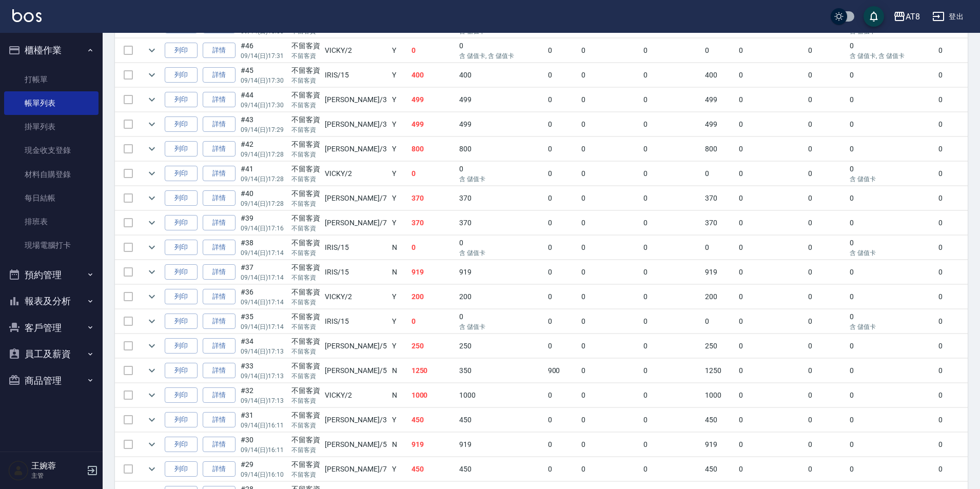
scroll to position [580, 0]
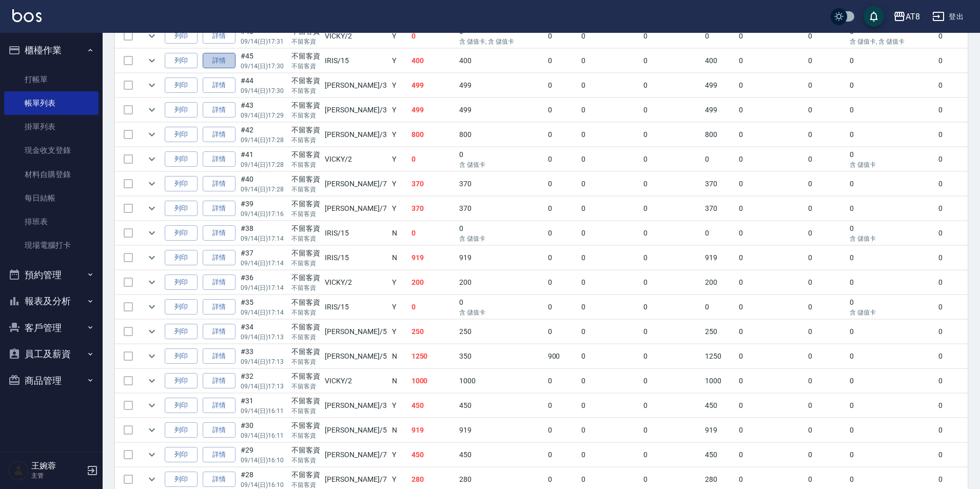
click at [221, 69] on link "詳情" at bounding box center [219, 61] width 33 height 16
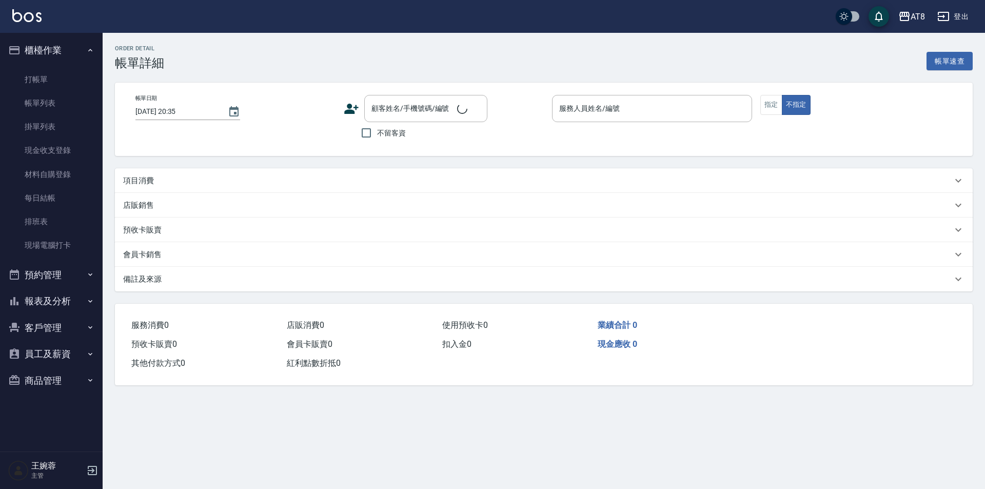
type input "2025/09/14 17:30"
checkbox input "true"
type input "IRIS-15"
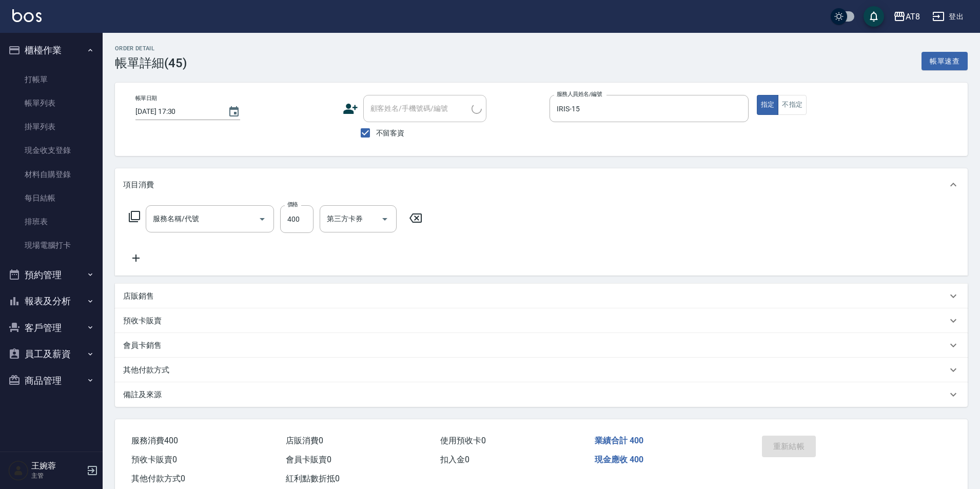
type input "入金洗剪400(2400)"
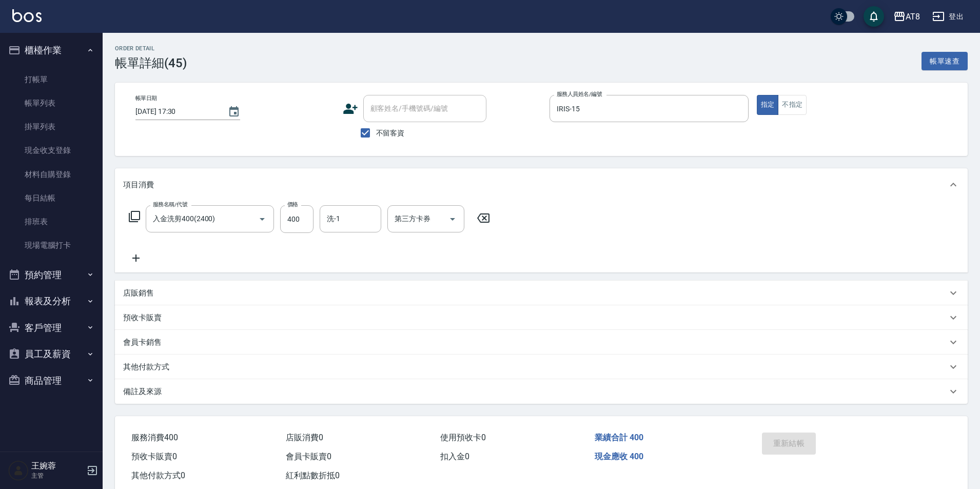
click at [486, 221] on icon at bounding box center [483, 218] width 12 height 9
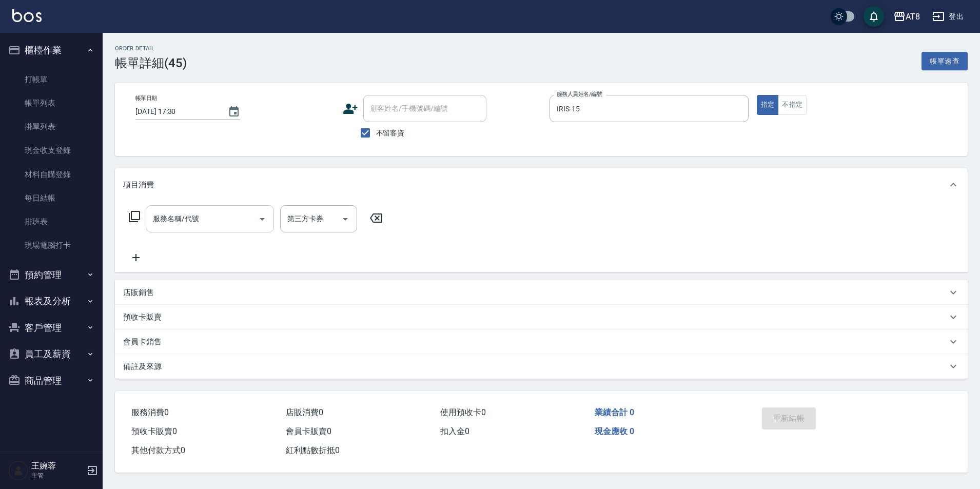
click at [191, 215] on div "服務名稱/代號 服務名稱/代號" at bounding box center [210, 218] width 128 height 27
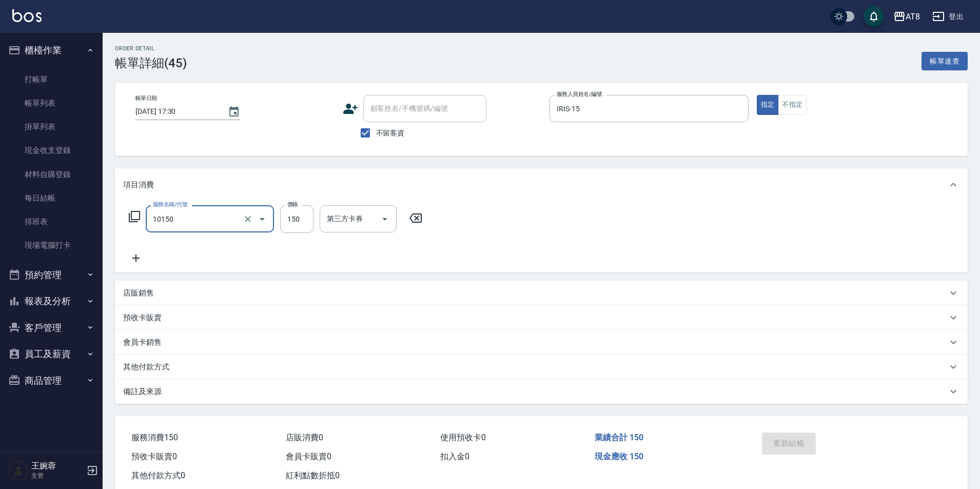
type input "入金洗髮150(10150)"
type input "200"
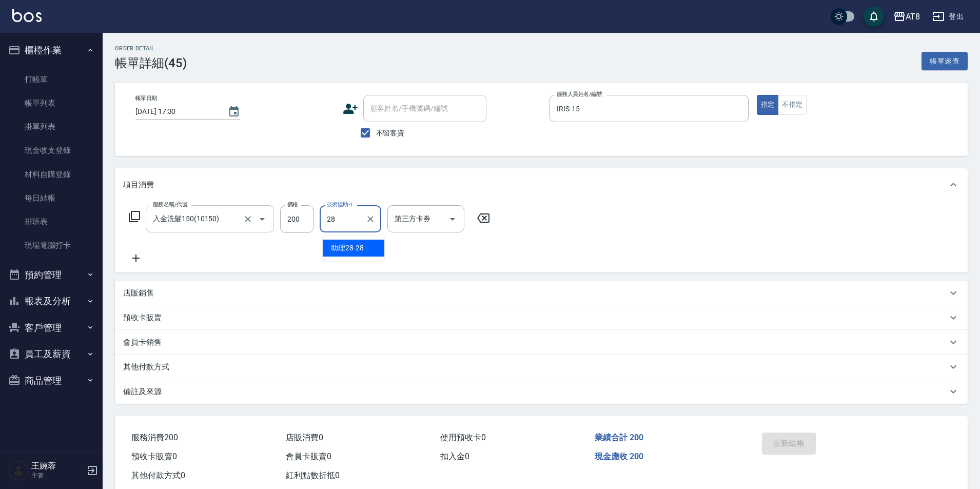
type input "助理28-28"
click at [463, 216] on div "第三方卡券" at bounding box center [426, 218] width 77 height 27
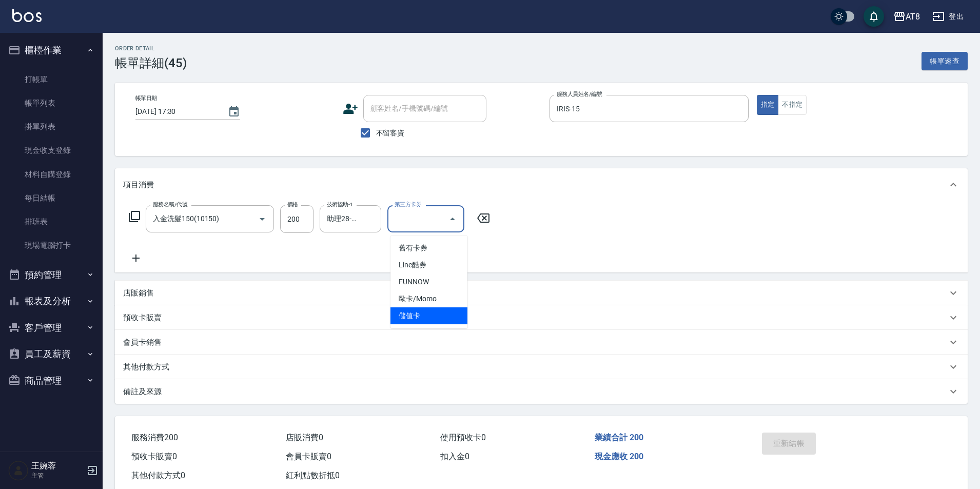
click at [434, 325] on ul "舊有卡券 Line酷券 FUNNOW 歐卡/Momo 儲值卡" at bounding box center [429, 282] width 77 height 93
click at [434, 319] on span "儲值卡" at bounding box center [429, 315] width 77 height 17
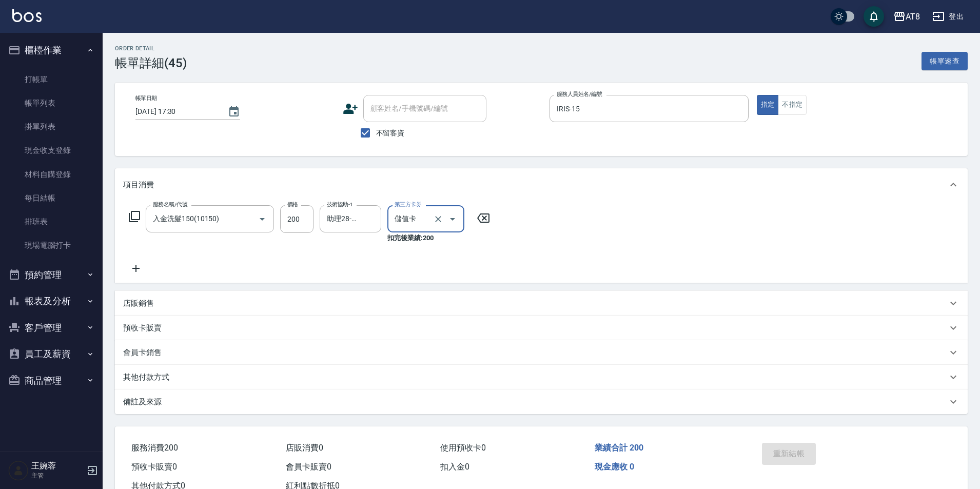
type input "儲值卡"
click at [46, 197] on link "每日結帳" at bounding box center [51, 198] width 94 height 24
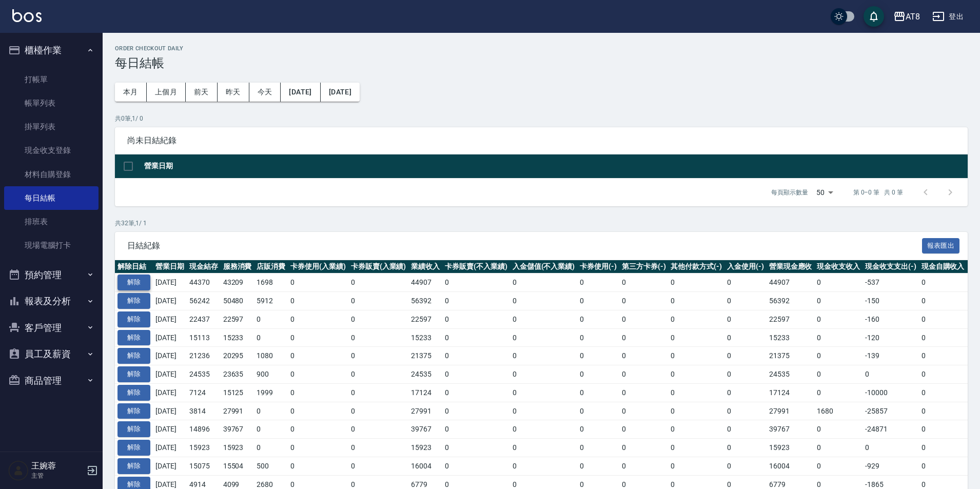
click at [139, 291] on button "解除" at bounding box center [134, 283] width 33 height 16
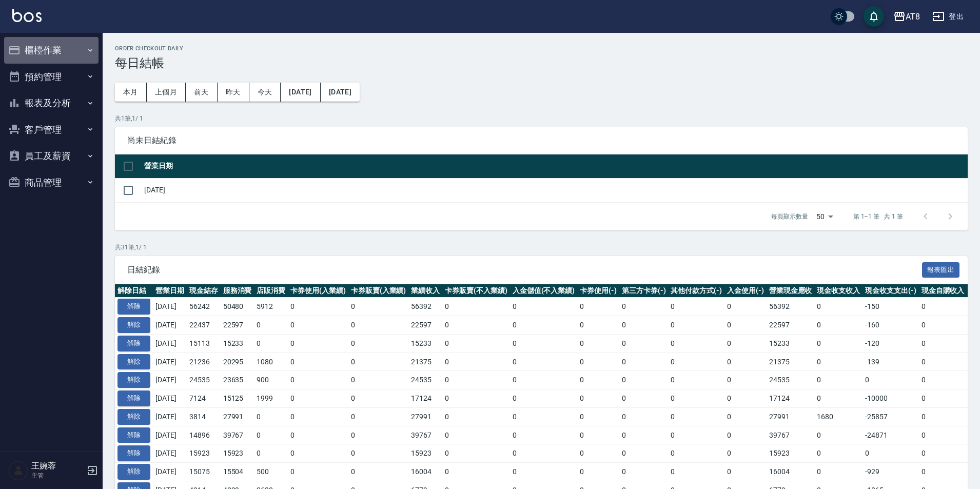
click at [52, 49] on button "櫃檯作業" at bounding box center [51, 50] width 94 height 27
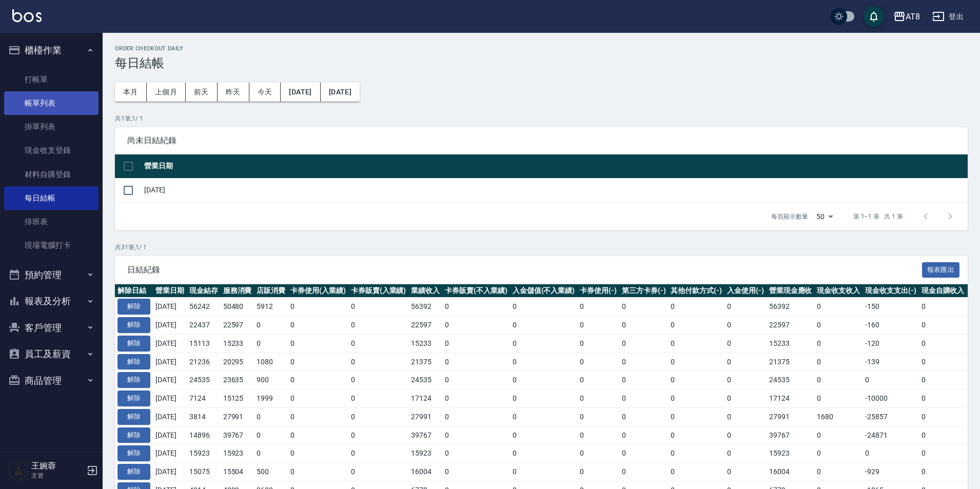
click at [47, 97] on link "帳單列表" at bounding box center [51, 103] width 94 height 24
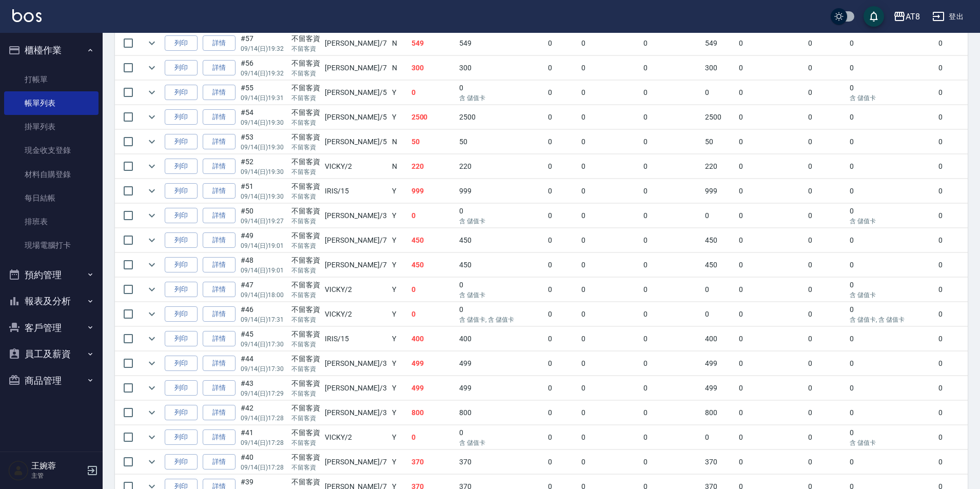
scroll to position [374, 0]
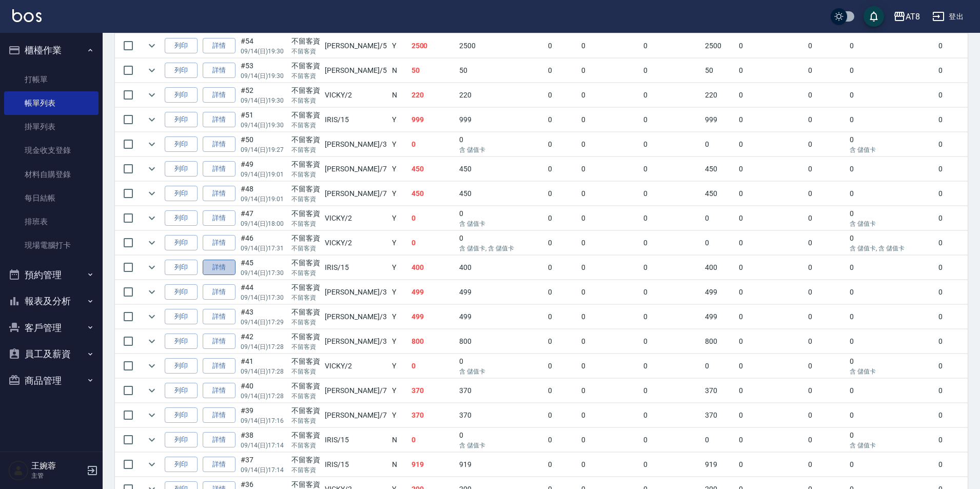
click at [226, 276] on link "詳情" at bounding box center [219, 268] width 33 height 16
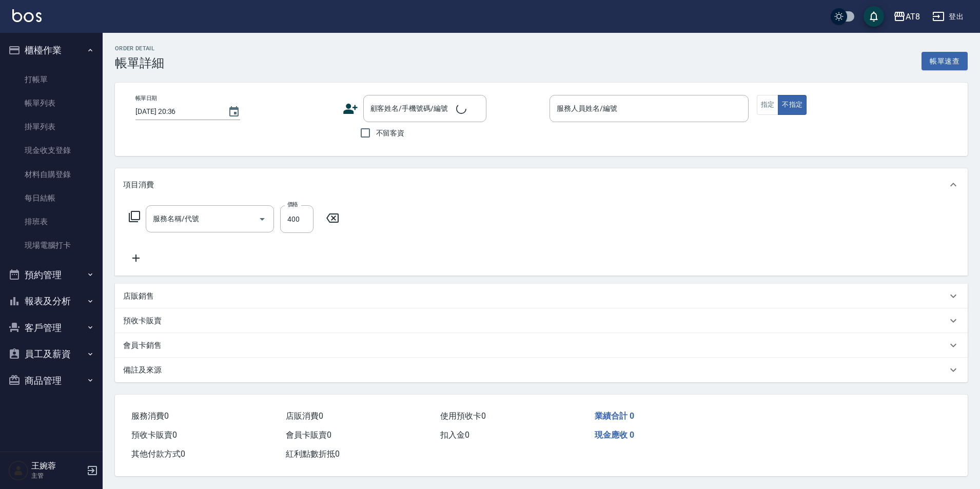
type input "2025/09/14 17:30"
checkbox input "true"
type input "IRIS-15"
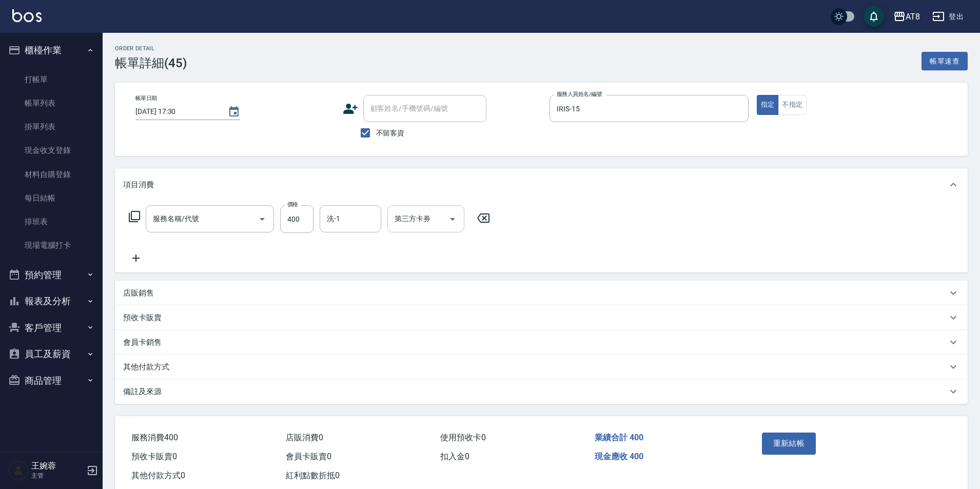
type input "入金洗剪400(2400)"
click at [487, 223] on icon at bounding box center [483, 218] width 12 height 9
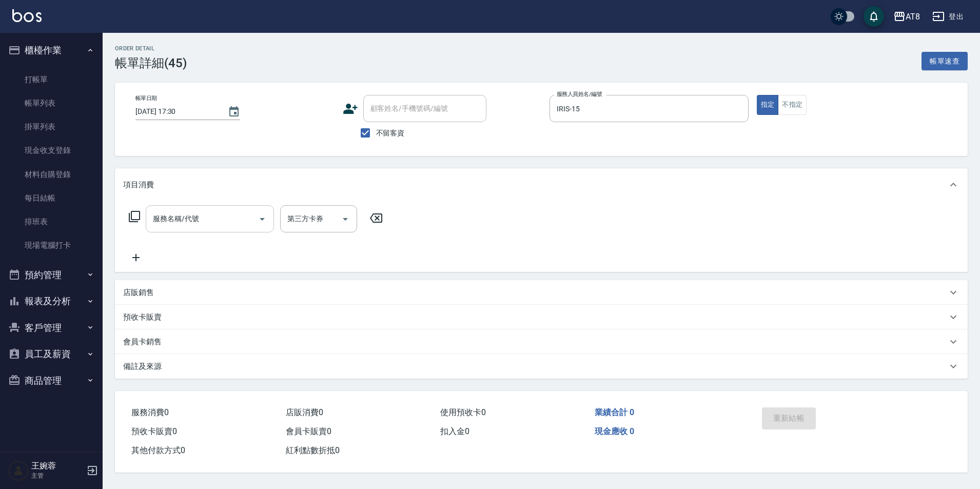
click at [201, 222] on div "服務名稱/代號 服務名稱/代號" at bounding box center [210, 218] width 128 height 27
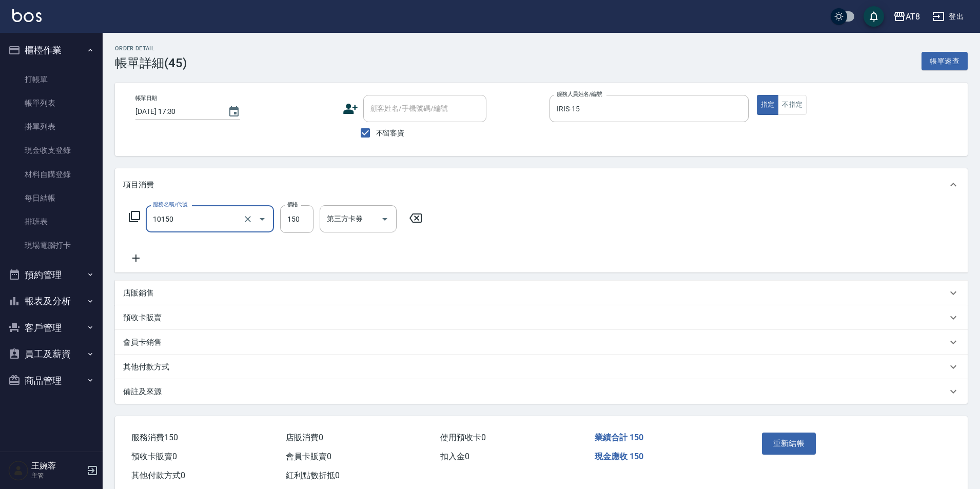
type input "入金洗髮150(10150)"
type input "200"
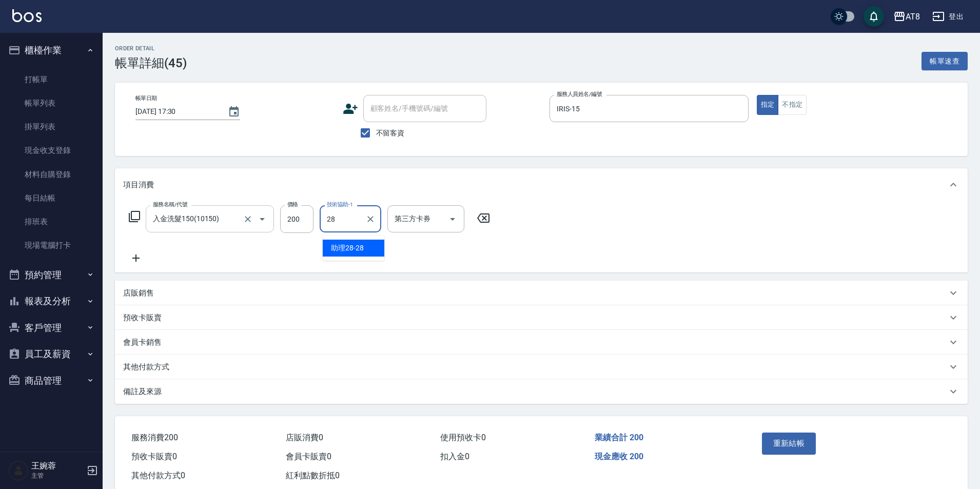
type input "助理28-28"
click at [456, 224] on icon "Open" at bounding box center [453, 219] width 12 height 12
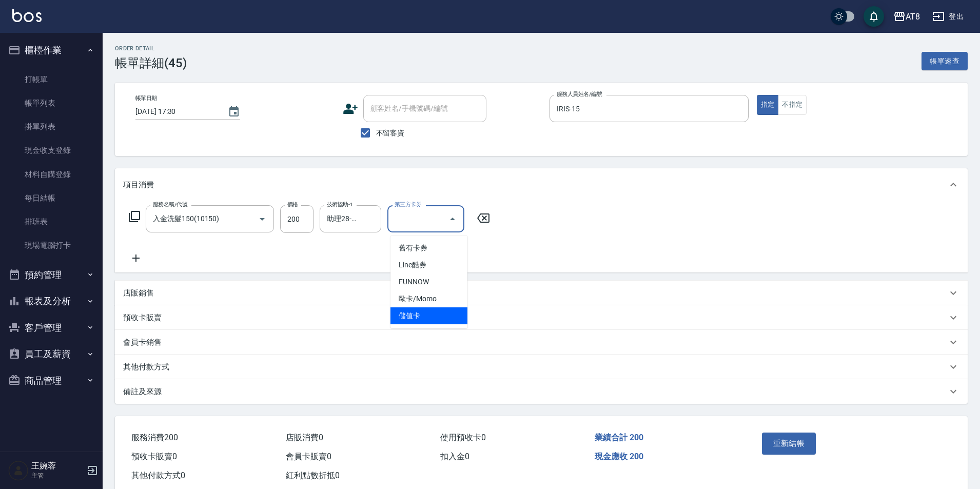
click at [436, 322] on span "儲值卡" at bounding box center [429, 315] width 77 height 17
type input "儲值卡"
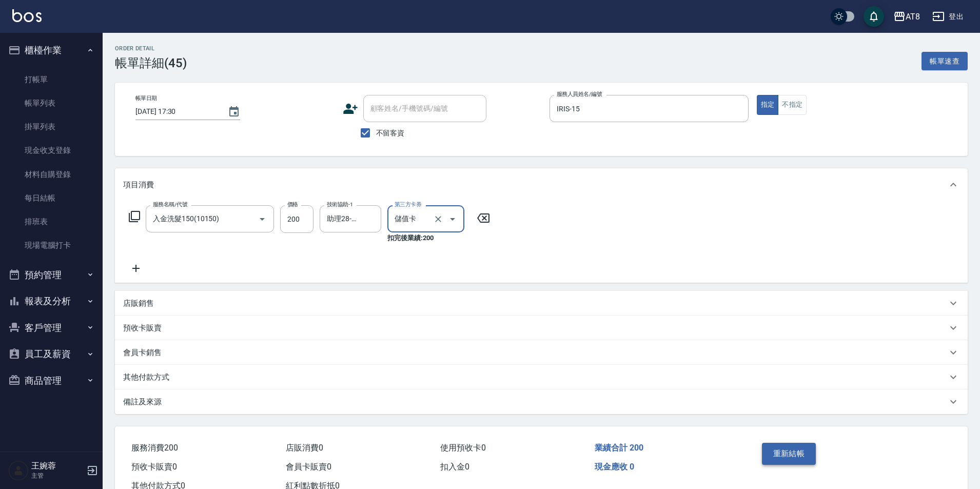
click at [806, 458] on button "重新結帳" at bounding box center [789, 454] width 54 height 22
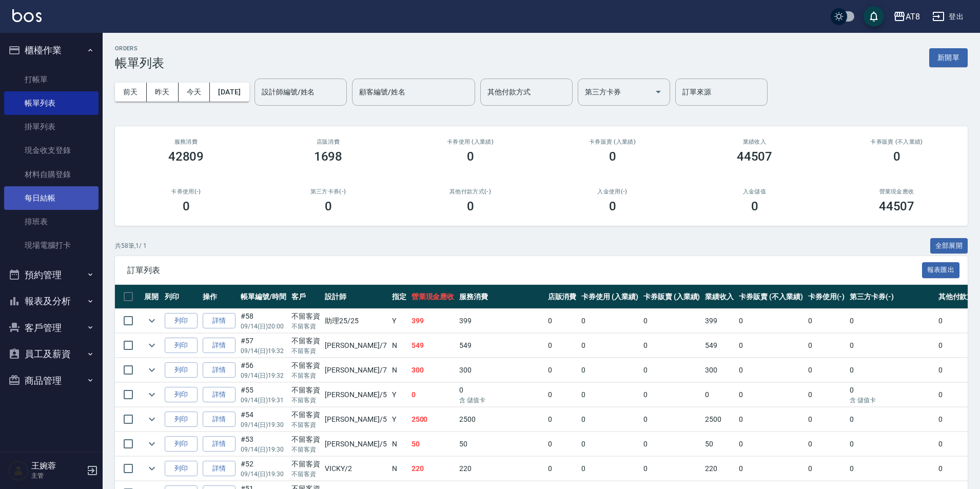
click at [66, 199] on link "每日結帳" at bounding box center [51, 198] width 94 height 24
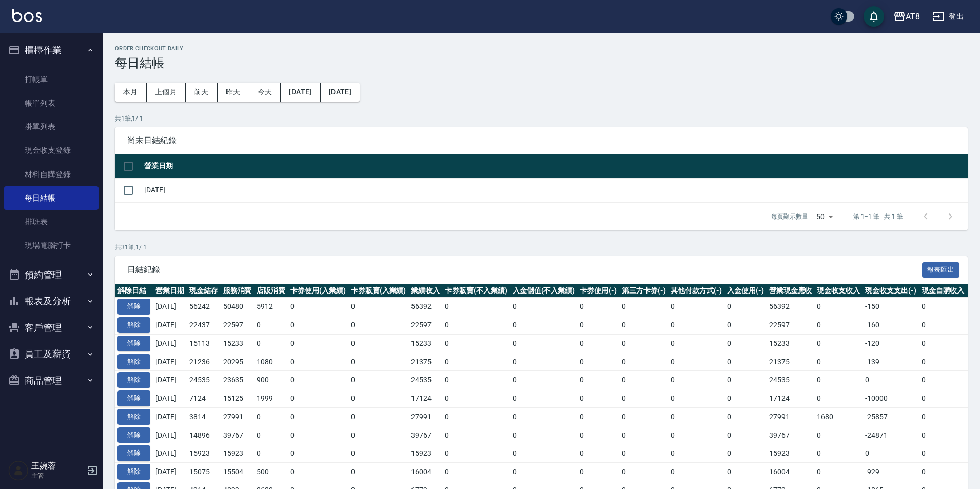
click at [151, 199] on td "[DATE]" at bounding box center [555, 190] width 826 height 24
click at [130, 195] on input "checkbox" at bounding box center [129, 191] width 22 height 22
checkbox input "true"
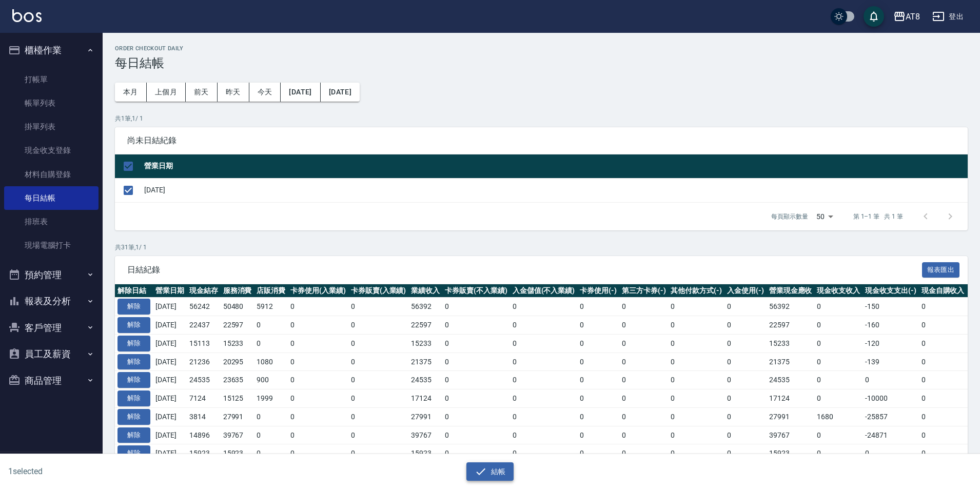
click at [492, 468] on button "結帳" at bounding box center [491, 471] width 48 height 19
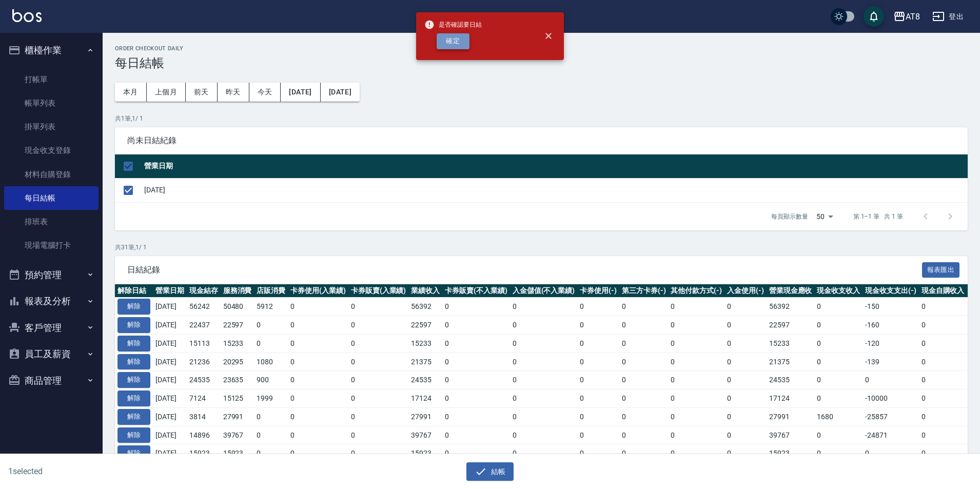
click at [452, 43] on button "確定" at bounding box center [453, 41] width 33 height 16
checkbox input "false"
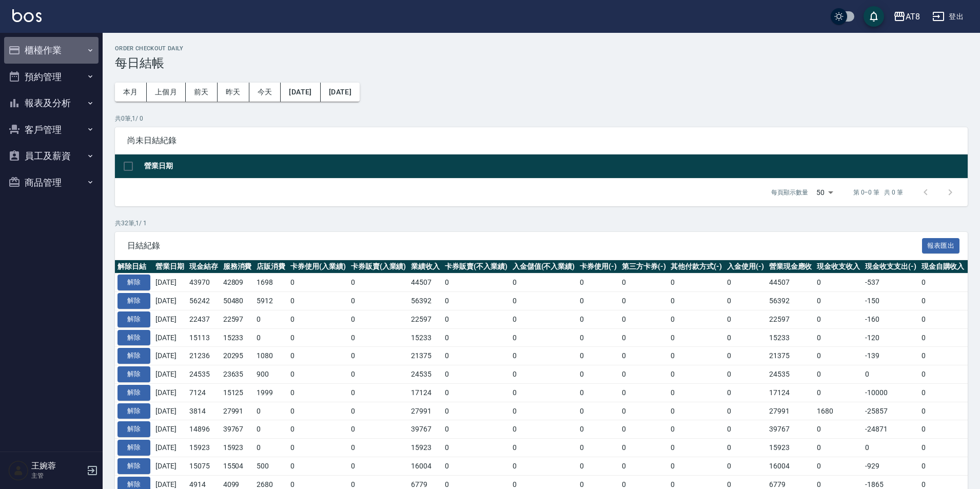
click at [46, 45] on button "櫃檯作業" at bounding box center [51, 50] width 94 height 27
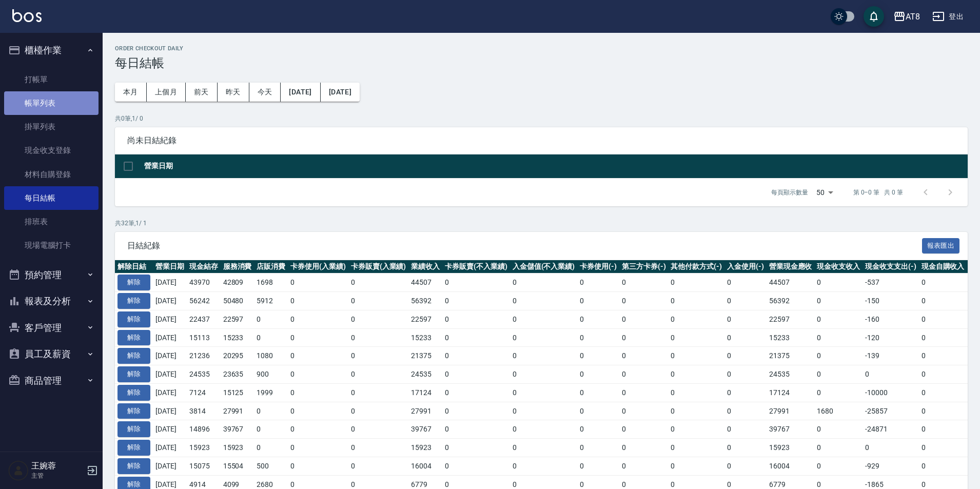
click at [67, 107] on link "帳單列表" at bounding box center [51, 103] width 94 height 24
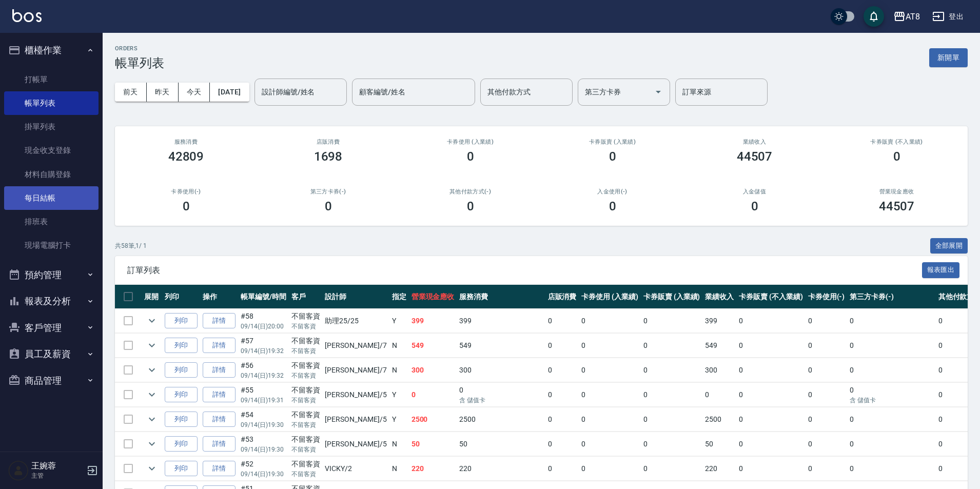
click at [55, 201] on link "每日結帳" at bounding box center [51, 198] width 94 height 24
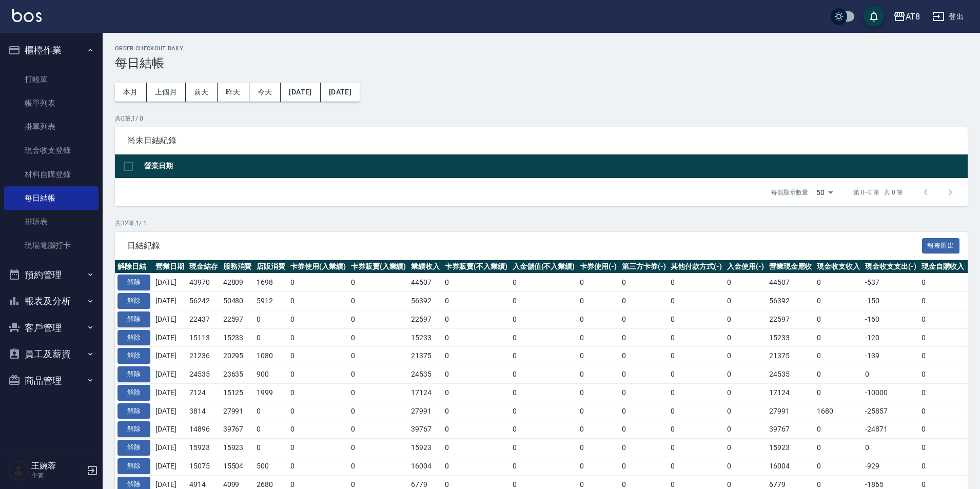
click at [68, 305] on button "報表及分析" at bounding box center [51, 301] width 94 height 27
click at [50, 357] on link "店家日報表" at bounding box center [51, 354] width 94 height 24
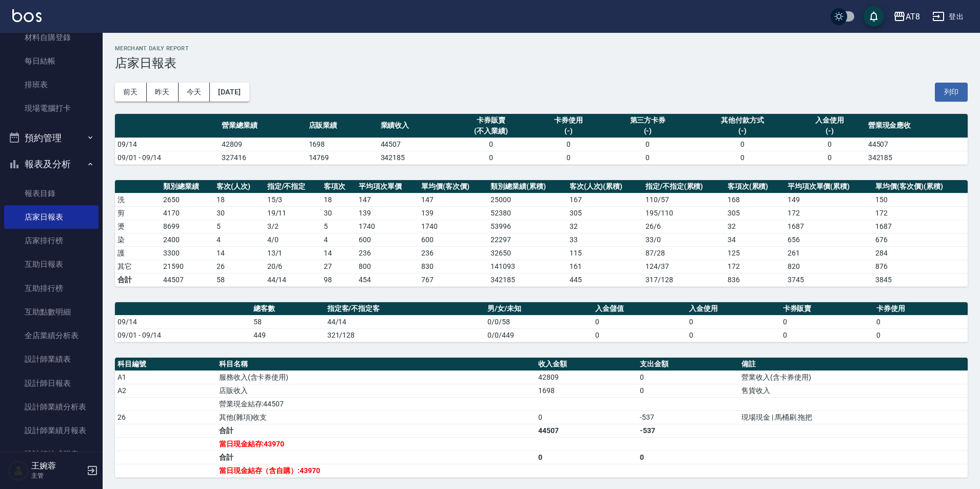
scroll to position [140, 0]
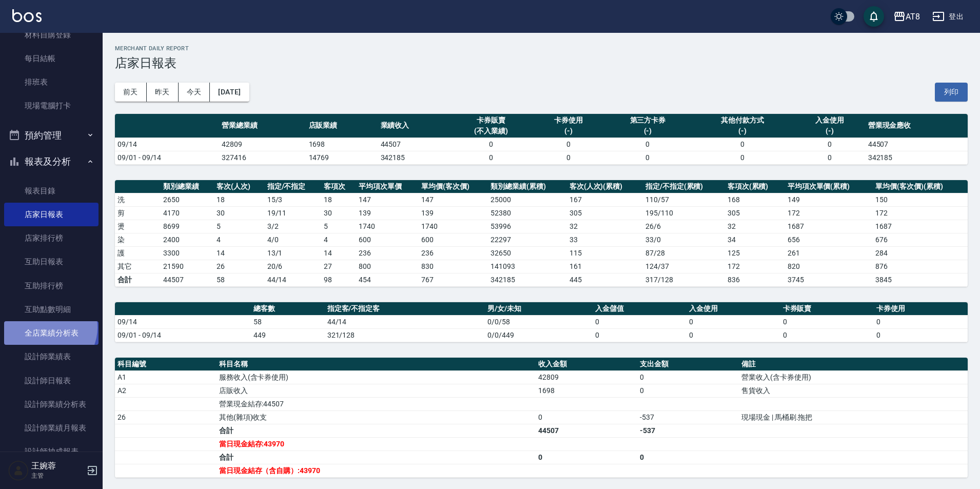
click at [48, 327] on link "全店業績分析表" at bounding box center [51, 333] width 94 height 24
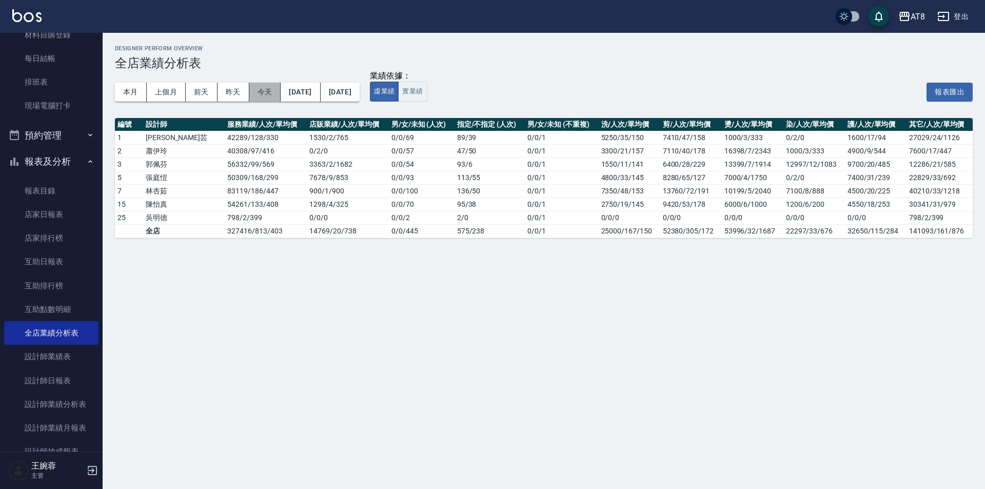
click at [259, 89] on button "今天" at bounding box center [265, 92] width 32 height 19
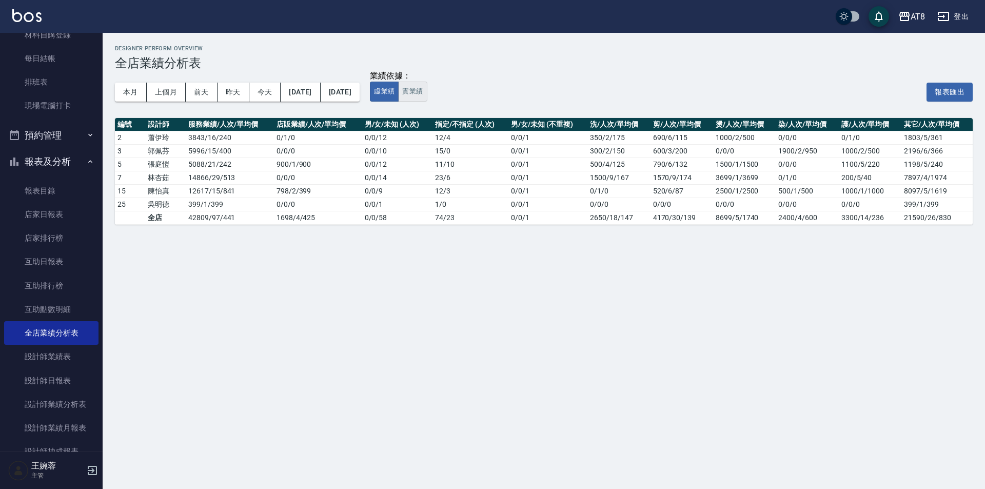
click at [427, 94] on button "實業績" at bounding box center [412, 92] width 29 height 20
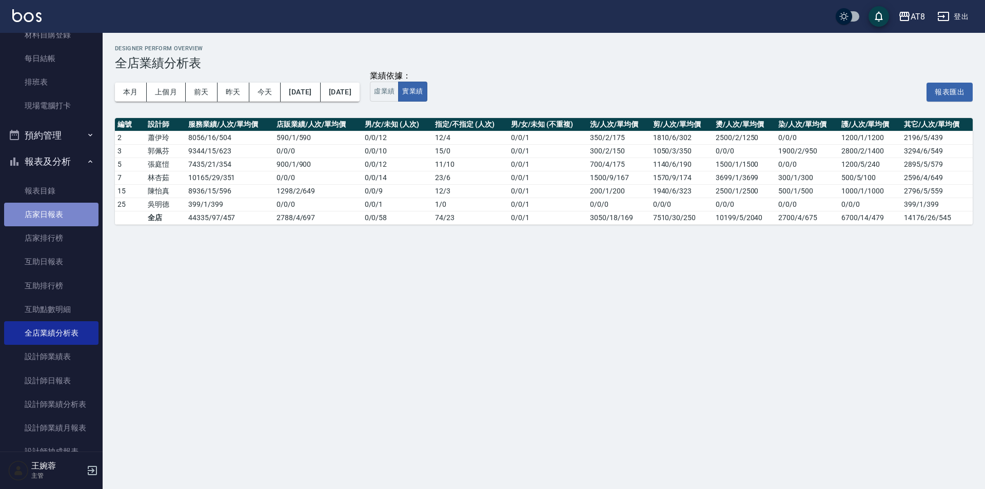
click at [51, 215] on link "店家日報表" at bounding box center [51, 215] width 94 height 24
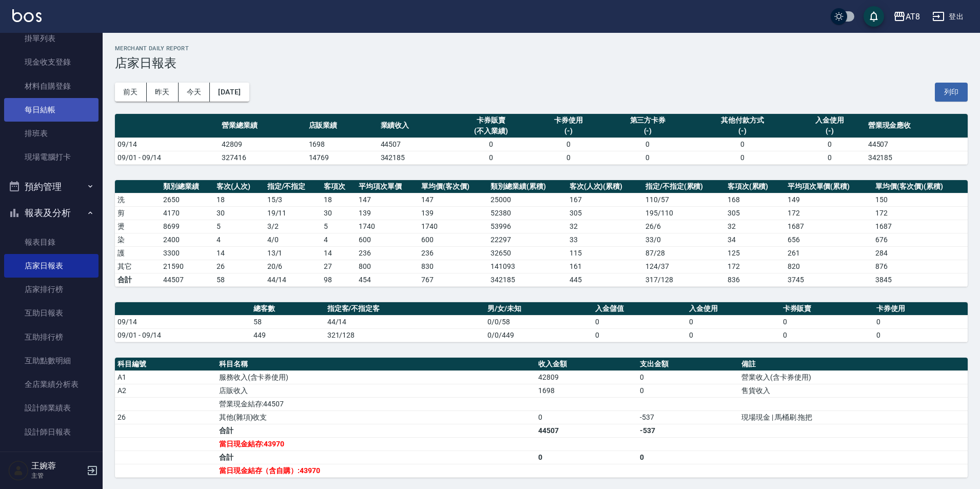
scroll to position [87, 0]
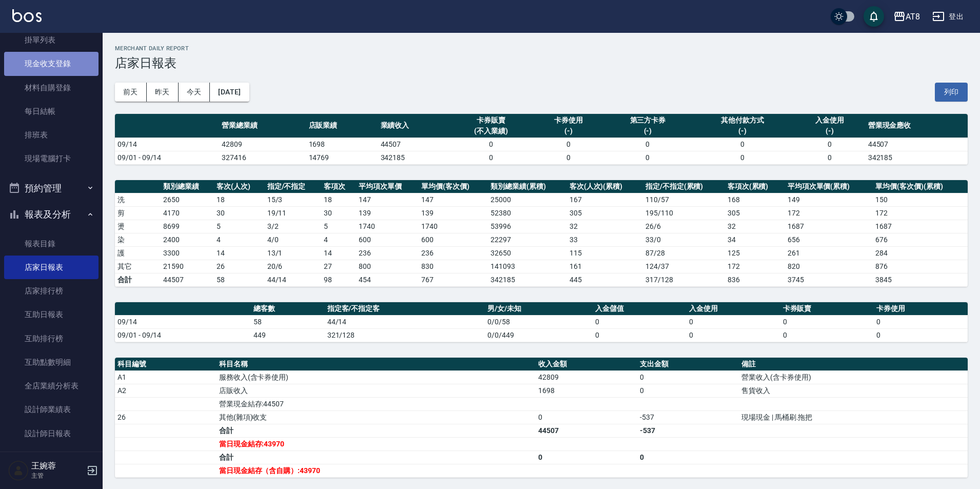
click at [63, 60] on link "現金收支登錄" at bounding box center [51, 64] width 94 height 24
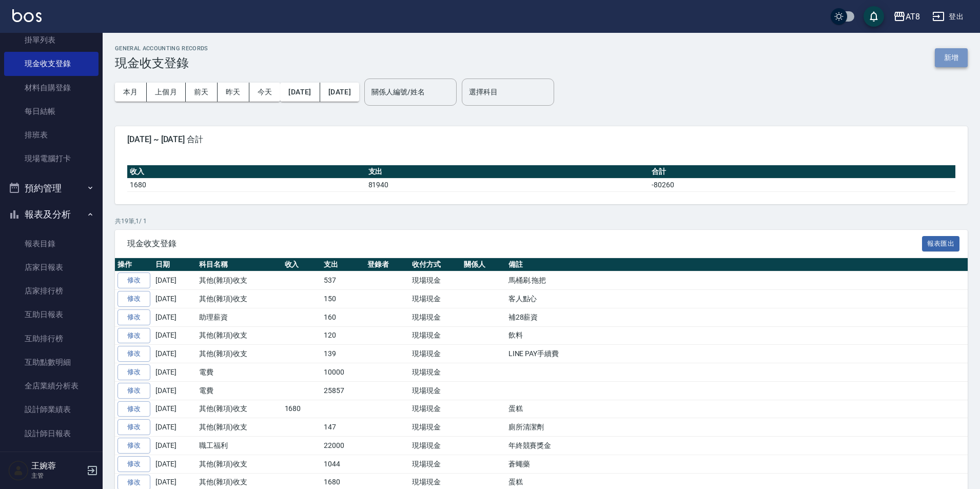
click at [962, 63] on button "新增" at bounding box center [951, 57] width 33 height 19
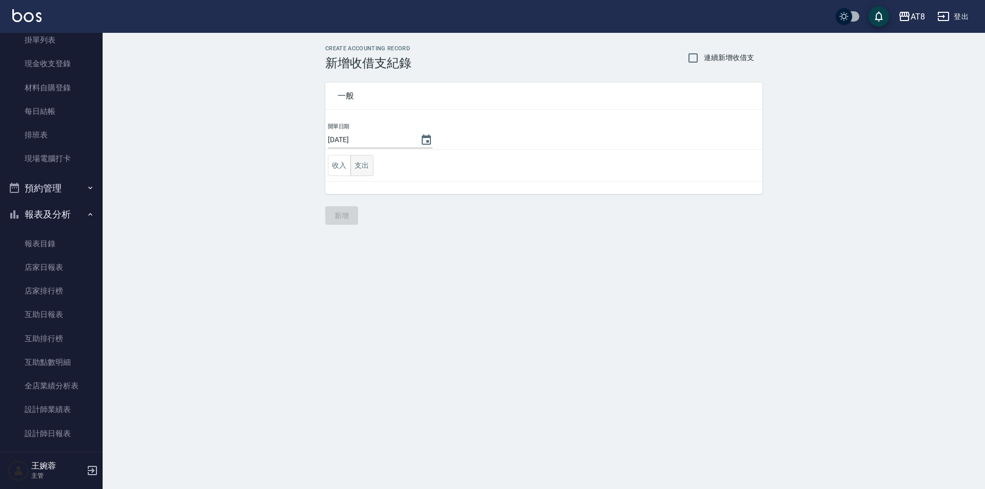
click at [362, 166] on button "支出" at bounding box center [362, 165] width 23 height 21
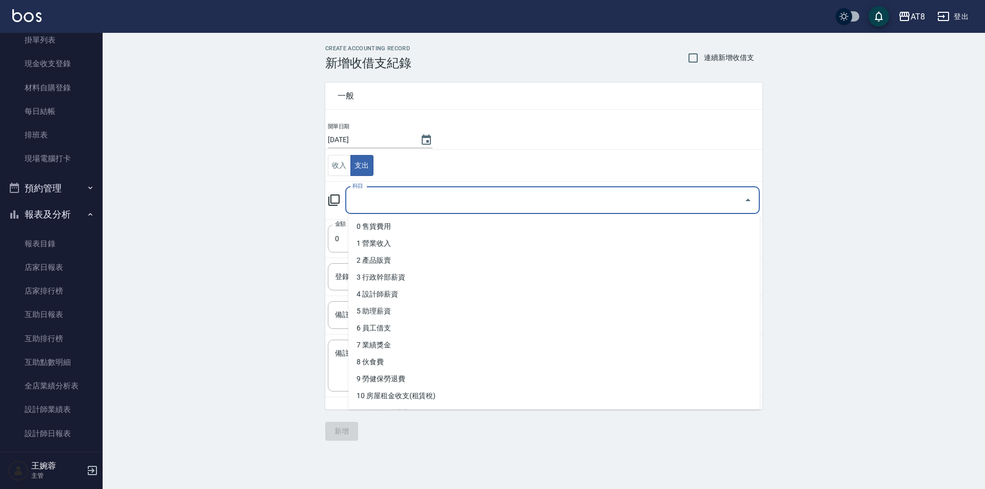
click at [383, 201] on input "科目" at bounding box center [545, 200] width 390 height 18
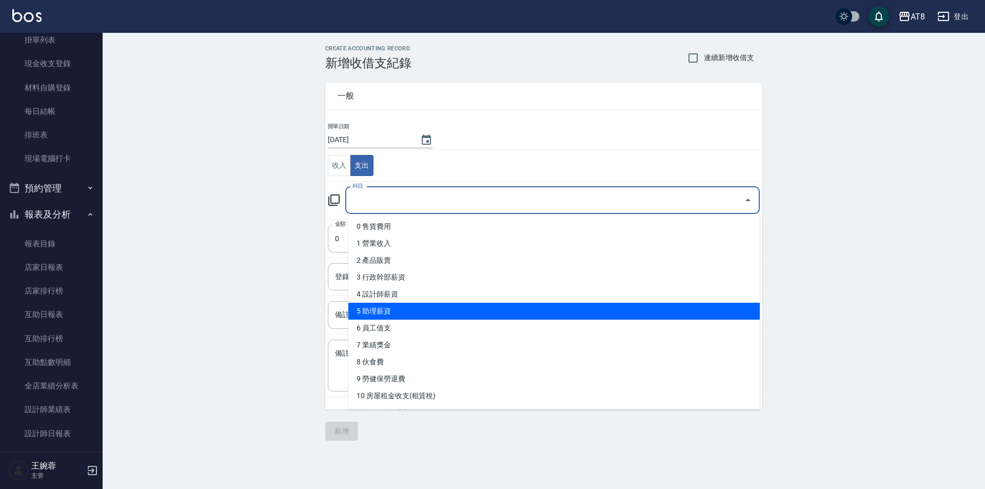
click at [674, 311] on li "5 助理薪資" at bounding box center [554, 311] width 412 height 17
type input "5 助理薪資"
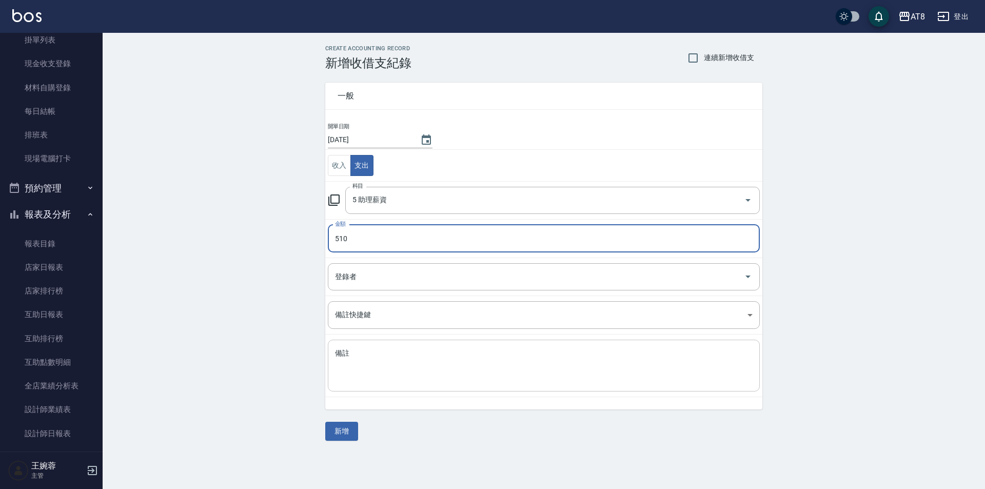
type input "510"
click at [660, 352] on textarea "備註" at bounding box center [544, 365] width 418 height 35
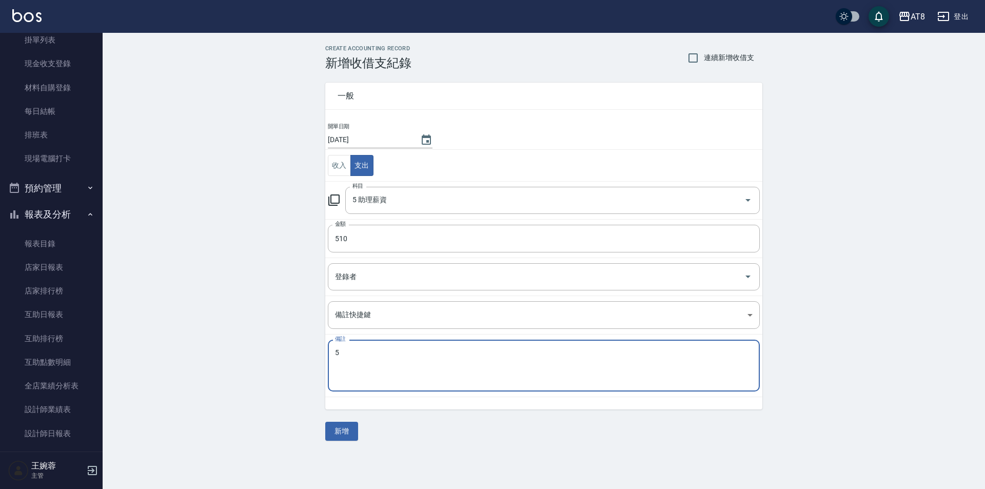
type textarea "5"
click at [451, 362] on textarea "PS44" at bounding box center [544, 365] width 418 height 35
click at [371, 353] on textarea "PS44助理09支援" at bounding box center [544, 365] width 418 height 35
type textarea "PS44助理29支援"
click at [486, 415] on div "一般 開單日期 2025/09/14 收入 支出 科目 5 助理薪資 科目 金額 510 金額 登錄者 登錄者 備註快捷鍵 ​ 備註快捷鍵 備註 PS44助理…" at bounding box center [543, 255] width 437 height 371
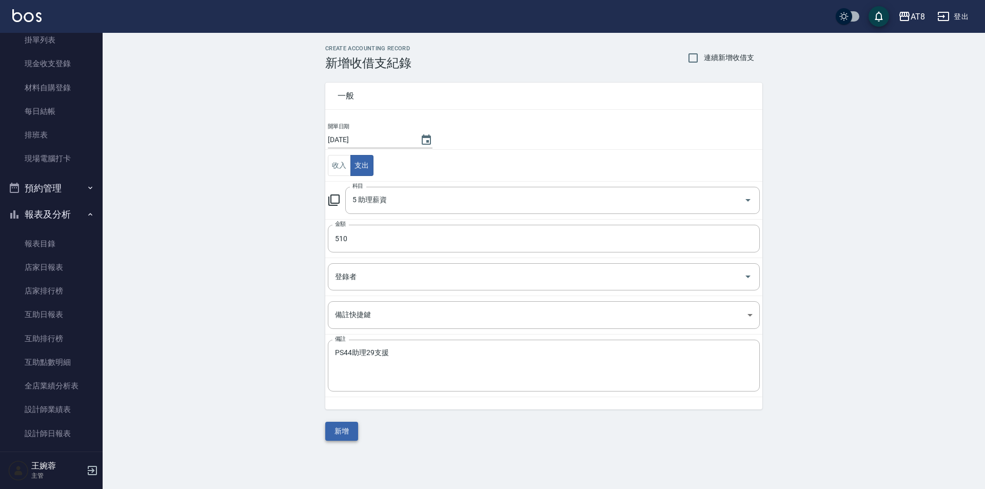
click at [349, 432] on button "新增" at bounding box center [341, 431] width 33 height 19
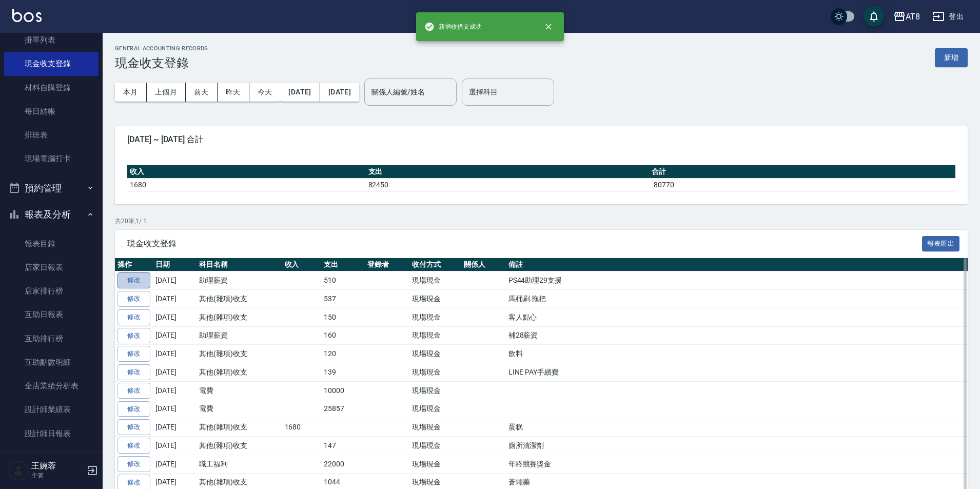
click at [140, 284] on link "修改" at bounding box center [134, 281] width 33 height 16
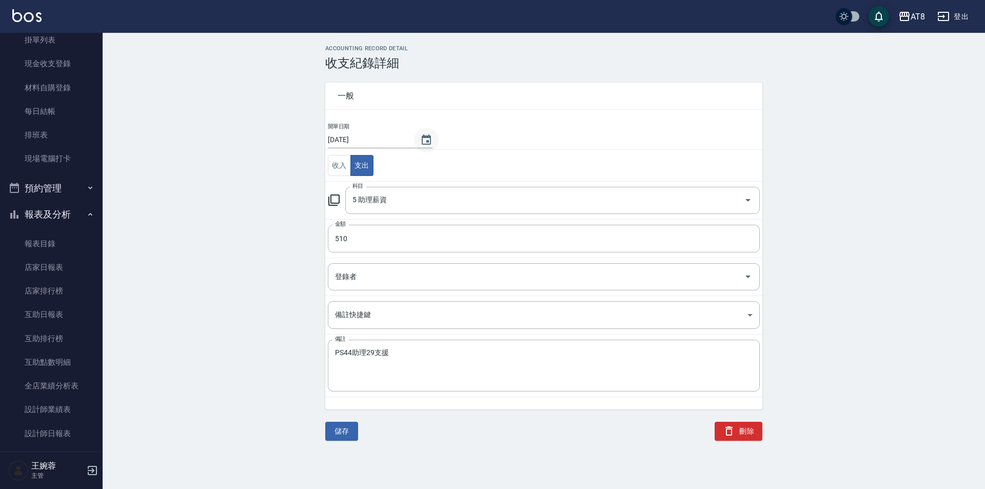
click at [427, 134] on icon "Choose date, selected date is 2025-09-14" at bounding box center [426, 139] width 9 height 10
click at [346, 244] on button "15" at bounding box center [348, 246] width 18 height 18
type input "[DATE]"
click at [345, 427] on button "儲存" at bounding box center [341, 431] width 33 height 19
click at [338, 431] on button "儲存" at bounding box center [341, 431] width 33 height 19
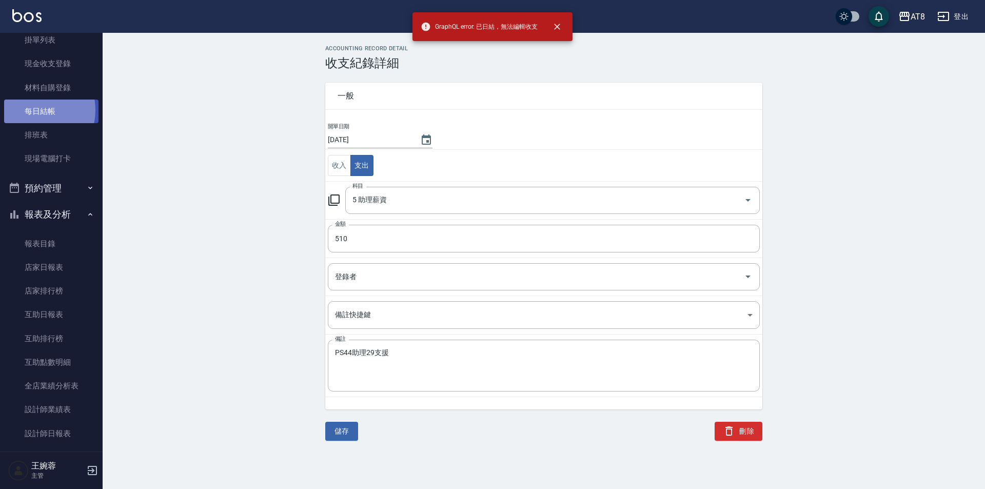
click at [28, 110] on link "每日結帳" at bounding box center [51, 112] width 94 height 24
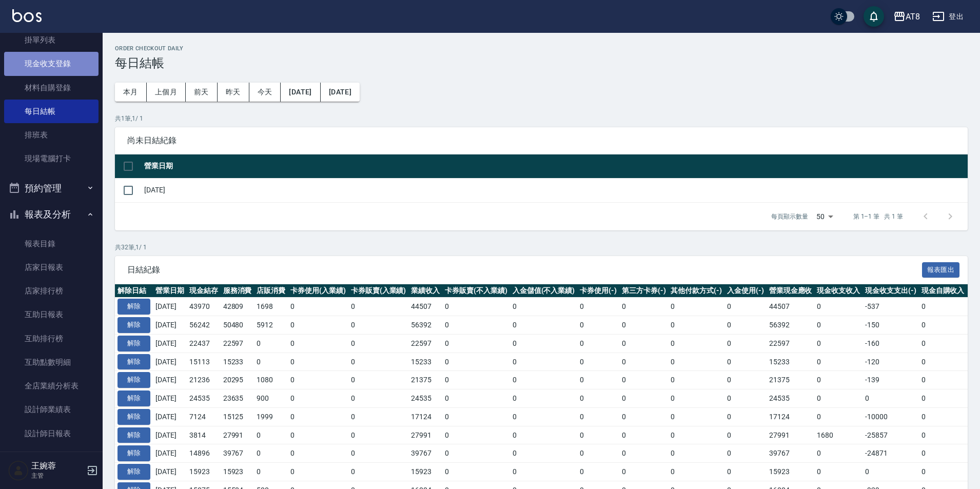
click at [54, 65] on link "現金收支登錄" at bounding box center [51, 64] width 94 height 24
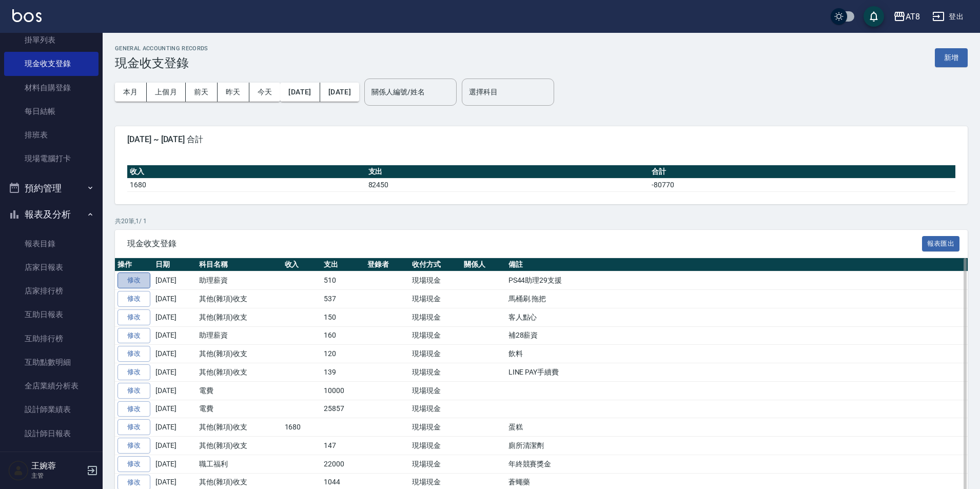
click at [133, 285] on link "修改" at bounding box center [134, 281] width 33 height 16
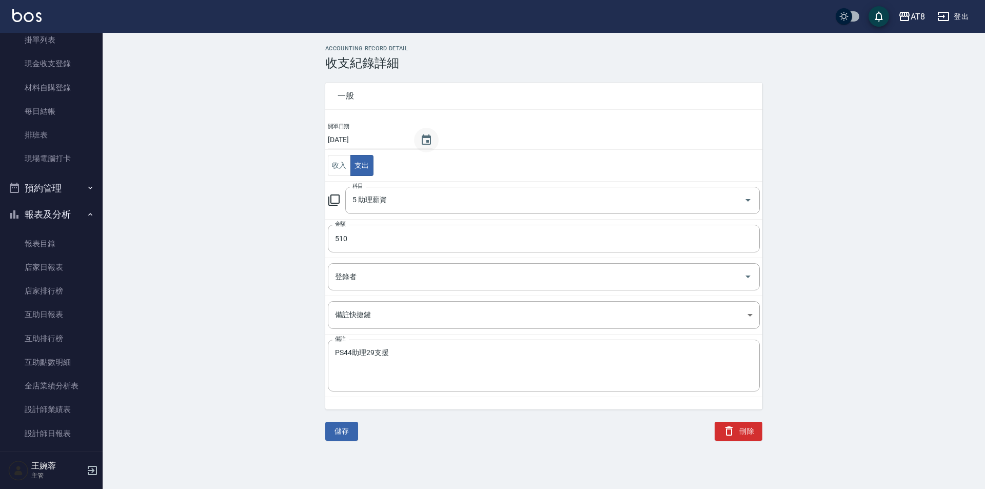
click at [420, 139] on icon "Choose date, selected date is 2025-09-14" at bounding box center [426, 140] width 12 height 12
click at [352, 246] on button "15" at bounding box center [348, 246] width 18 height 18
type input "[DATE]"
click at [347, 432] on button "儲存" at bounding box center [341, 431] width 33 height 19
click at [46, 105] on link "每日結帳" at bounding box center [51, 112] width 94 height 24
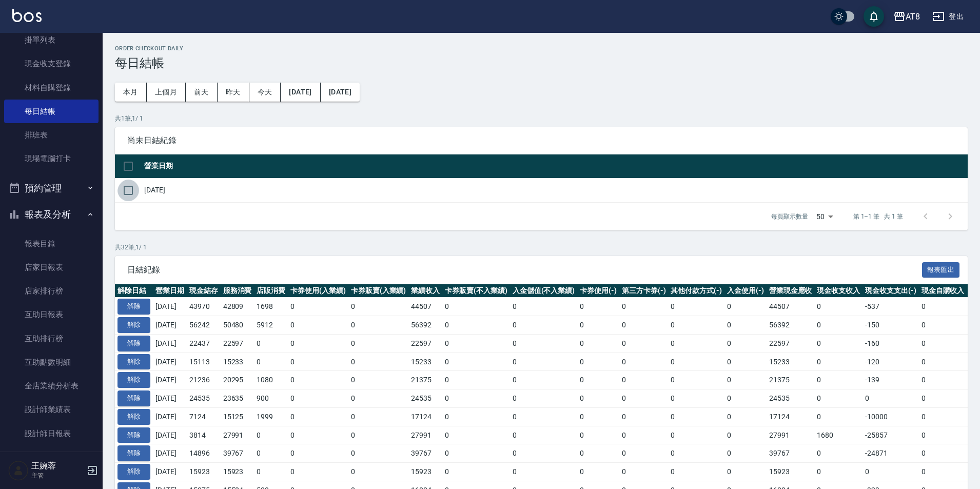
click at [128, 196] on input "checkbox" at bounding box center [129, 191] width 22 height 22
checkbox input "true"
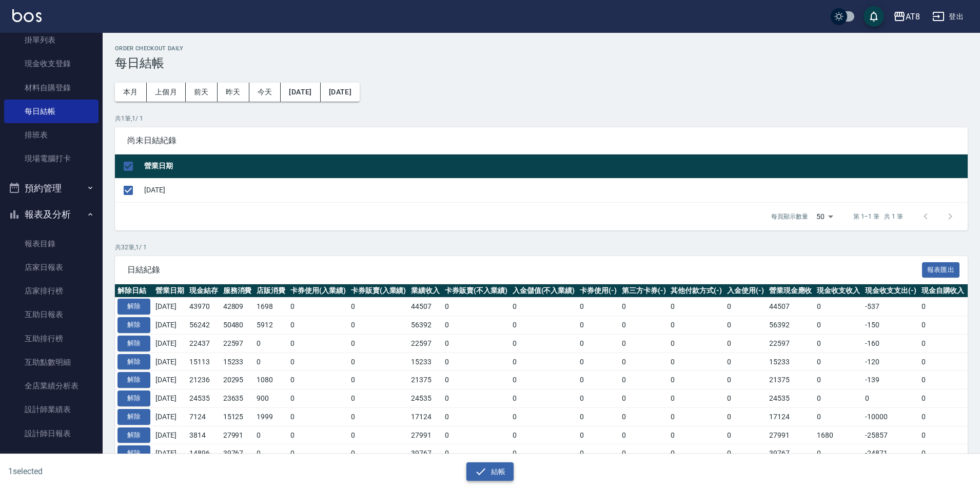
click at [491, 470] on button "結帳" at bounding box center [491, 471] width 48 height 19
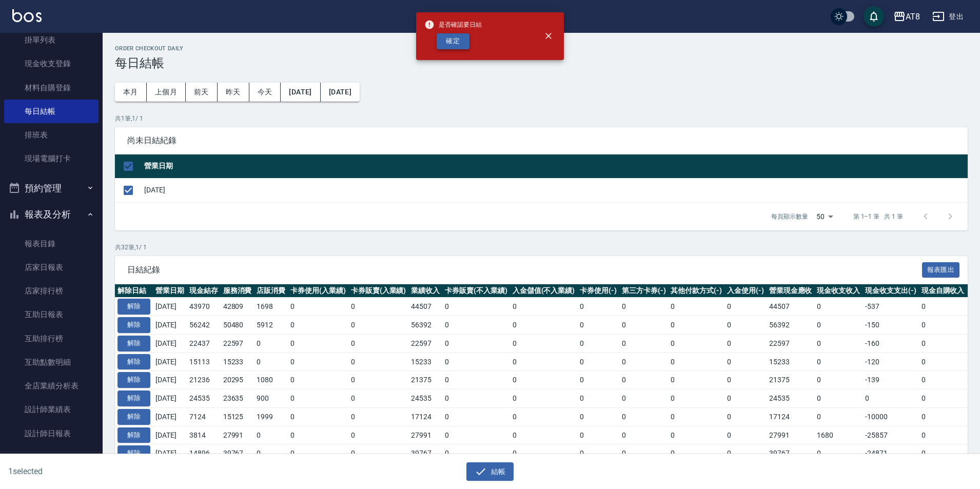
click at [462, 36] on button "確定" at bounding box center [453, 41] width 33 height 16
checkbox input "false"
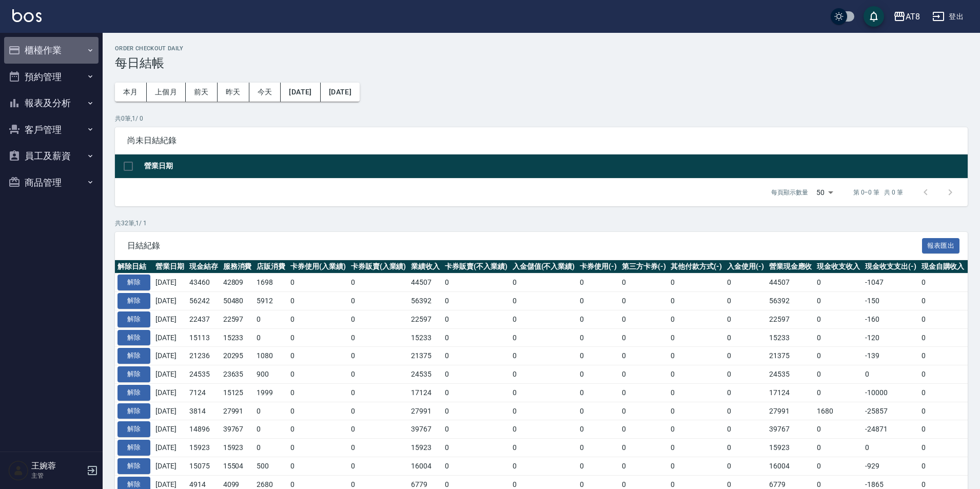
click at [65, 47] on button "櫃檯作業" at bounding box center [51, 50] width 94 height 27
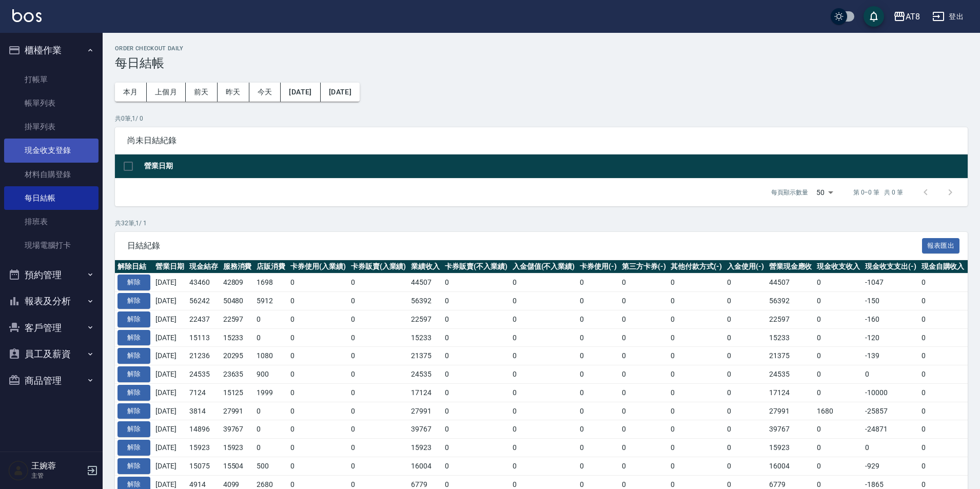
click at [57, 148] on link "現金收支登錄" at bounding box center [51, 151] width 94 height 24
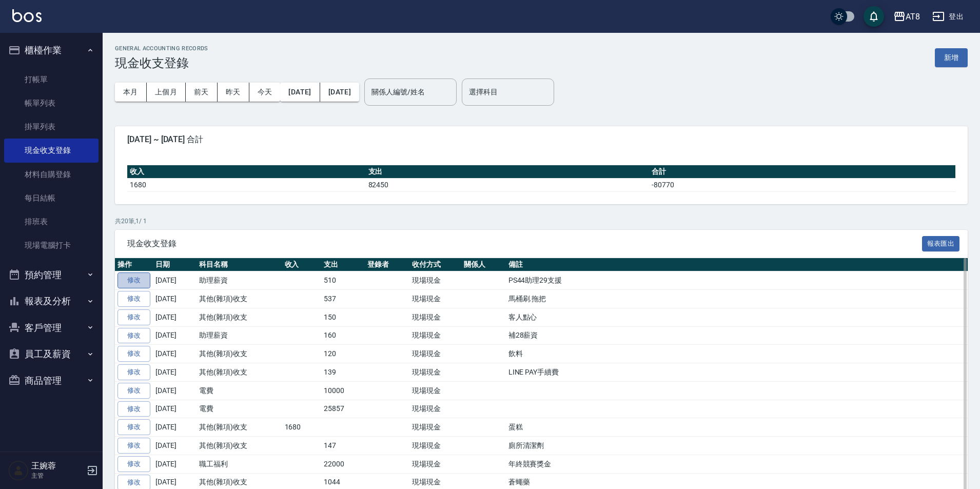
click at [138, 281] on link "修改" at bounding box center [134, 281] width 33 height 16
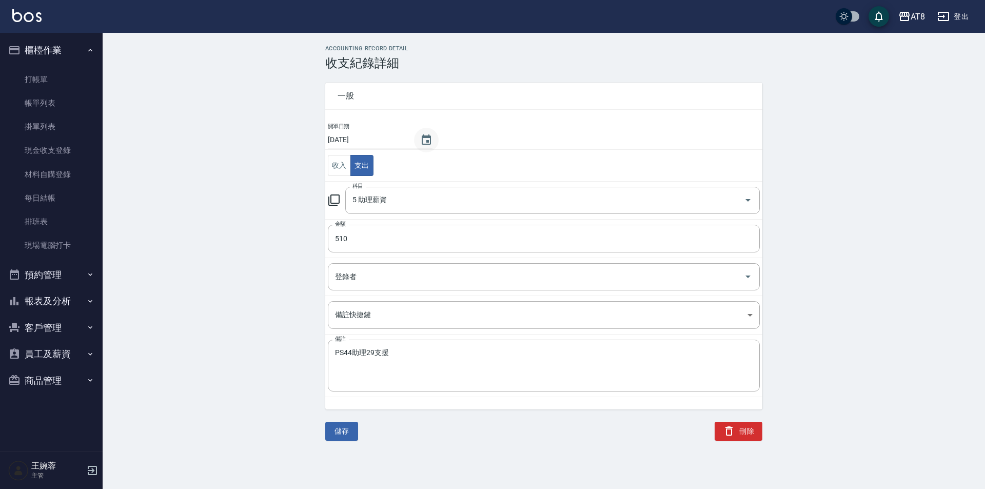
click at [430, 139] on icon "Choose date, selected date is 2025-09-14" at bounding box center [426, 139] width 9 height 10
click at [350, 245] on button "15" at bounding box center [348, 246] width 18 height 18
type input "[DATE]"
click at [344, 430] on button "儲存" at bounding box center [341, 431] width 33 height 19
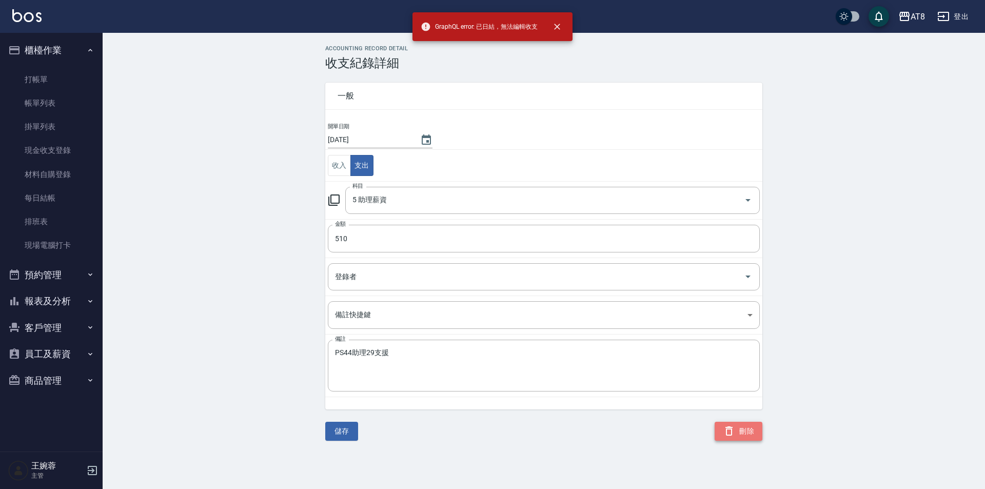
click at [747, 437] on button "刪除" at bounding box center [739, 431] width 48 height 19
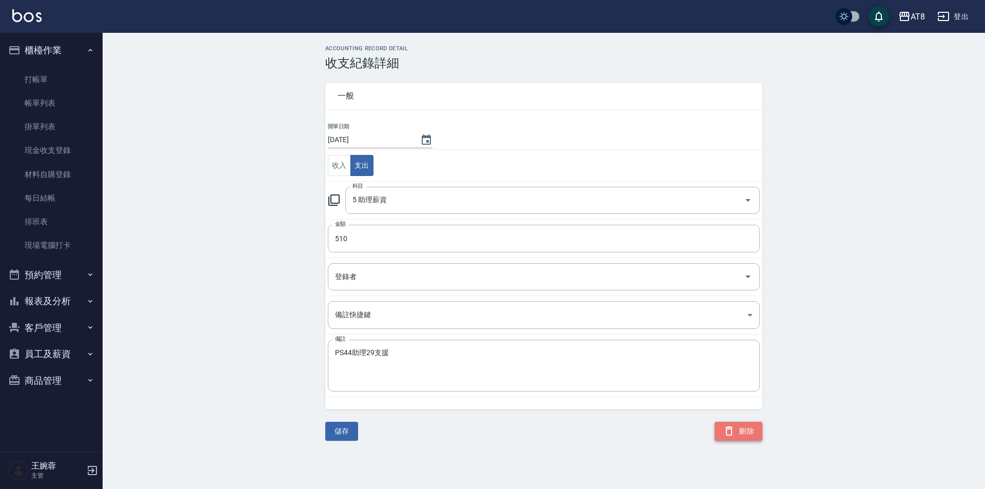
click at [751, 433] on button "刪除" at bounding box center [739, 431] width 48 height 19
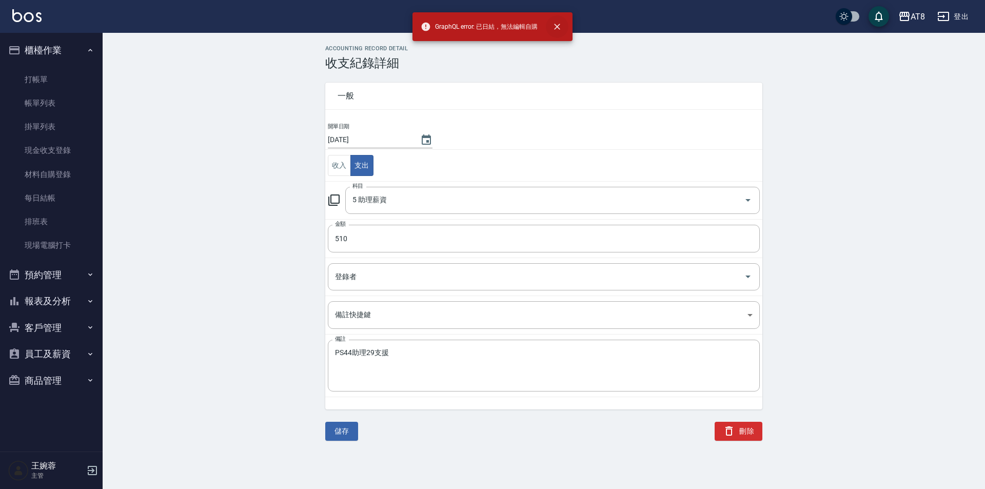
click at [557, 29] on icon "close" at bounding box center [557, 27] width 10 height 10
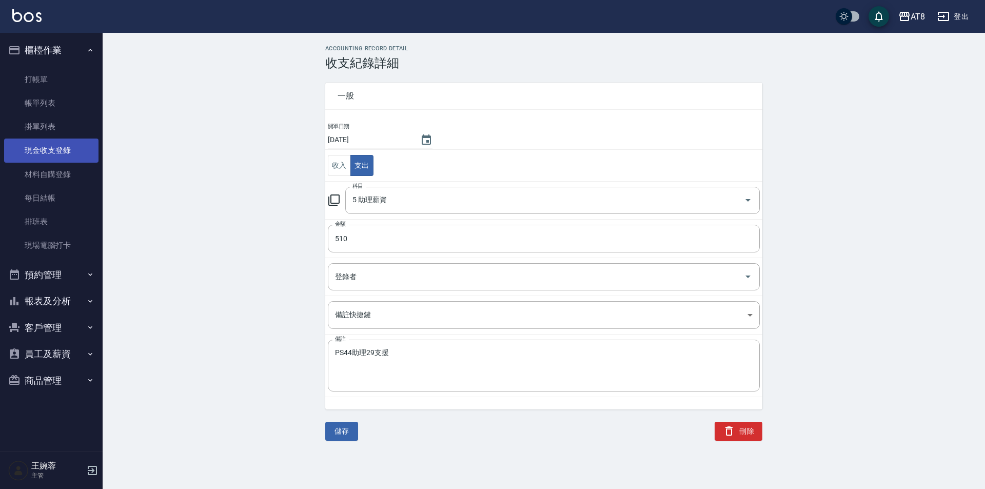
click at [56, 151] on link "現金收支登錄" at bounding box center [51, 151] width 94 height 24
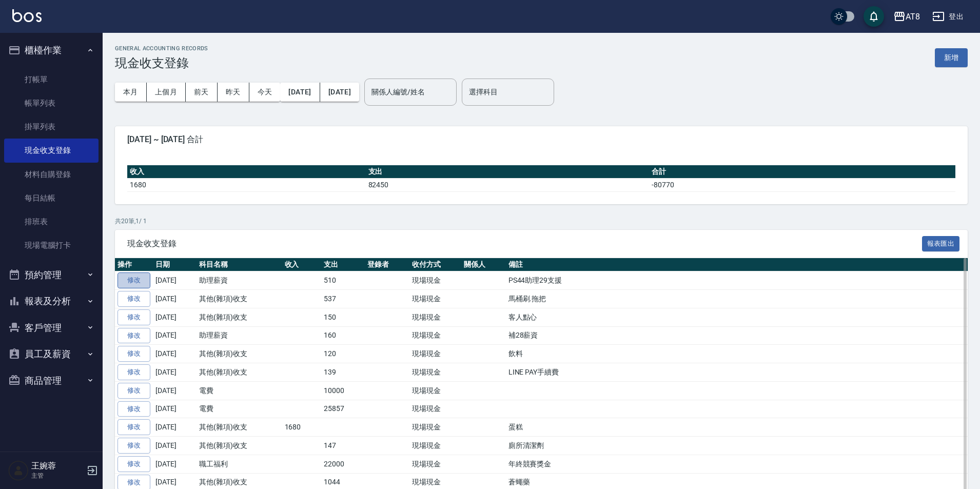
click at [142, 283] on link "修改" at bounding box center [134, 281] width 33 height 16
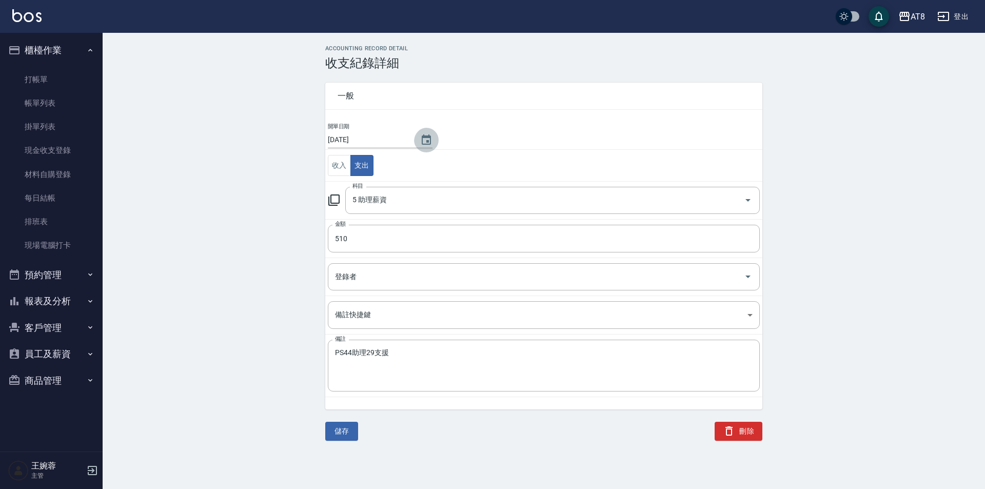
click at [427, 138] on icon "Choose date, selected date is 2025-09-14" at bounding box center [426, 140] width 12 height 12
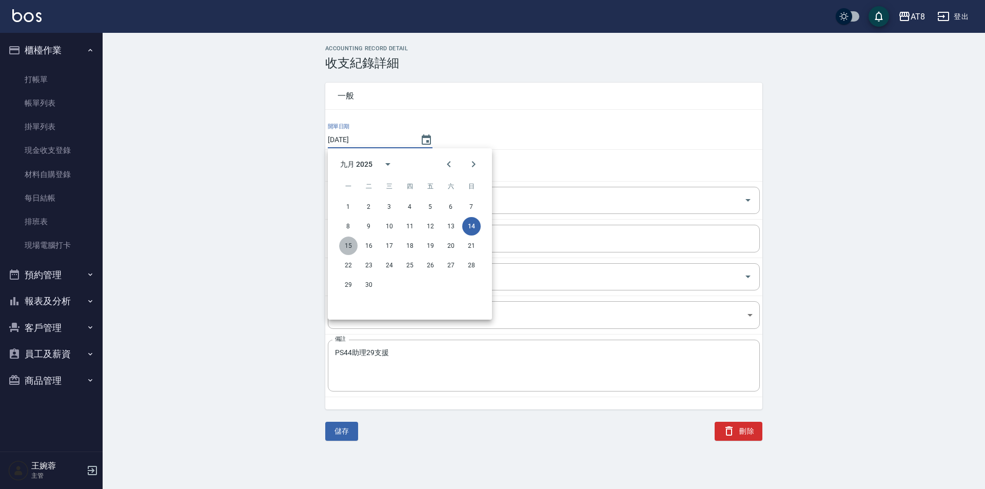
click at [346, 246] on button "15" at bounding box center [348, 246] width 18 height 18
type input "[DATE]"
drag, startPoint x: 346, startPoint y: 246, endPoint x: 339, endPoint y: 270, distance: 25.2
click at [352, 431] on button "儲存" at bounding box center [341, 431] width 33 height 19
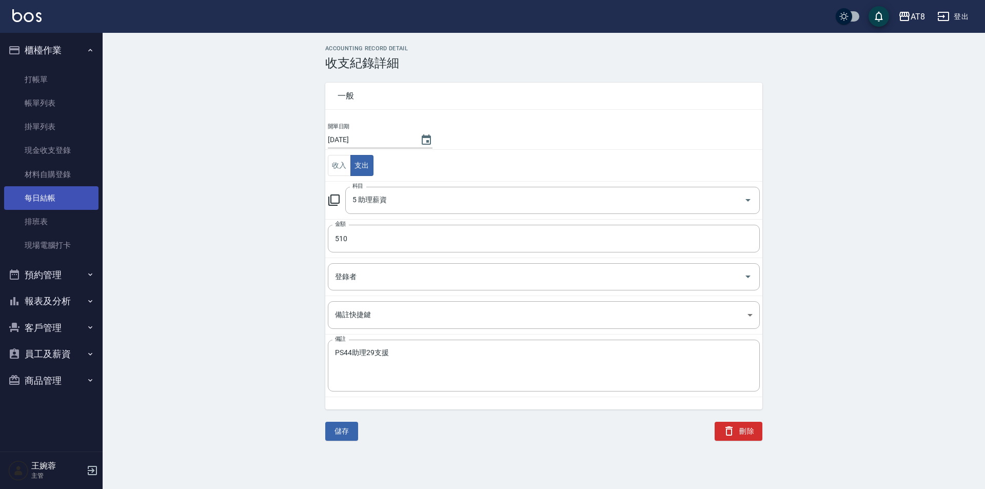
click at [55, 203] on link "每日結帳" at bounding box center [51, 198] width 94 height 24
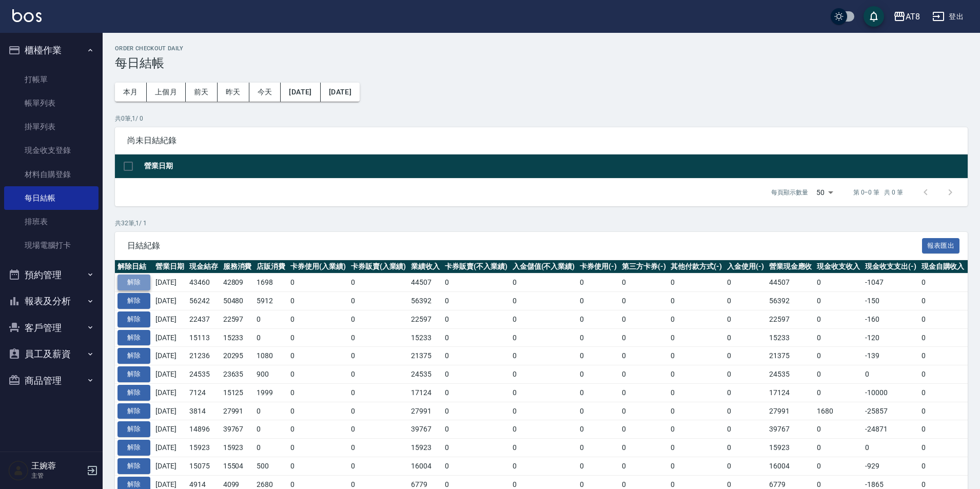
click at [137, 291] on button "解除" at bounding box center [134, 283] width 33 height 16
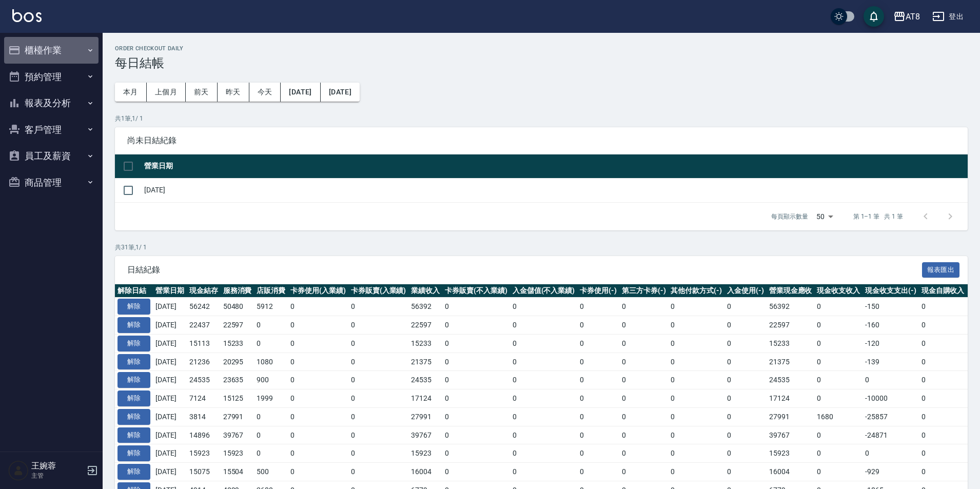
click at [37, 46] on button "櫃檯作業" at bounding box center [51, 50] width 94 height 27
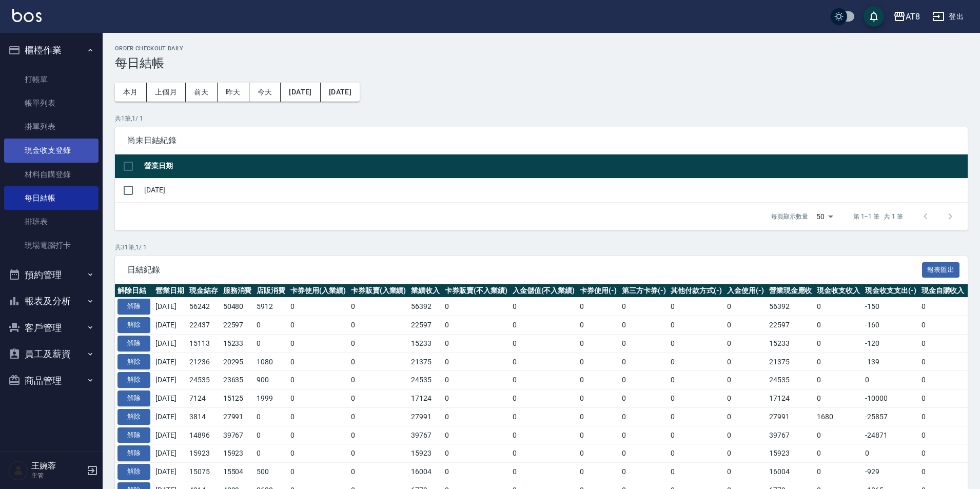
click at [69, 159] on link "現金收支登錄" at bounding box center [51, 151] width 94 height 24
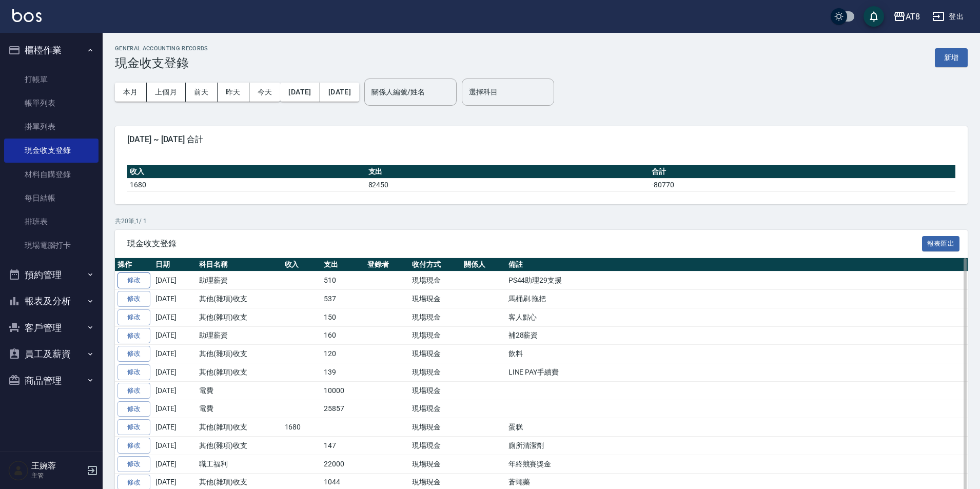
click at [144, 288] on link "修改" at bounding box center [134, 281] width 33 height 16
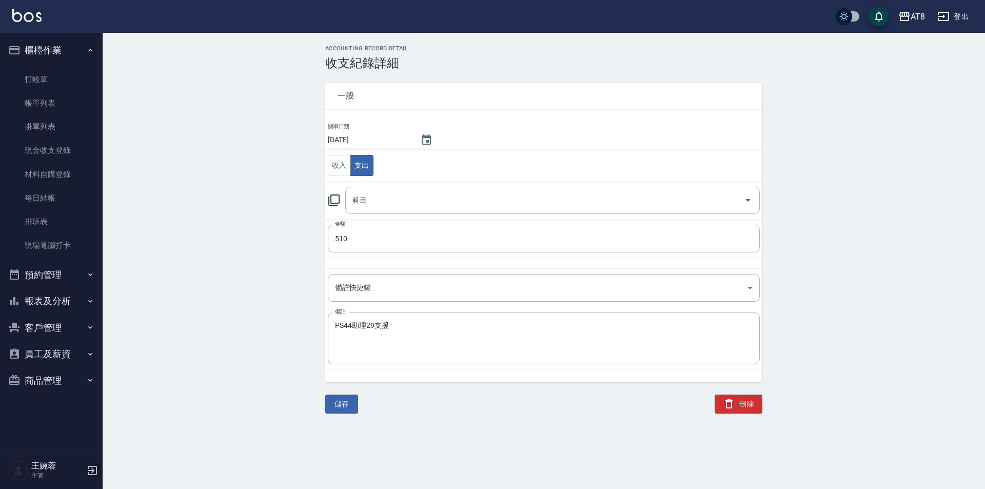
type input "5 助理薪資"
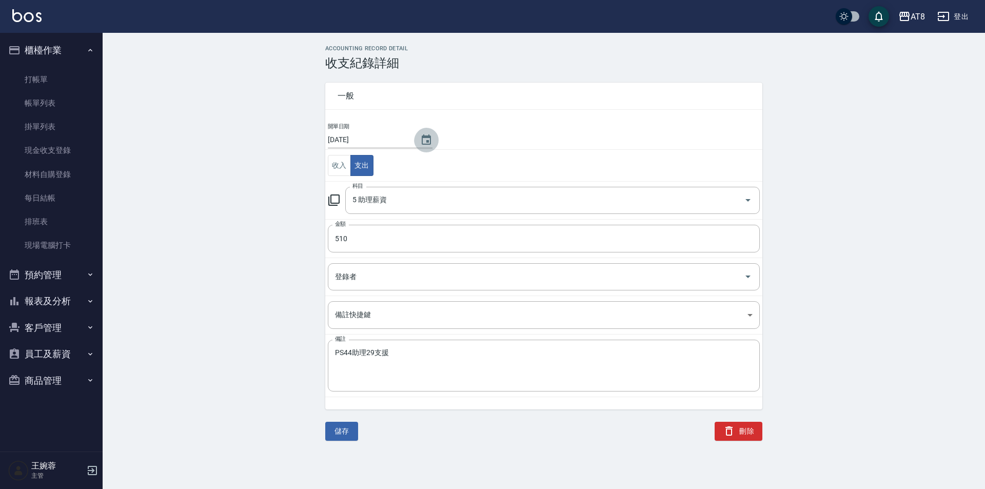
click at [427, 139] on icon "Choose date, selected date is 2025-09-14" at bounding box center [426, 140] width 12 height 12
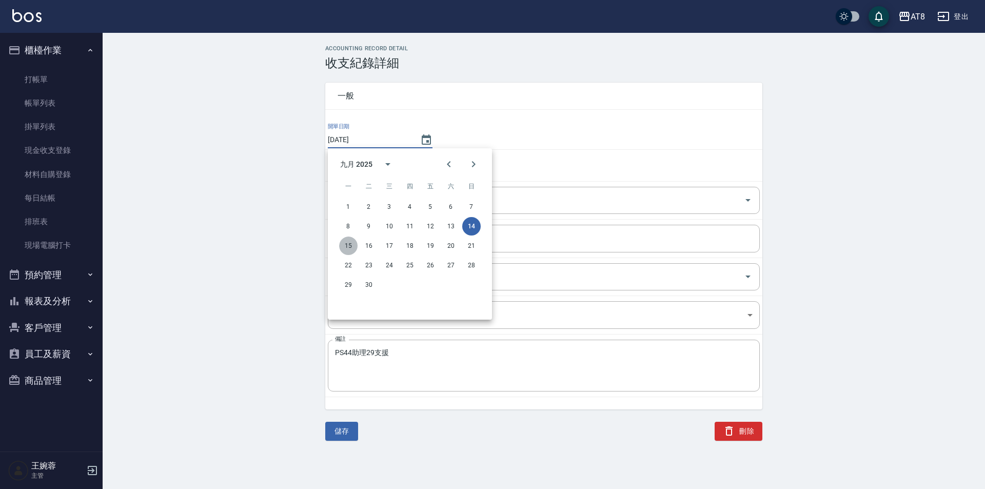
click at [352, 248] on button "15" at bounding box center [348, 246] width 18 height 18
type input "[DATE]"
click at [345, 438] on button "儲存" at bounding box center [341, 431] width 33 height 19
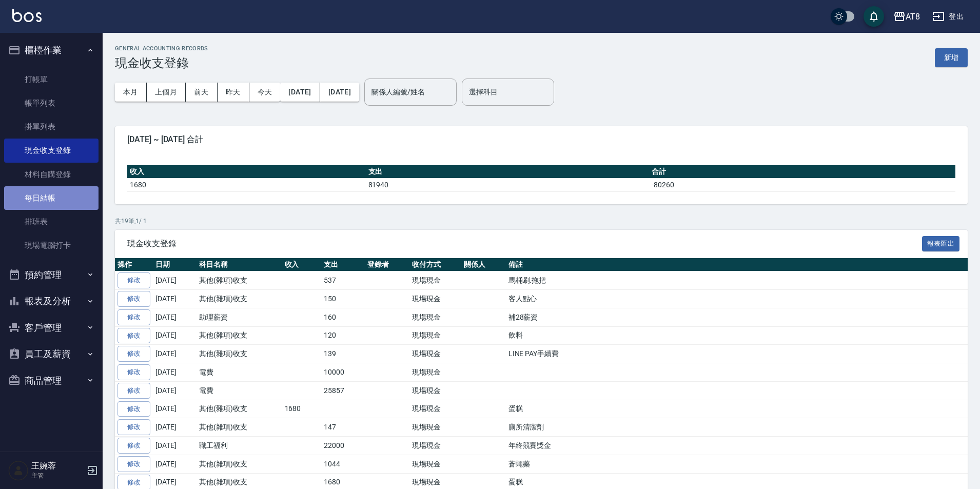
click at [55, 200] on link "每日結帳" at bounding box center [51, 198] width 94 height 24
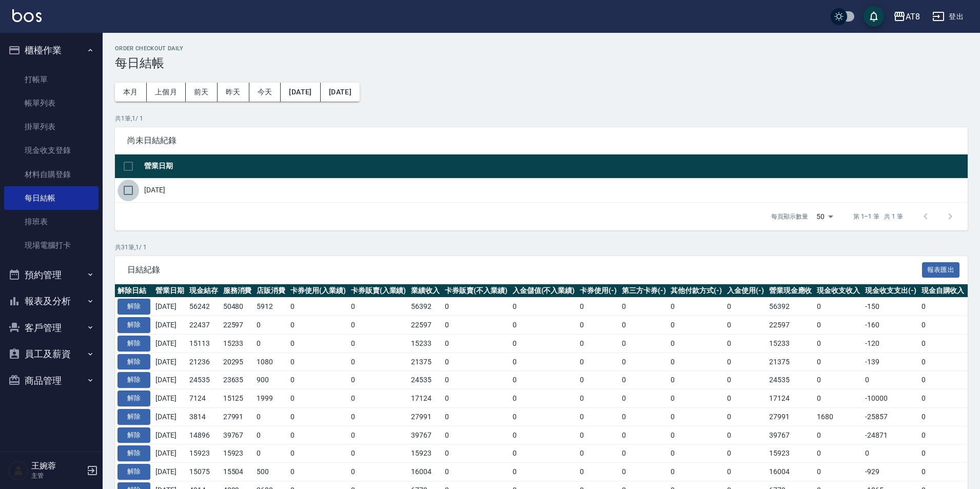
click at [135, 197] on input "checkbox" at bounding box center [129, 191] width 22 height 22
checkbox input "true"
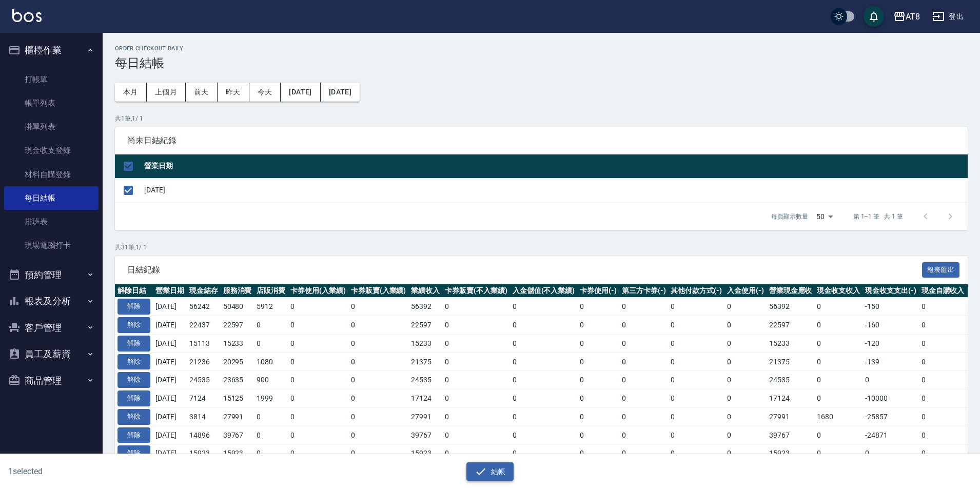
click at [491, 469] on button "結帳" at bounding box center [491, 471] width 48 height 19
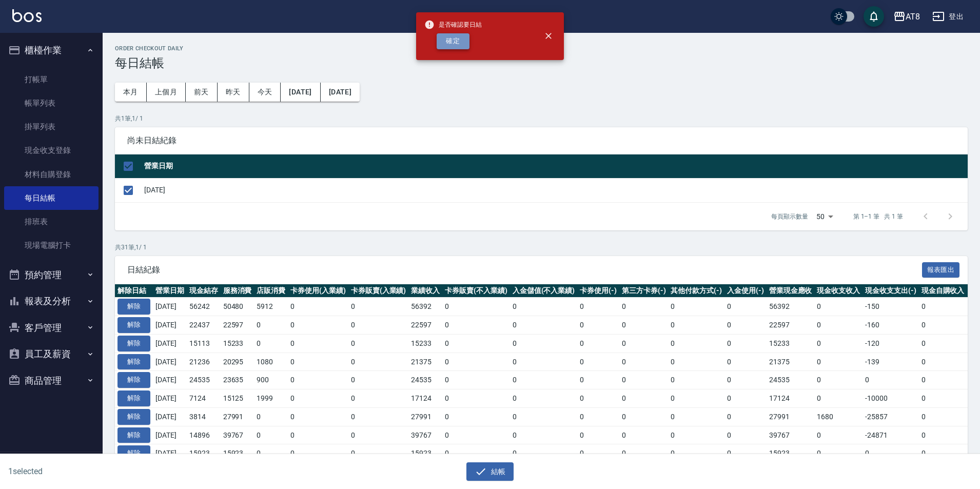
click at [460, 49] on button "確定" at bounding box center [453, 41] width 33 height 16
checkbox input "false"
